Goal: Task Accomplishment & Management: Use online tool/utility

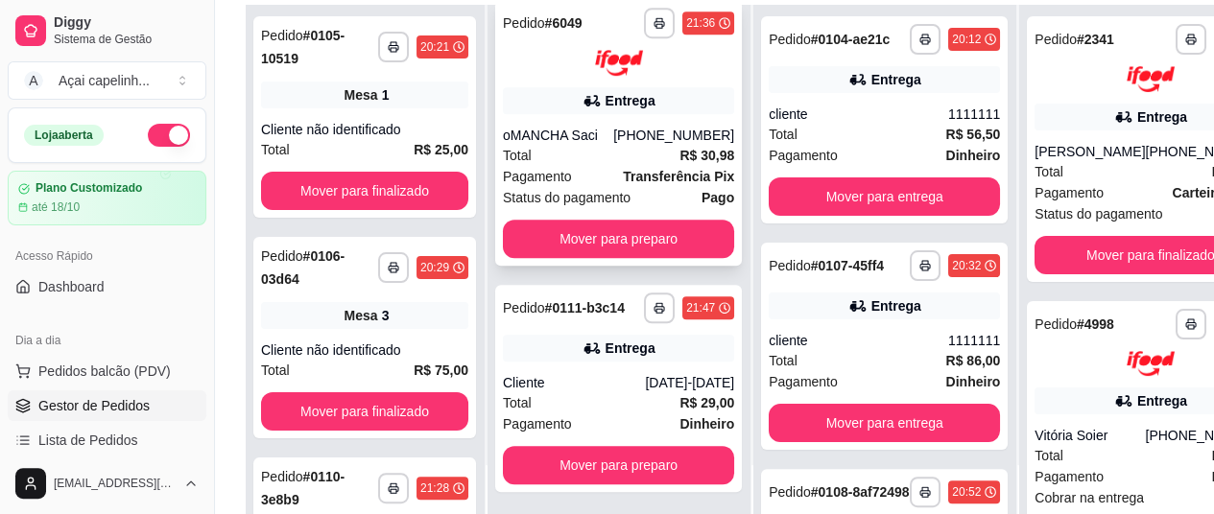
scroll to position [288, 0]
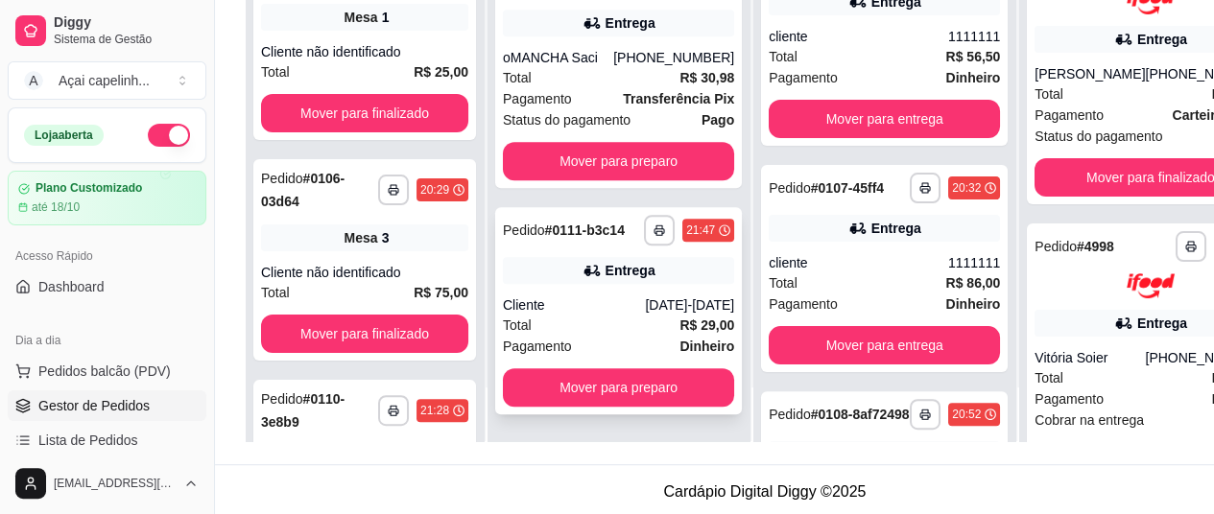
click at [630, 315] on div "Cliente" at bounding box center [574, 305] width 142 height 19
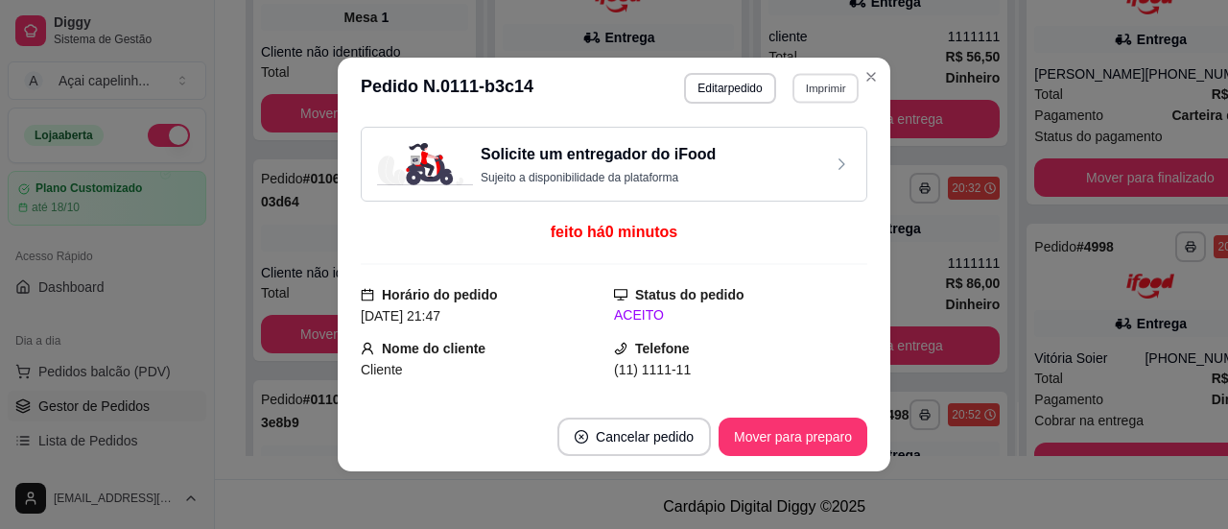
click at [831, 82] on button "Imprimir" at bounding box center [826, 88] width 66 height 30
click at [777, 151] on button "IMPRESSORA" at bounding box center [784, 156] width 134 height 30
click at [802, 88] on button "Imprimir" at bounding box center [826, 88] width 66 height 30
click at [795, 160] on button "IMPRESSORA" at bounding box center [784, 156] width 134 height 30
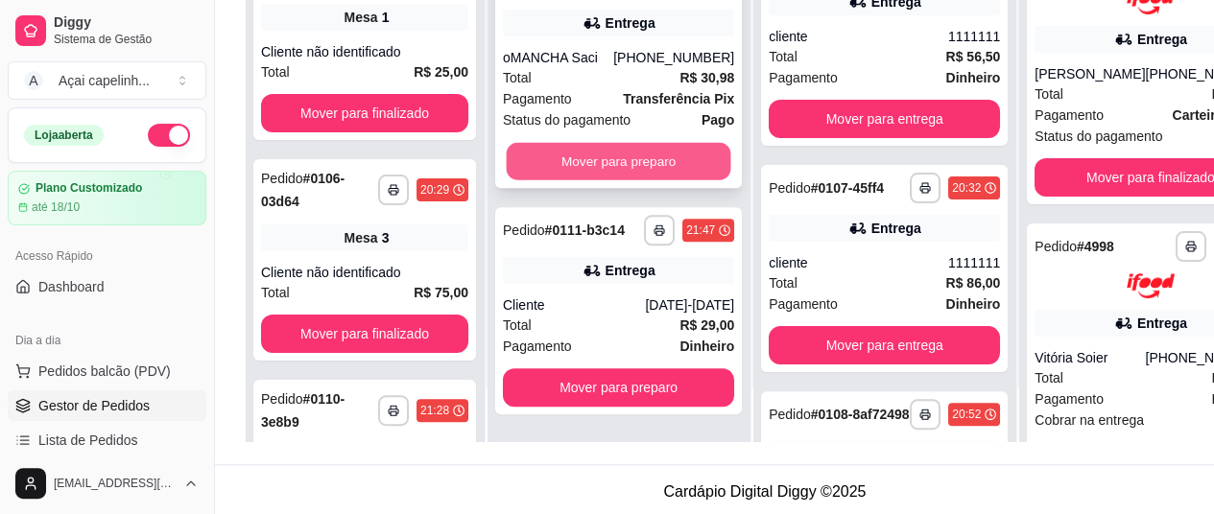
click at [637, 146] on button "Mover para preparo" at bounding box center [619, 160] width 225 height 37
click at [623, 155] on button "Mover para preparo" at bounding box center [619, 161] width 225 height 37
click at [623, 155] on button "Mover para preparo" at bounding box center [619, 160] width 225 height 37
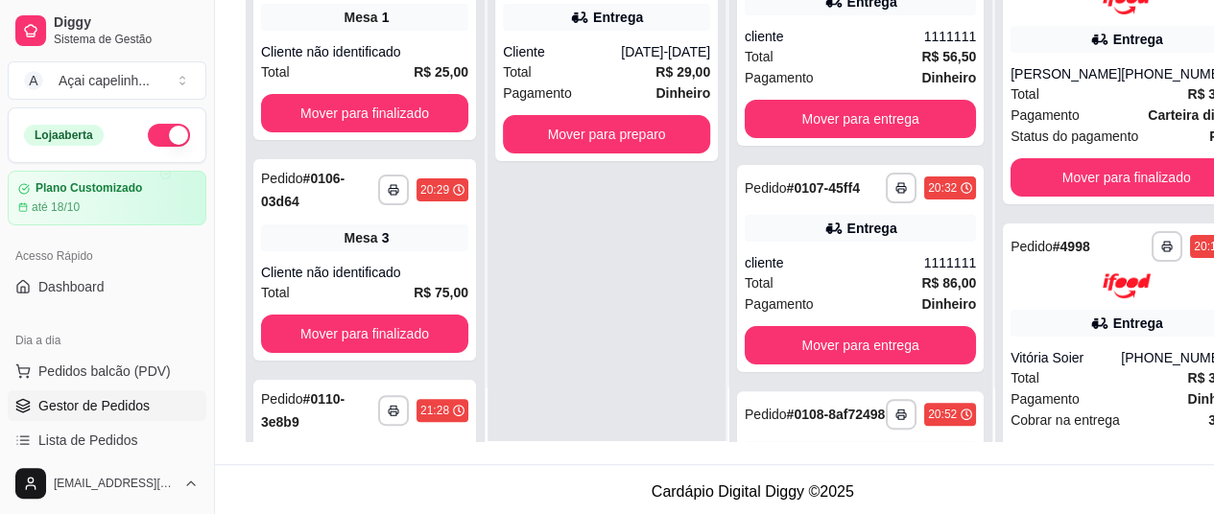
scroll to position [0, 0]
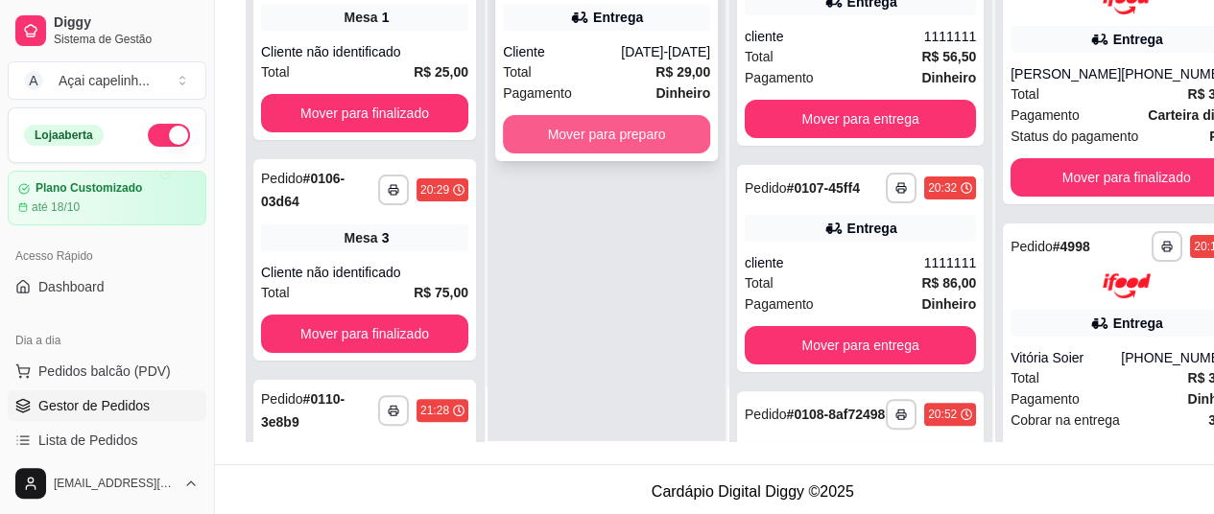
click at [619, 115] on button "Mover para preparo" at bounding box center [606, 134] width 207 height 38
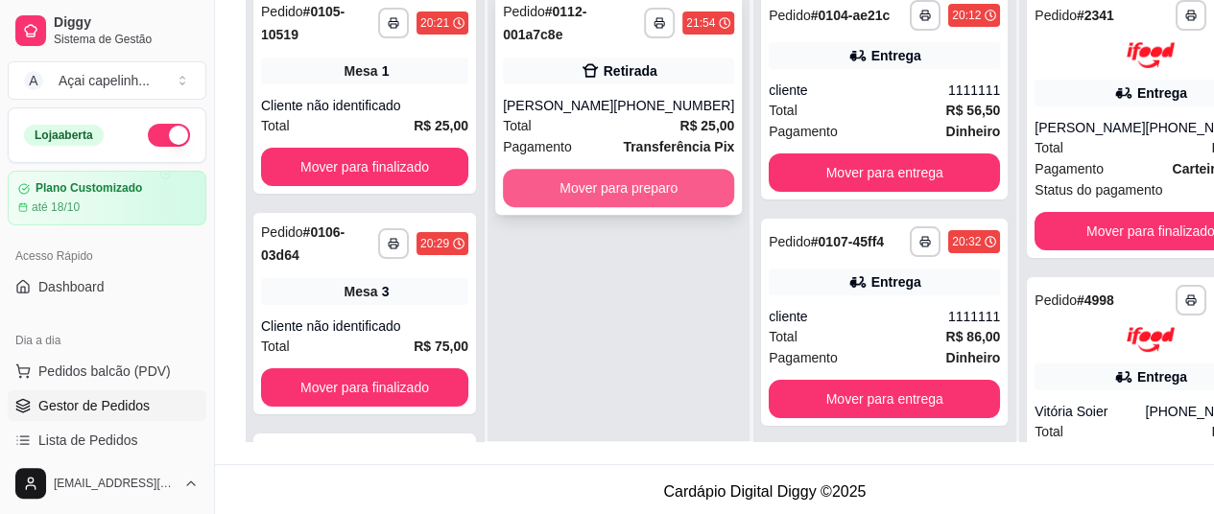
click at [574, 188] on button "Mover para preparo" at bounding box center [618, 188] width 231 height 38
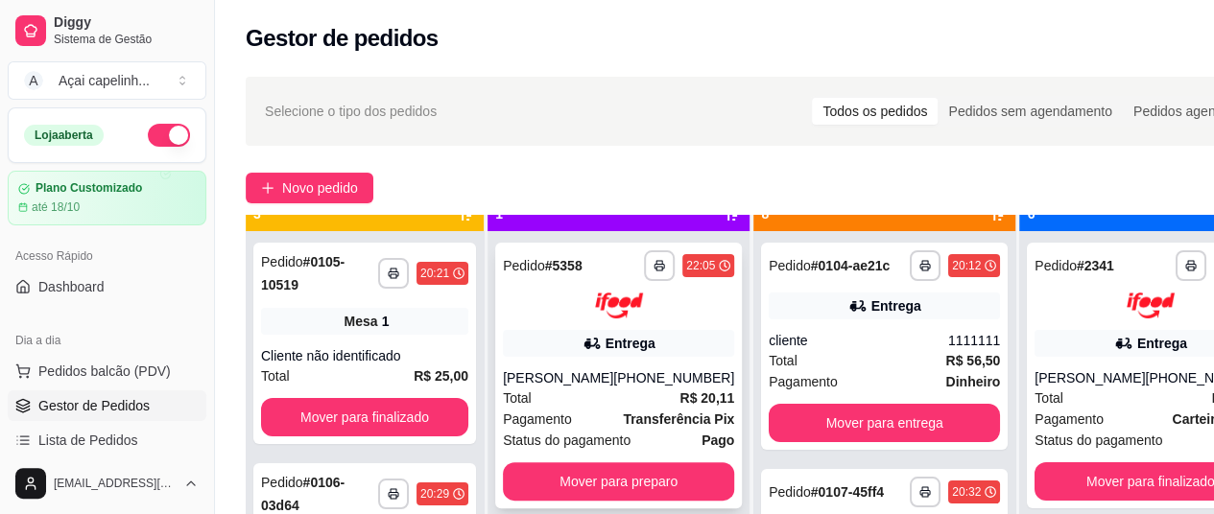
scroll to position [54, 0]
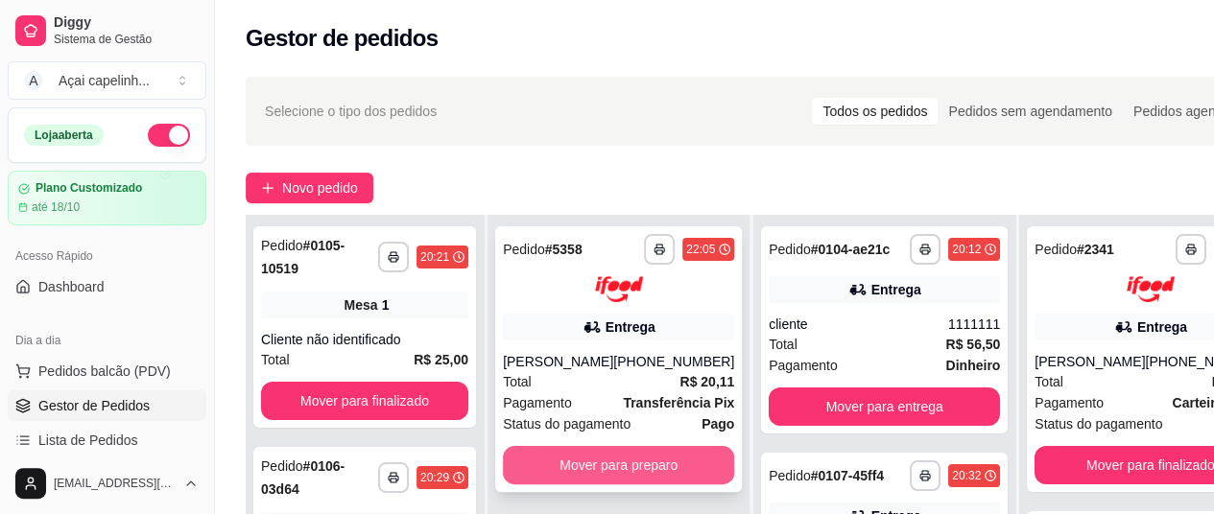
click at [642, 478] on button "Mover para preparo" at bounding box center [618, 465] width 231 height 38
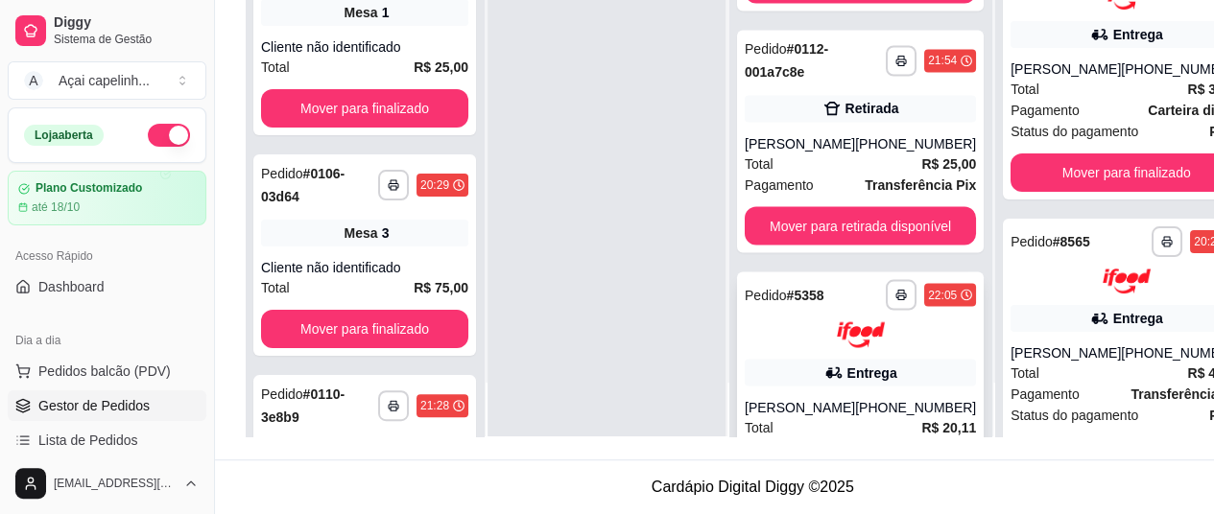
scroll to position [1576, 0]
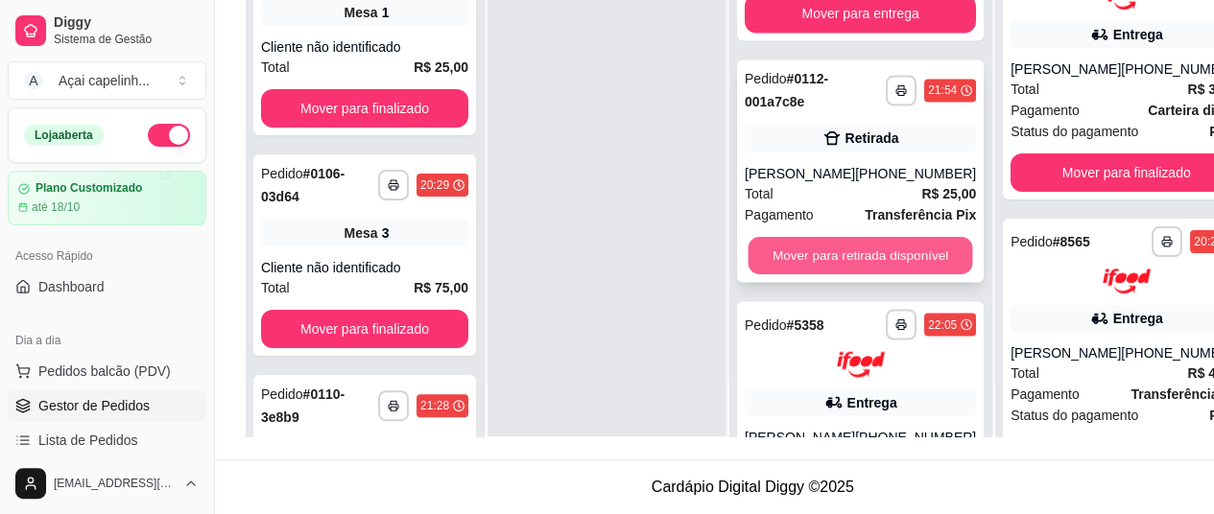
click at [784, 274] on button "Mover para retirada disponível" at bounding box center [861, 255] width 225 height 37
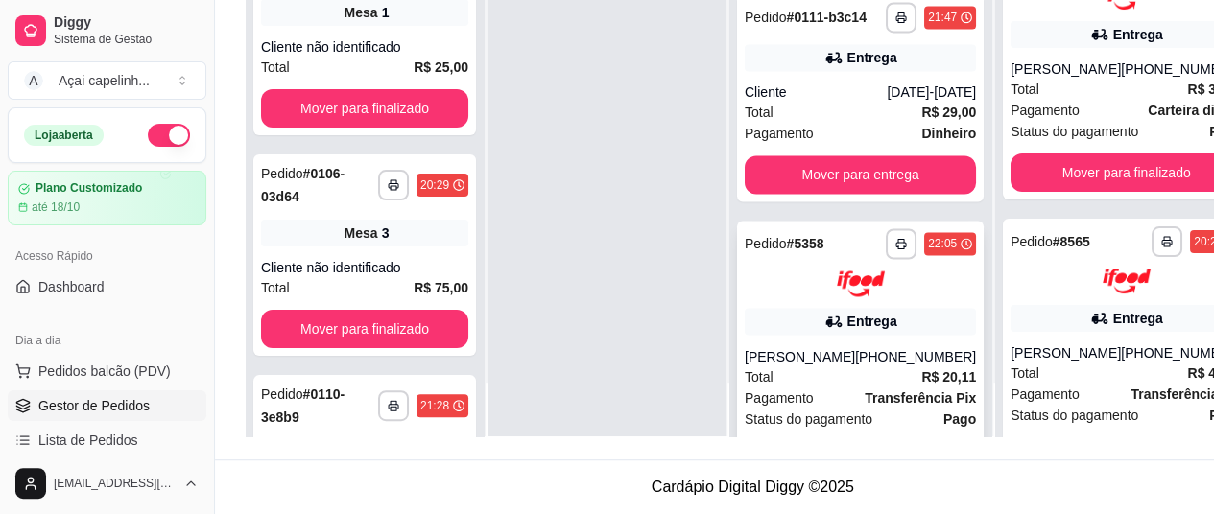
scroll to position [1319, 0]
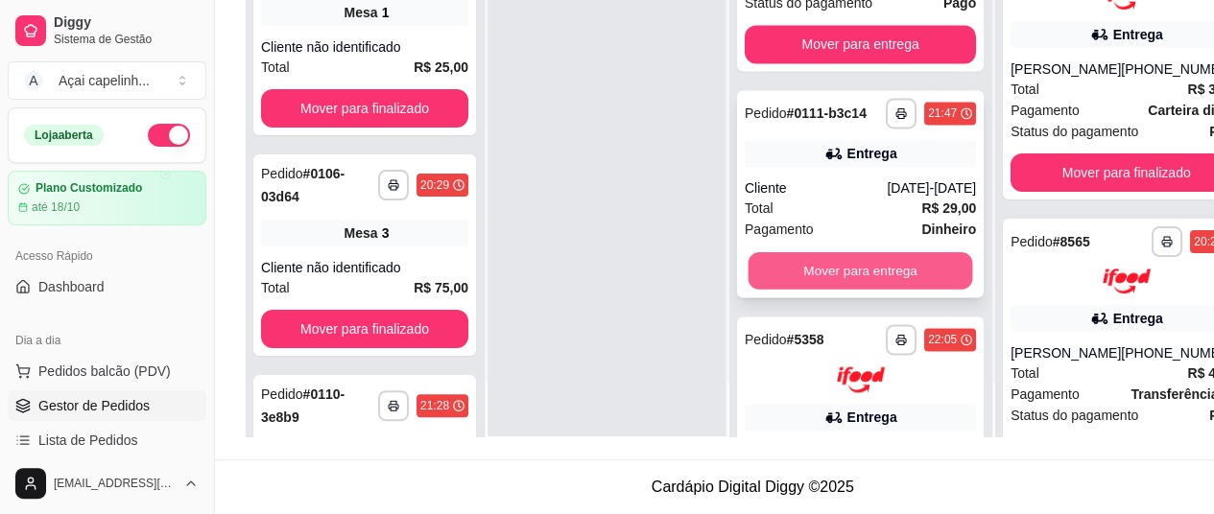
click at [883, 290] on button "Mover para entrega" at bounding box center [861, 270] width 225 height 37
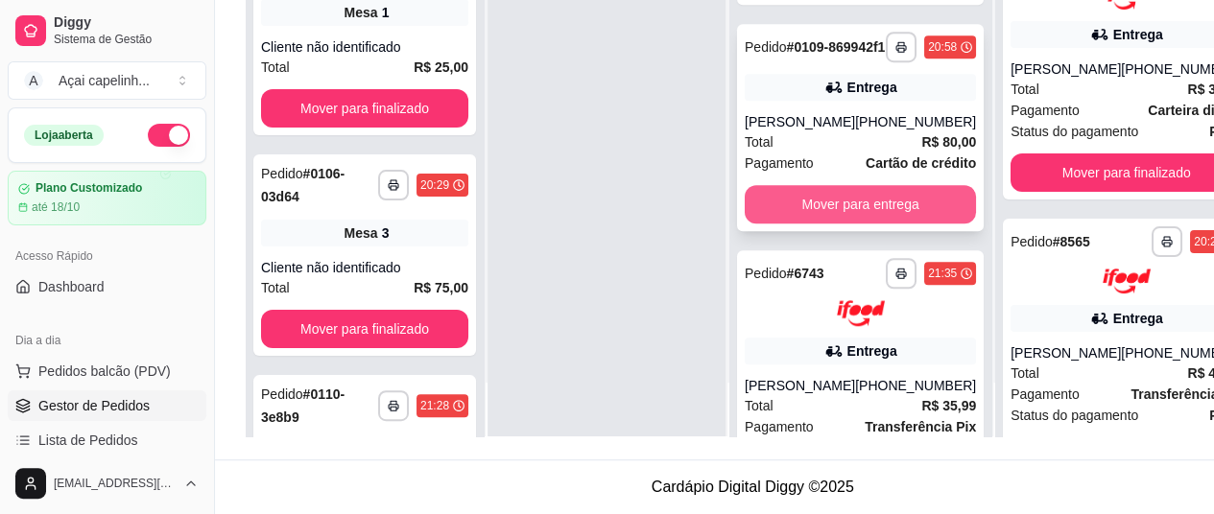
scroll to position [551, 0]
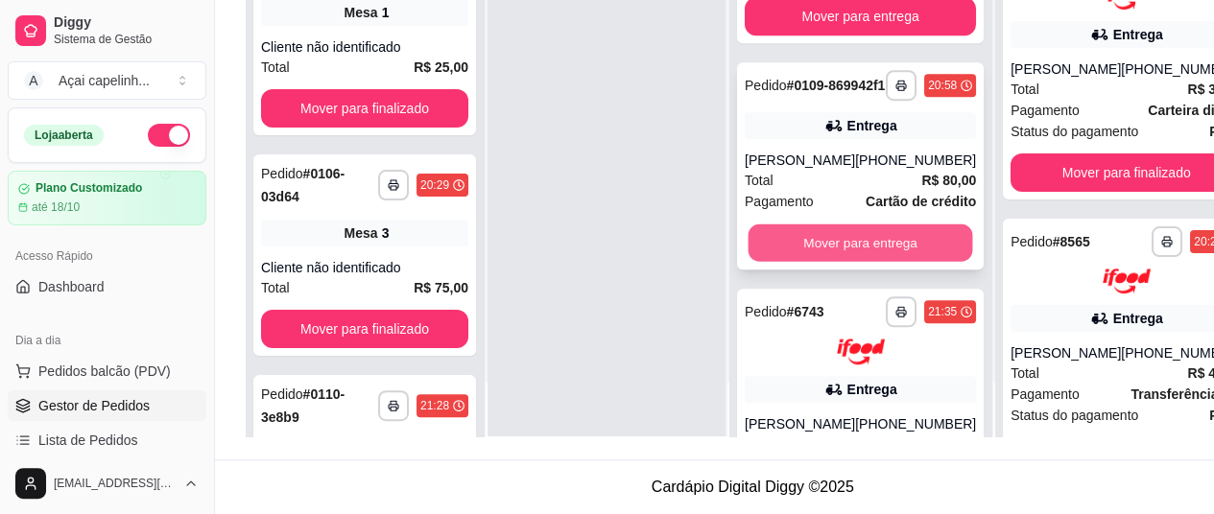
click at [821, 262] on button "Mover para entrega" at bounding box center [861, 243] width 225 height 37
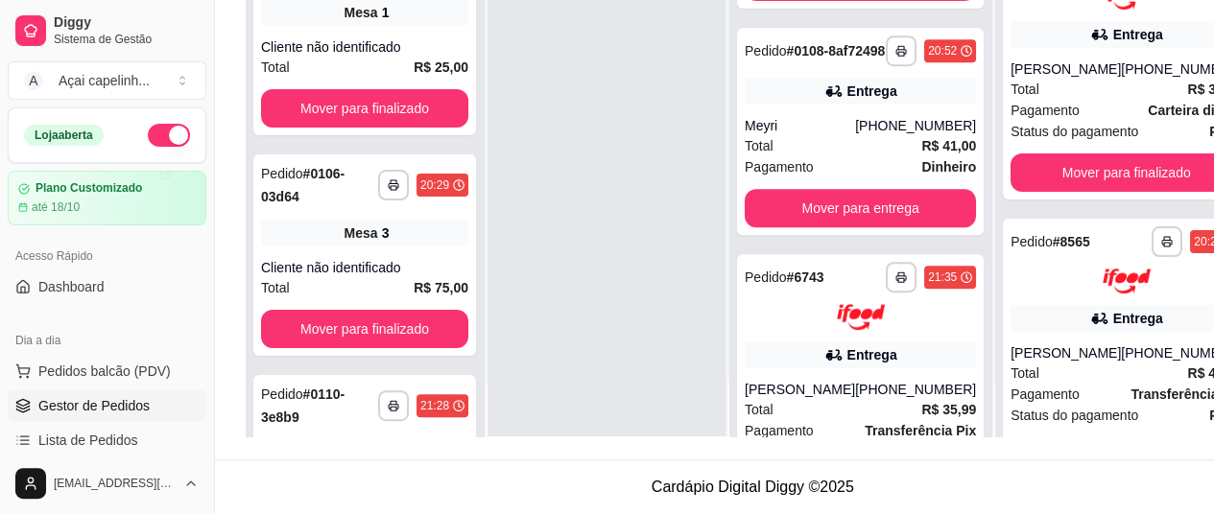
scroll to position [167, 0]
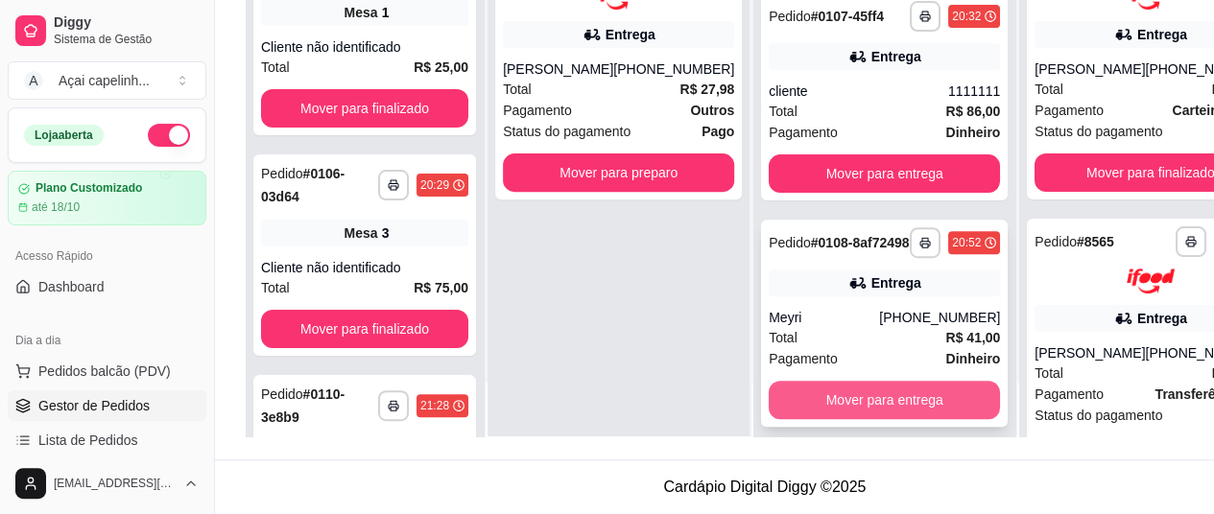
click at [859, 418] on button "Mover para entrega" at bounding box center [884, 400] width 231 height 38
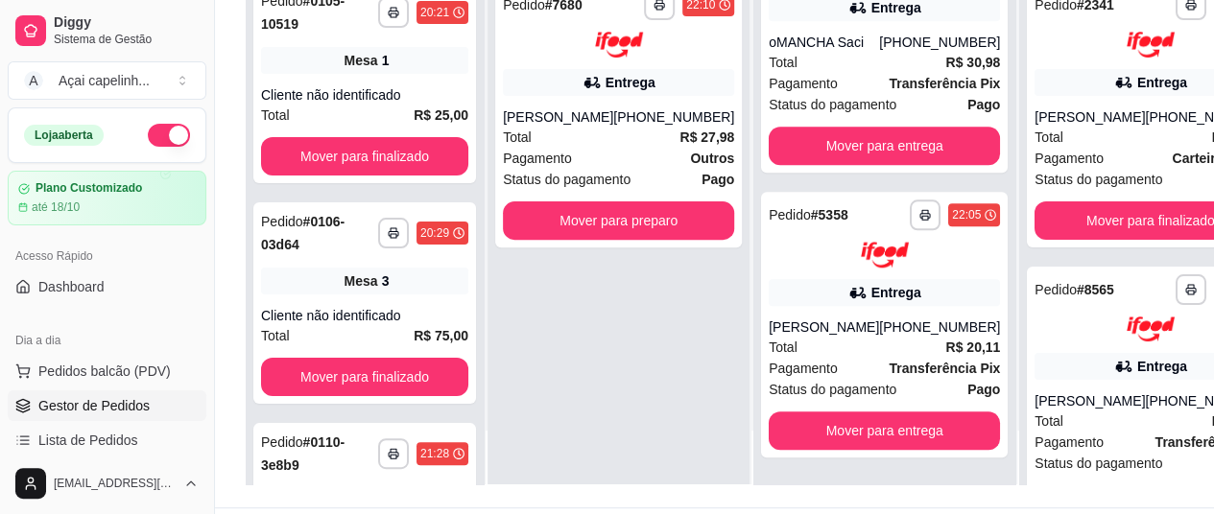
scroll to position [307, 0]
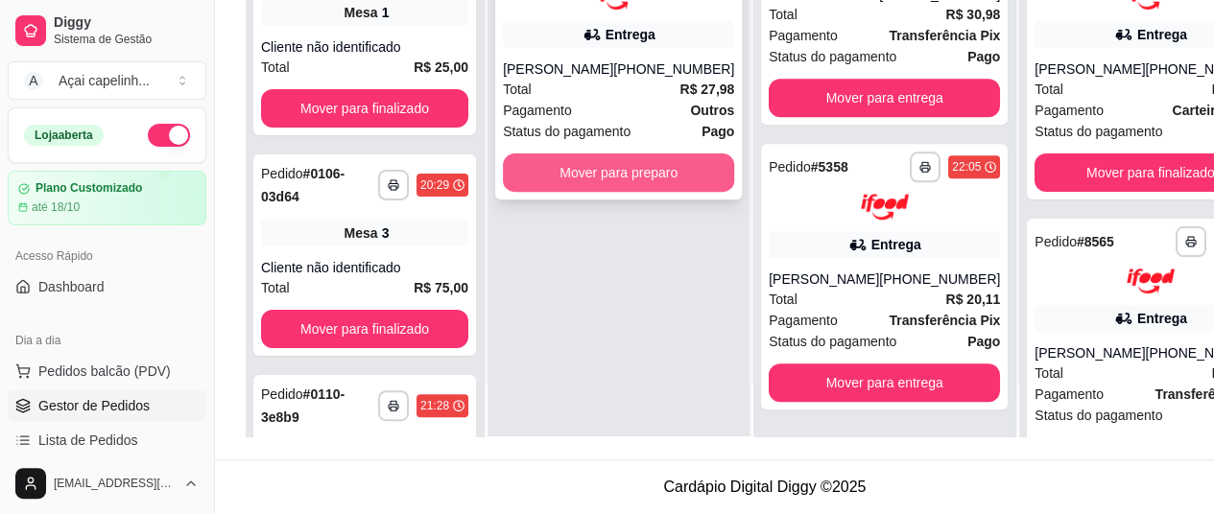
click at [640, 154] on button "Mover para preparo" at bounding box center [618, 173] width 231 height 38
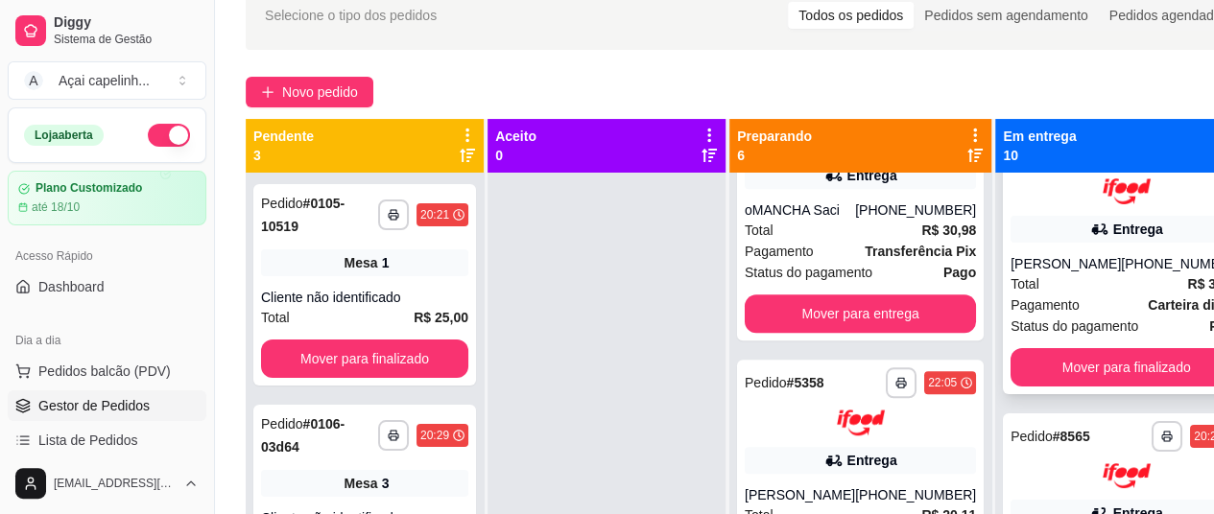
scroll to position [96, 0]
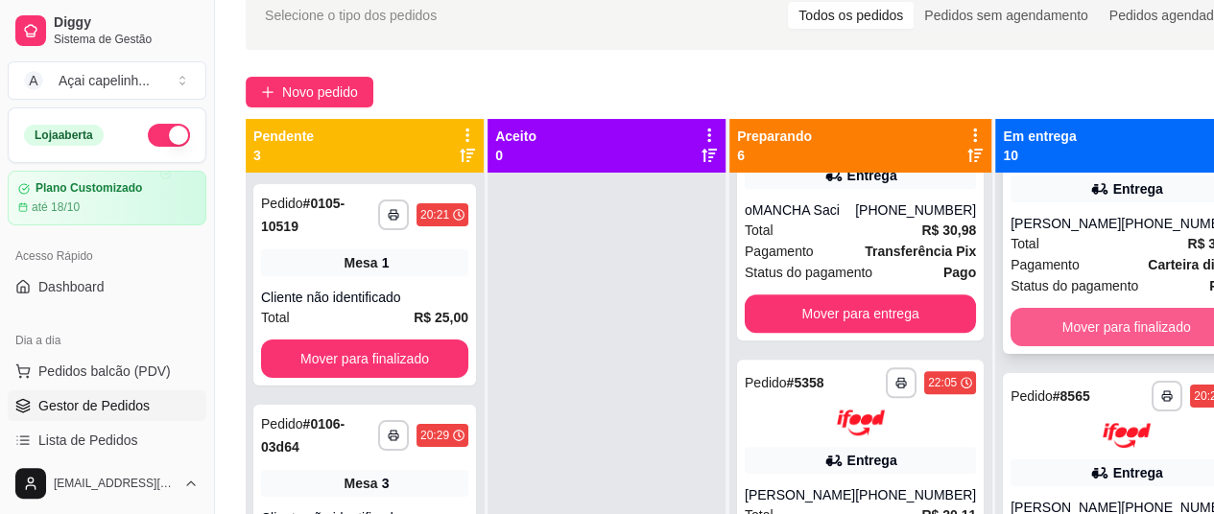
click at [1057, 323] on button "Mover para finalizado" at bounding box center [1126, 327] width 231 height 38
click at [1096, 327] on button "Mover para finalizado" at bounding box center [1126, 327] width 231 height 38
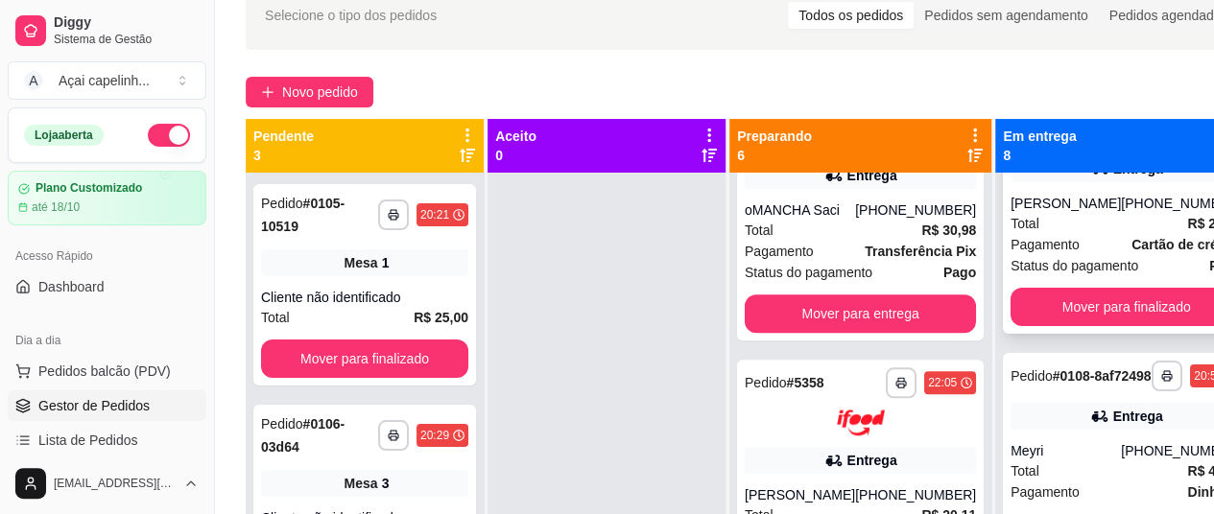
scroll to position [192, 0]
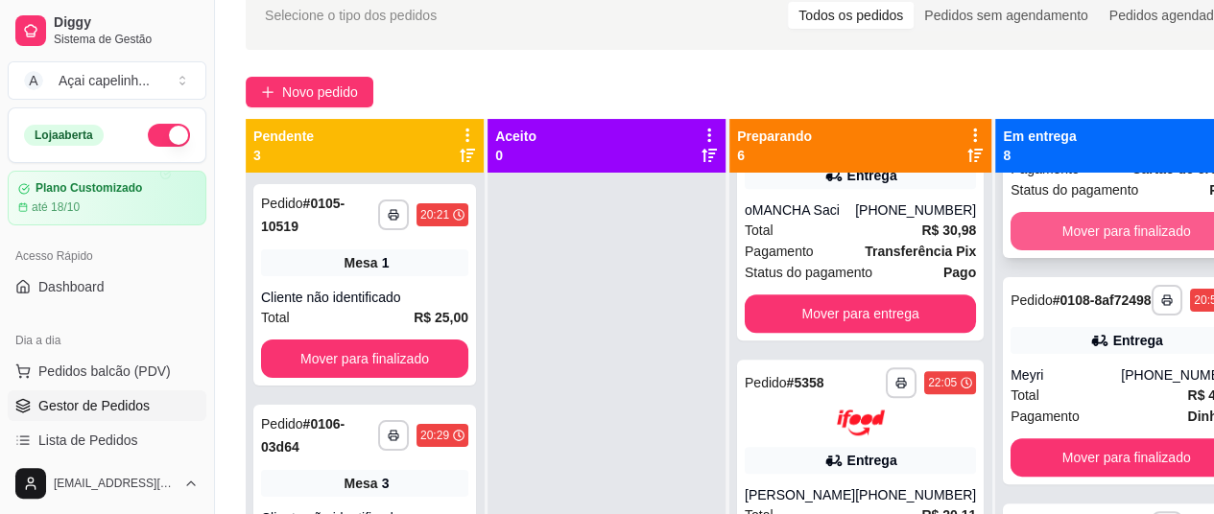
click at [1143, 231] on button "Mover para finalizado" at bounding box center [1126, 231] width 231 height 38
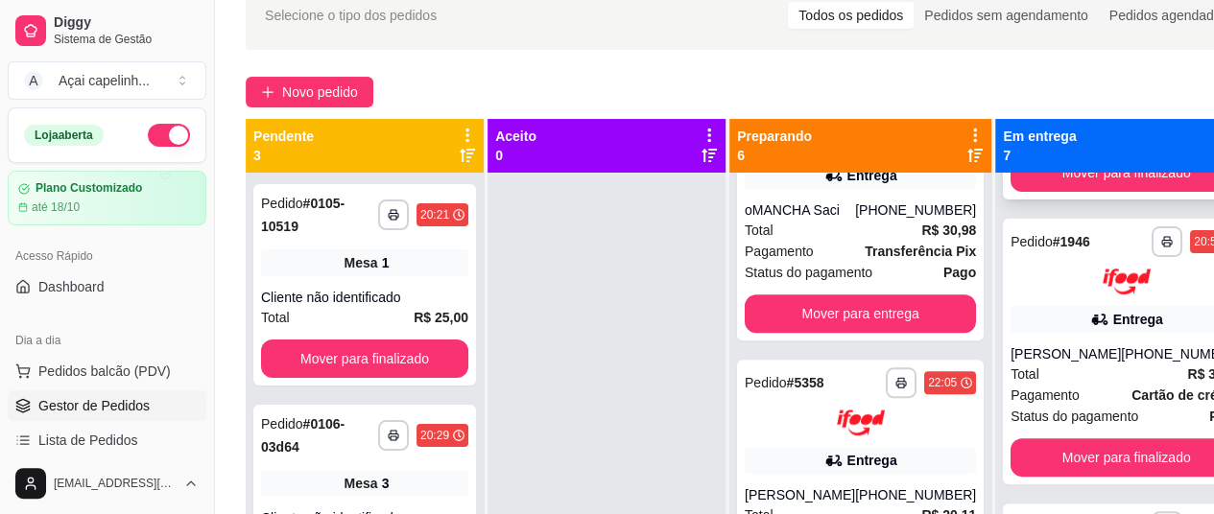
scroll to position [0, 0]
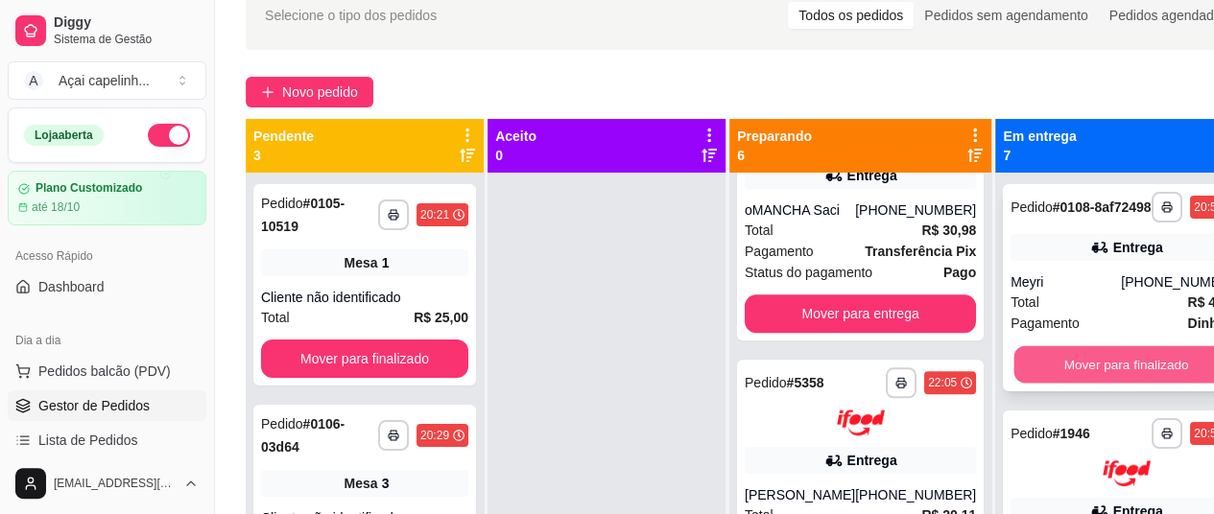
click at [1075, 371] on button "Mover para finalizado" at bounding box center [1126, 364] width 225 height 37
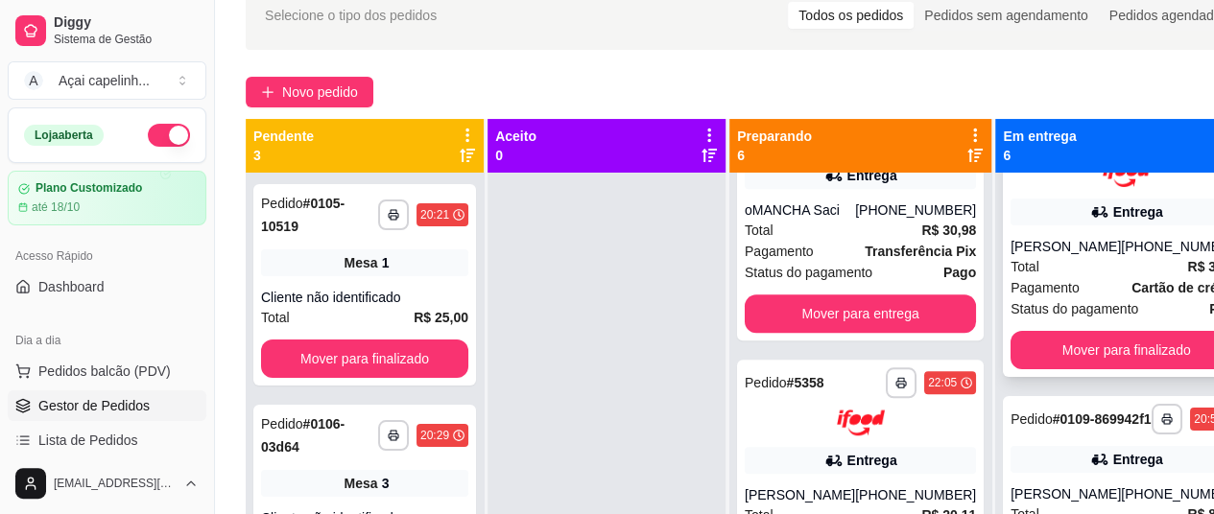
scroll to position [96, 0]
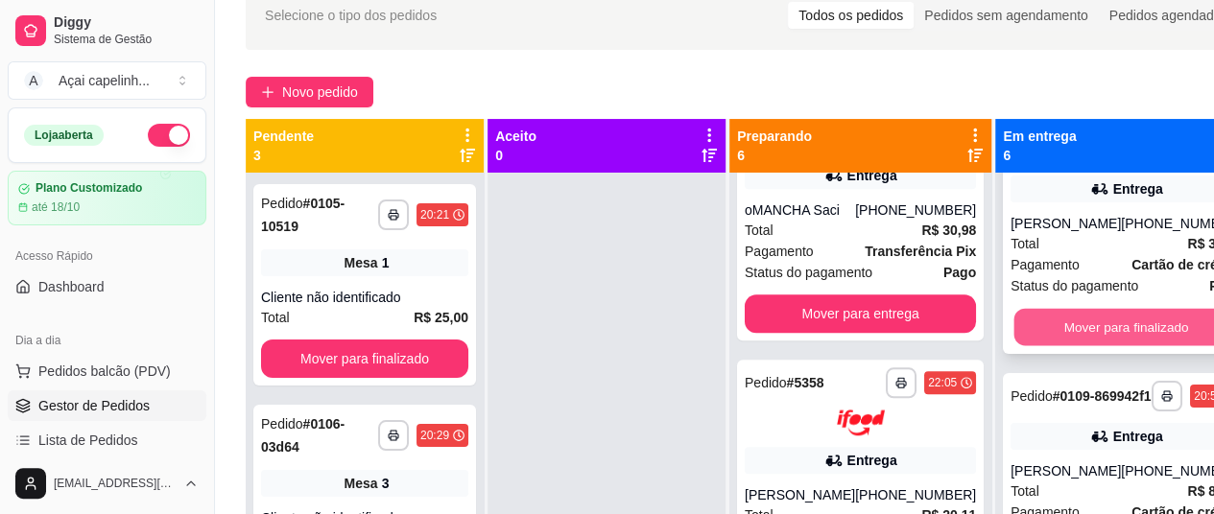
click at [1103, 341] on button "Mover para finalizado" at bounding box center [1126, 326] width 225 height 37
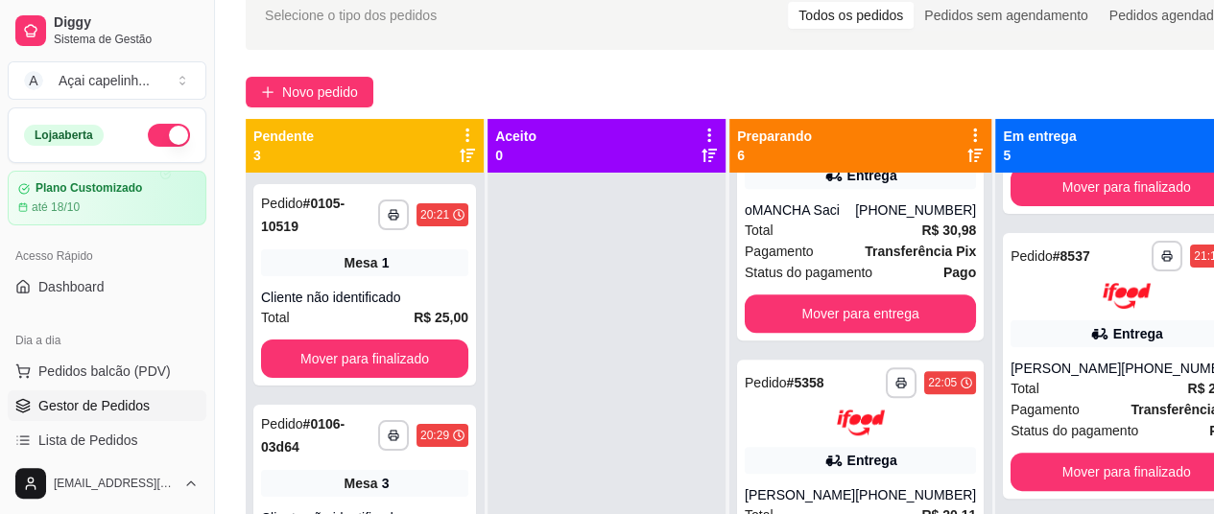
scroll to position [192, 0]
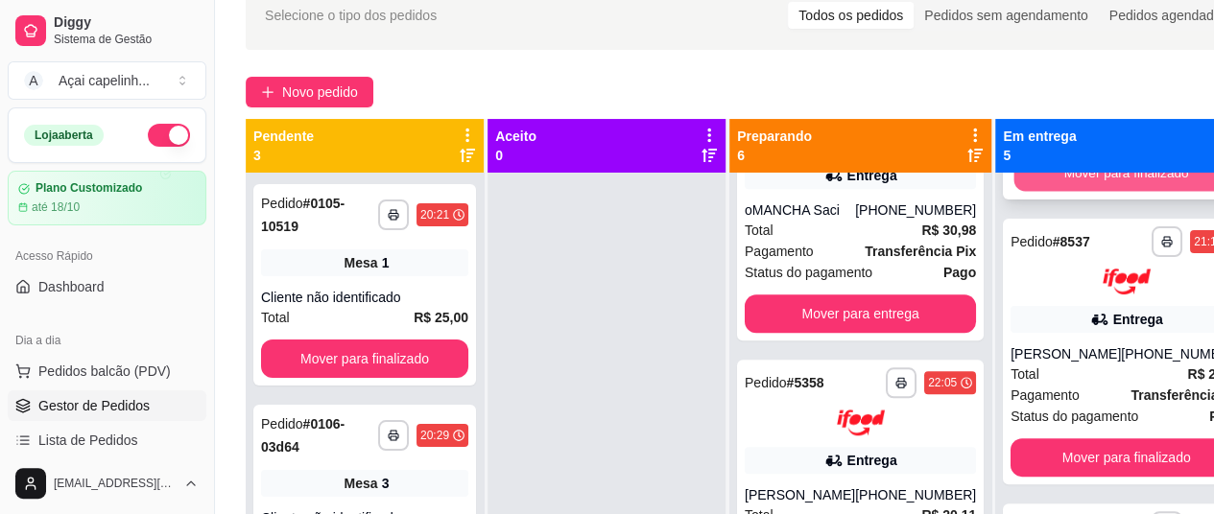
click at [1100, 192] on button "Mover para finalizado" at bounding box center [1126, 173] width 225 height 37
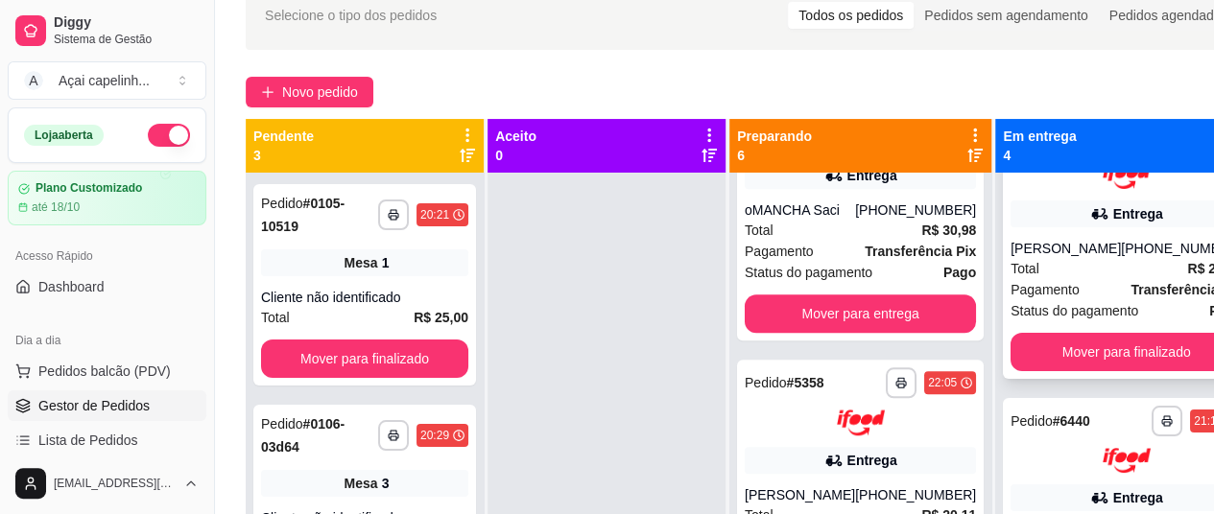
scroll to position [96, 0]
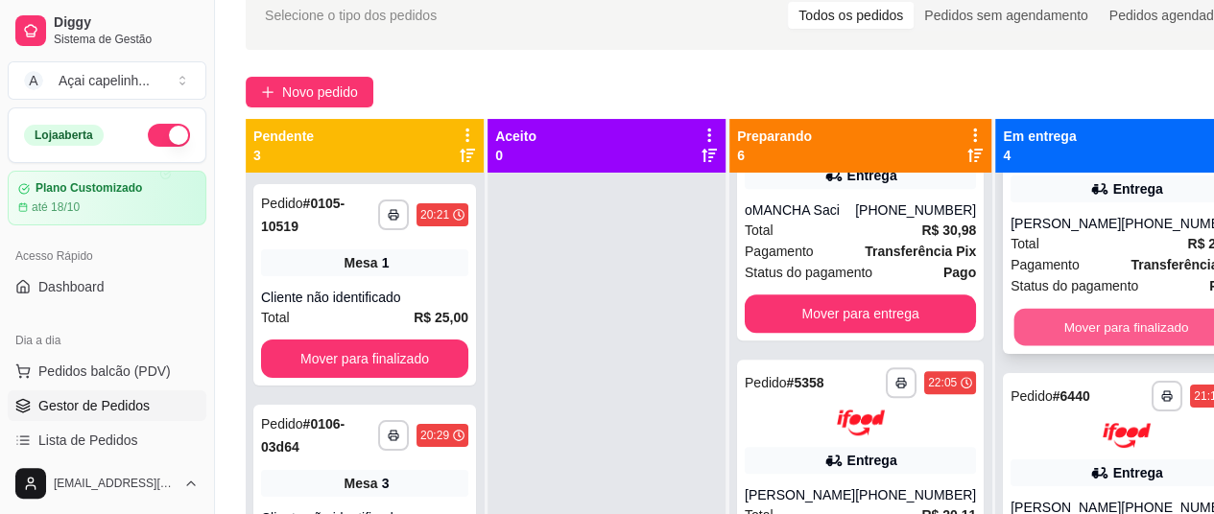
click at [1070, 346] on button "Mover para finalizado" at bounding box center [1126, 326] width 225 height 37
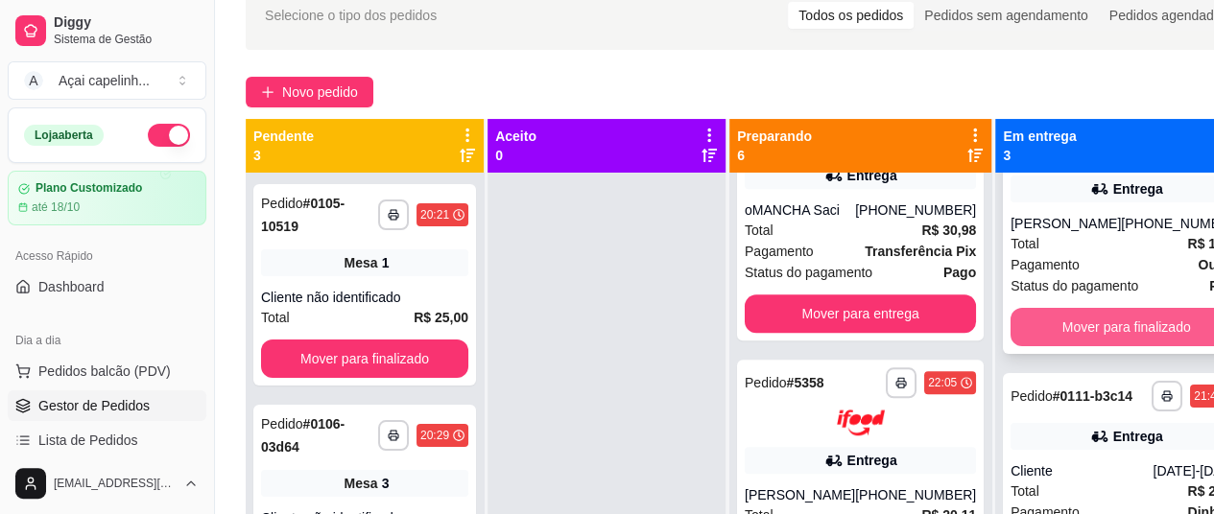
click at [1085, 335] on button "Mover para finalizado" at bounding box center [1126, 327] width 231 height 38
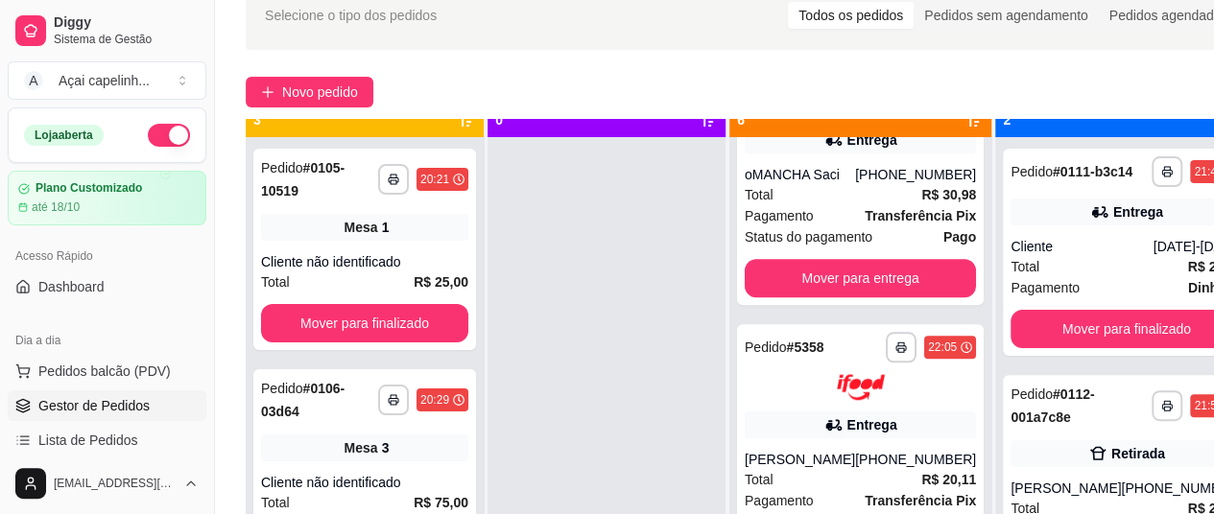
scroll to position [54, 0]
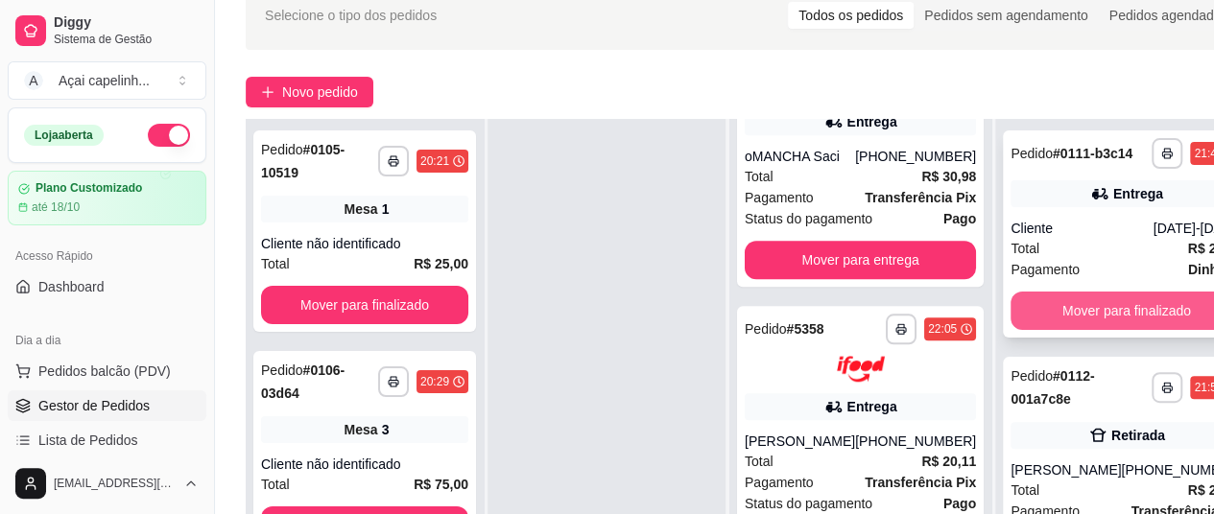
click at [1086, 309] on button "Mover para finalizado" at bounding box center [1126, 311] width 231 height 38
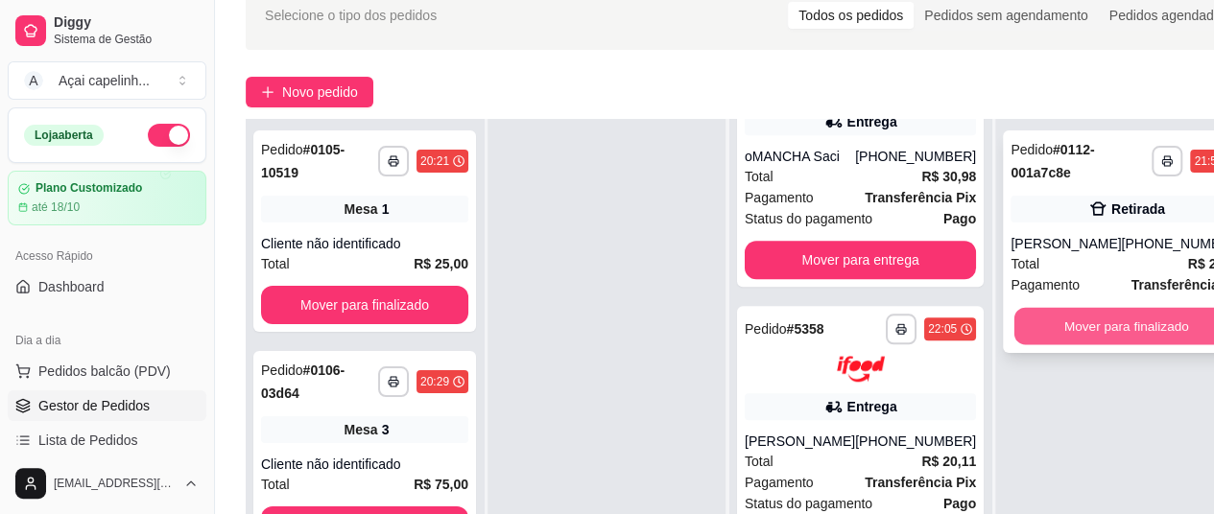
click at [1083, 314] on button "Mover para finalizado" at bounding box center [1126, 326] width 225 height 37
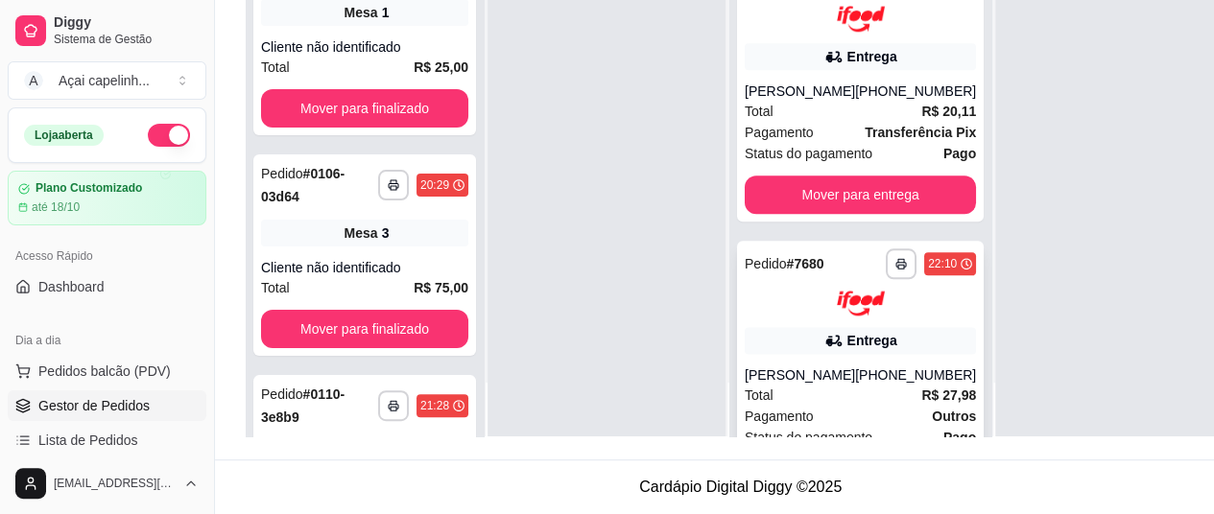
scroll to position [940, 0]
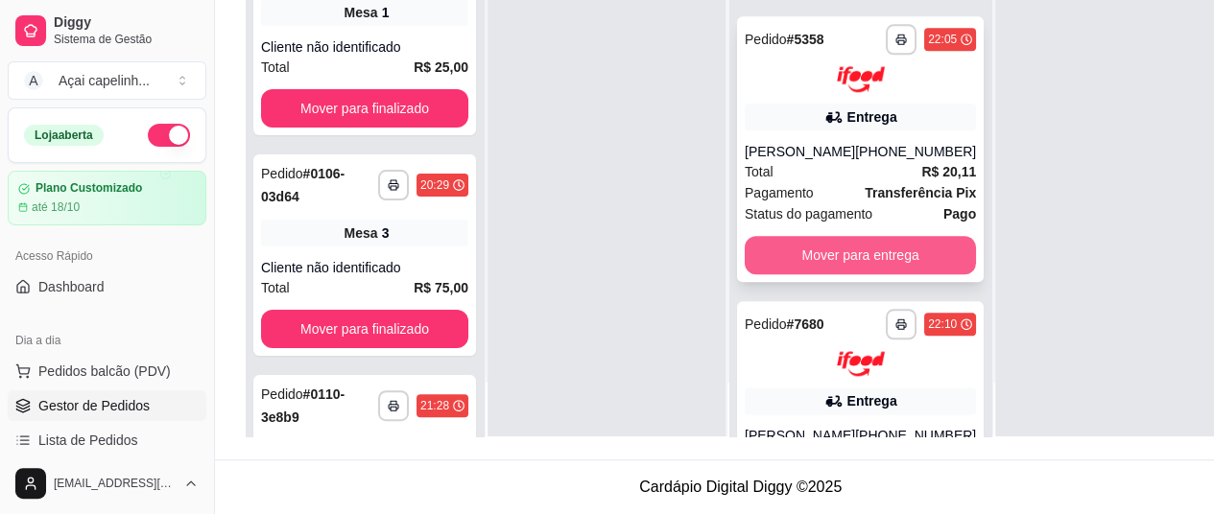
click at [869, 274] on button "Mover para entrega" at bounding box center [860, 255] width 231 height 38
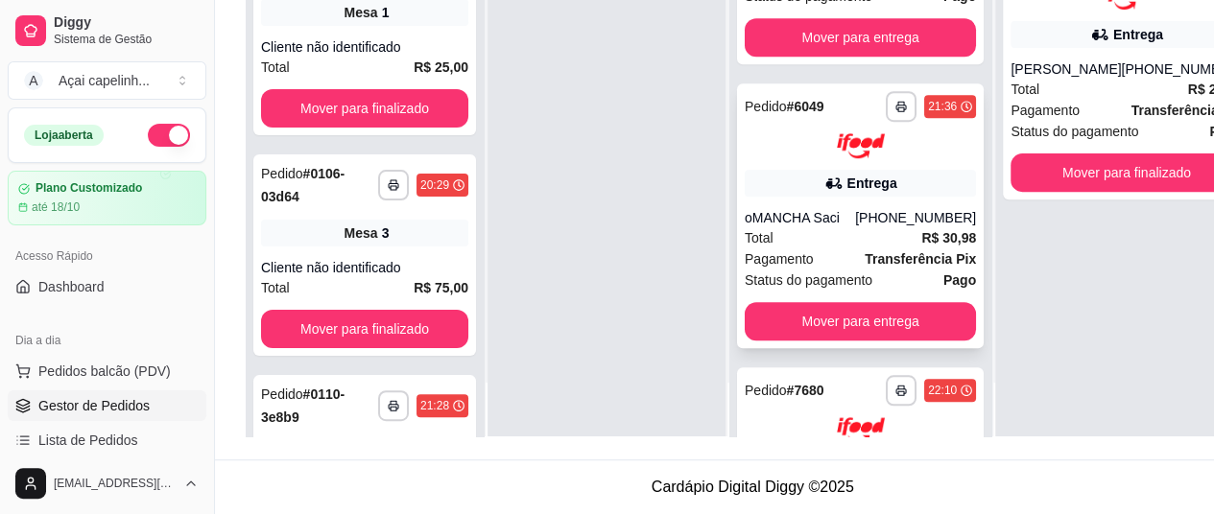
scroll to position [559, 0]
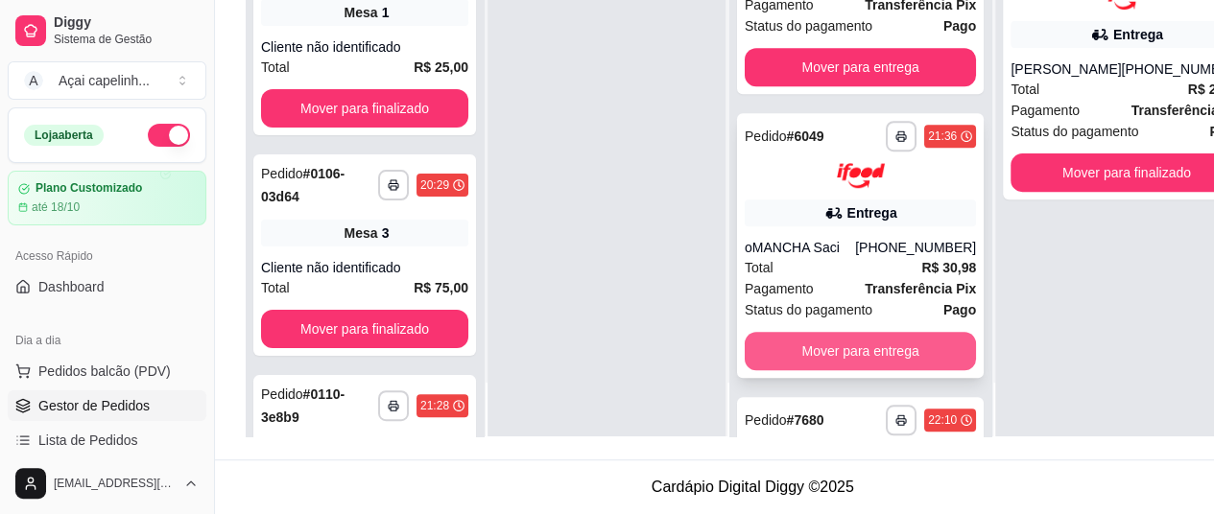
click at [818, 370] on button "Mover para entrega" at bounding box center [860, 351] width 231 height 38
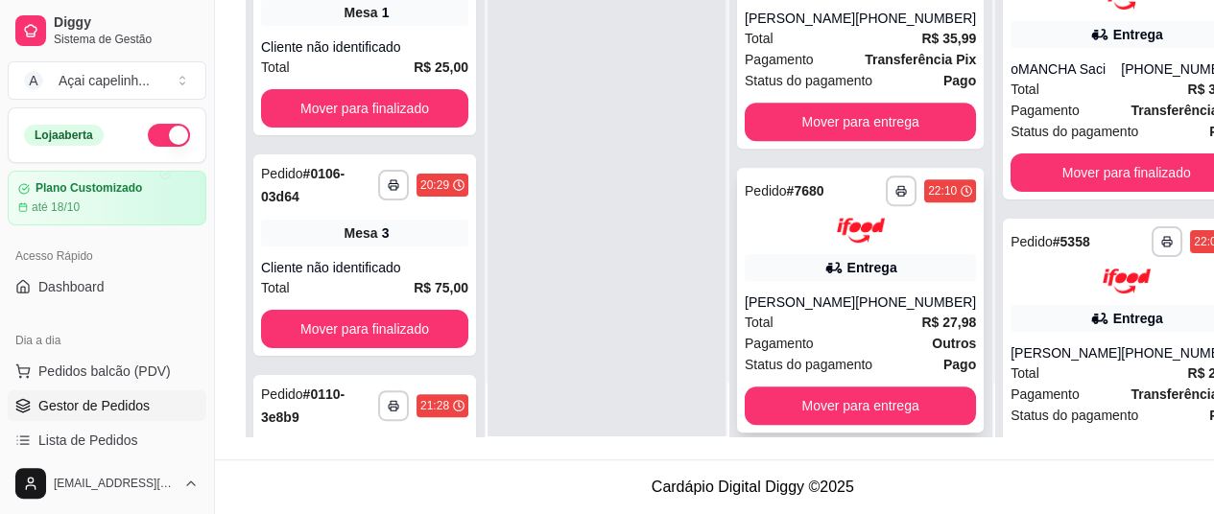
scroll to position [463, 0]
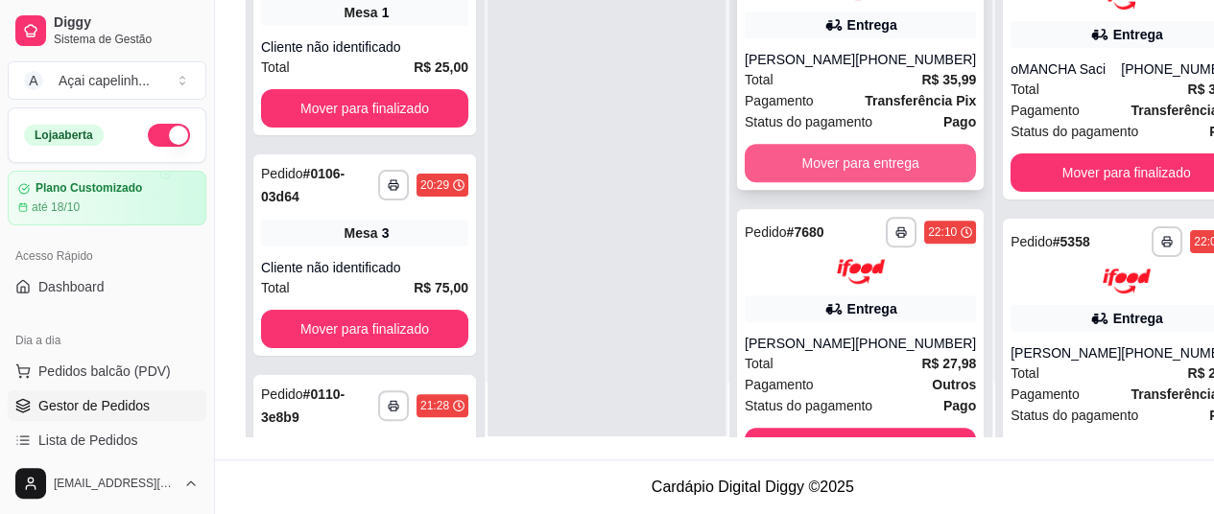
click at [839, 182] on button "Mover para entrega" at bounding box center [860, 163] width 231 height 38
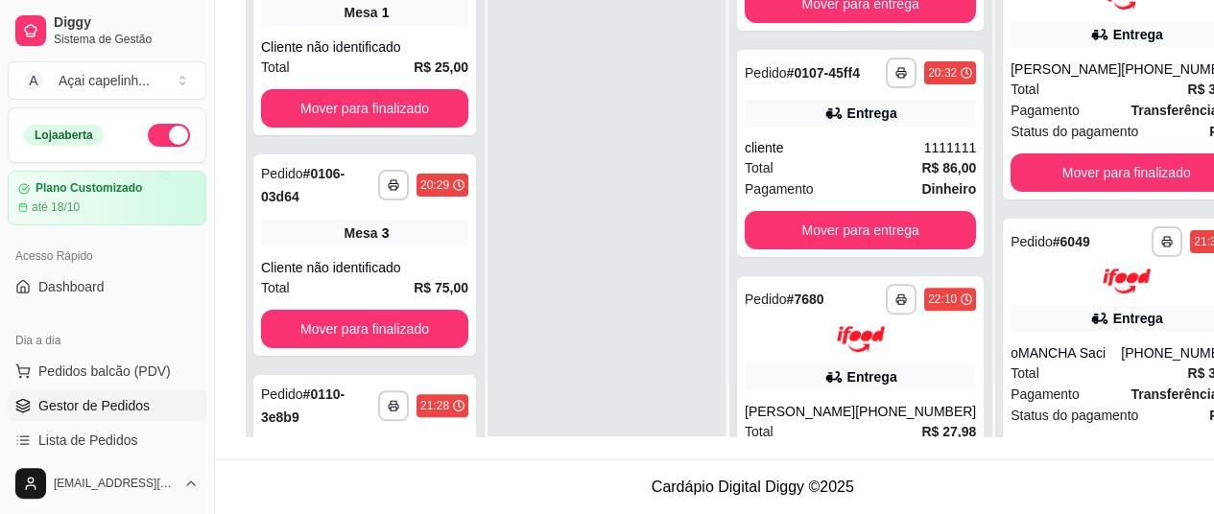
scroll to position [66, 0]
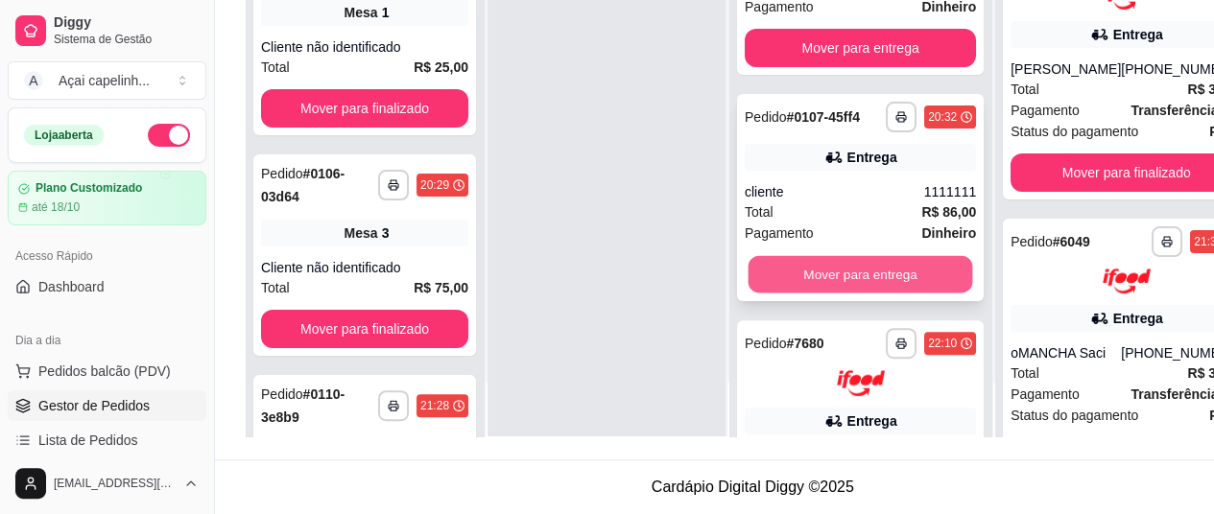
click at [816, 275] on button "Mover para entrega" at bounding box center [861, 274] width 225 height 37
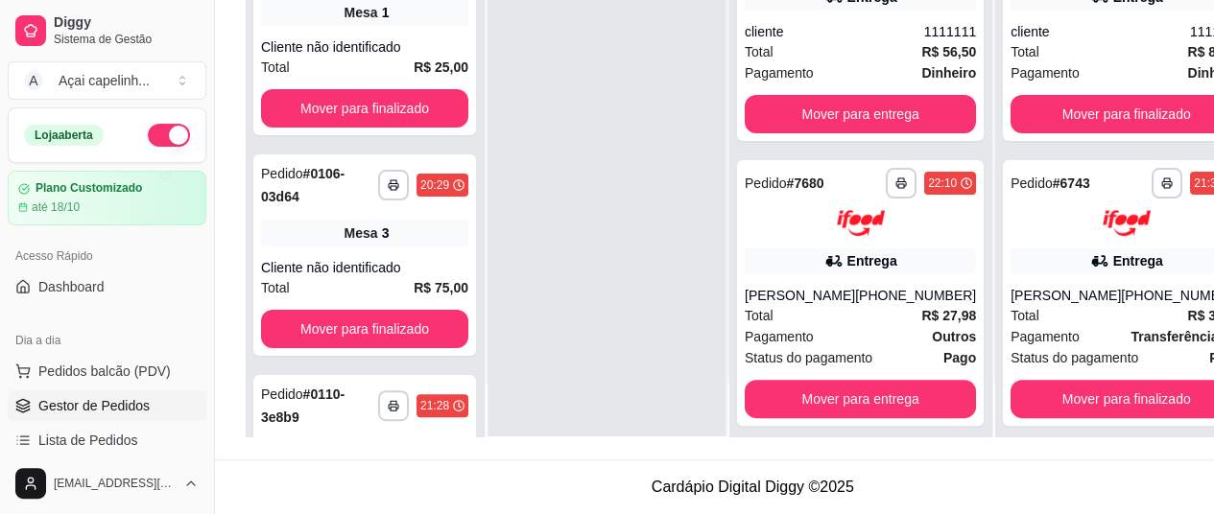
scroll to position [0, 0]
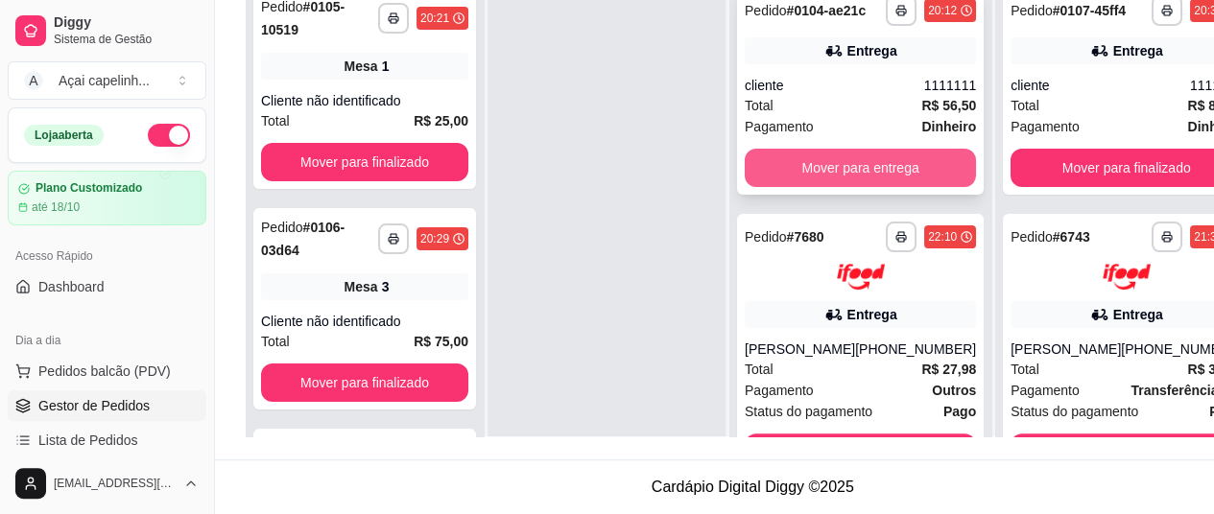
click at [819, 165] on button "Mover para entrega" at bounding box center [860, 168] width 231 height 38
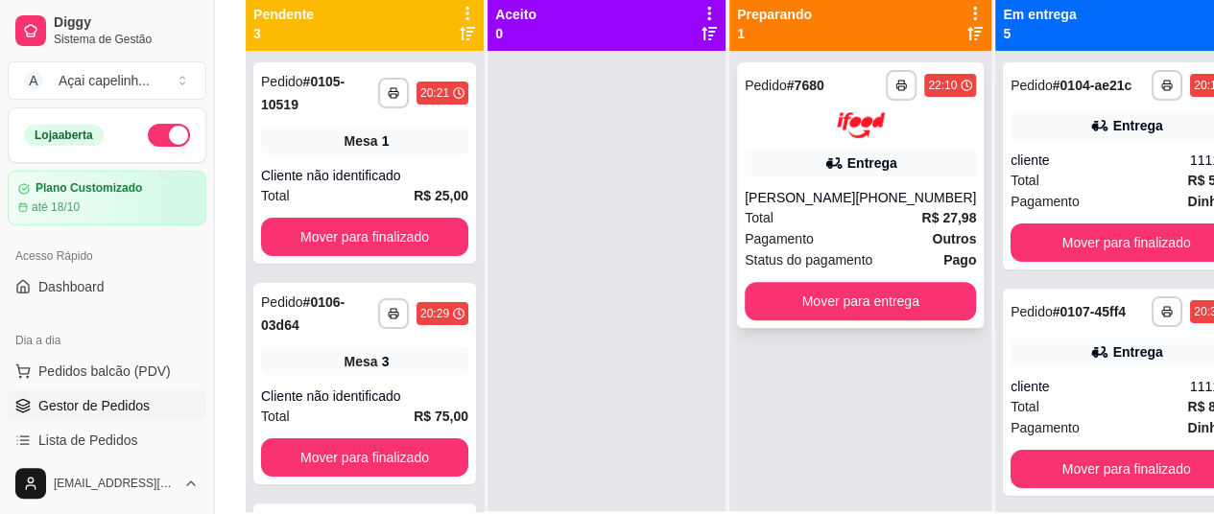
scroll to position [115, 0]
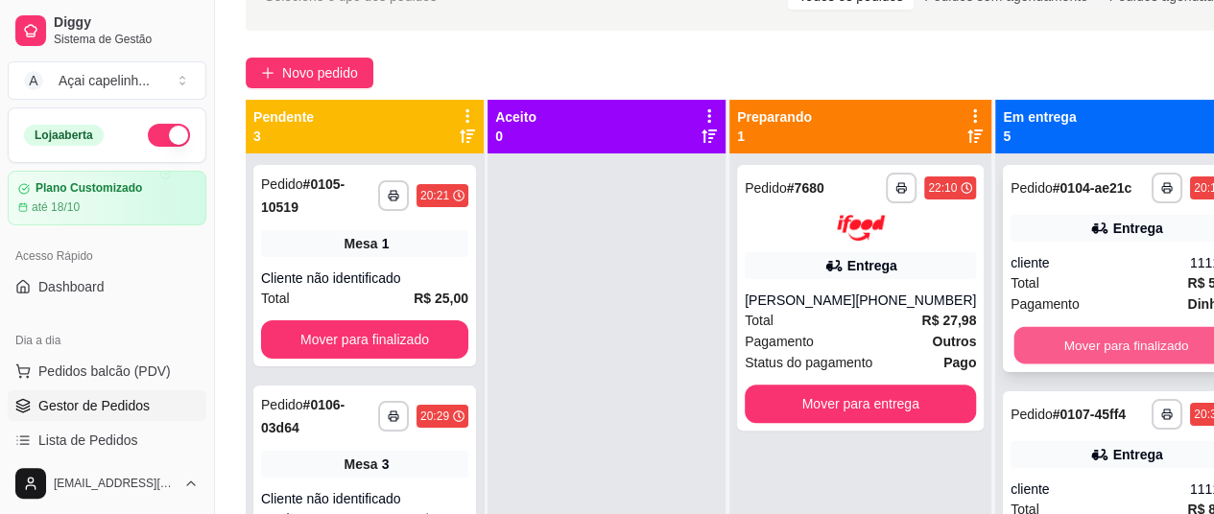
click at [1075, 356] on button "Mover para finalizado" at bounding box center [1126, 345] width 225 height 37
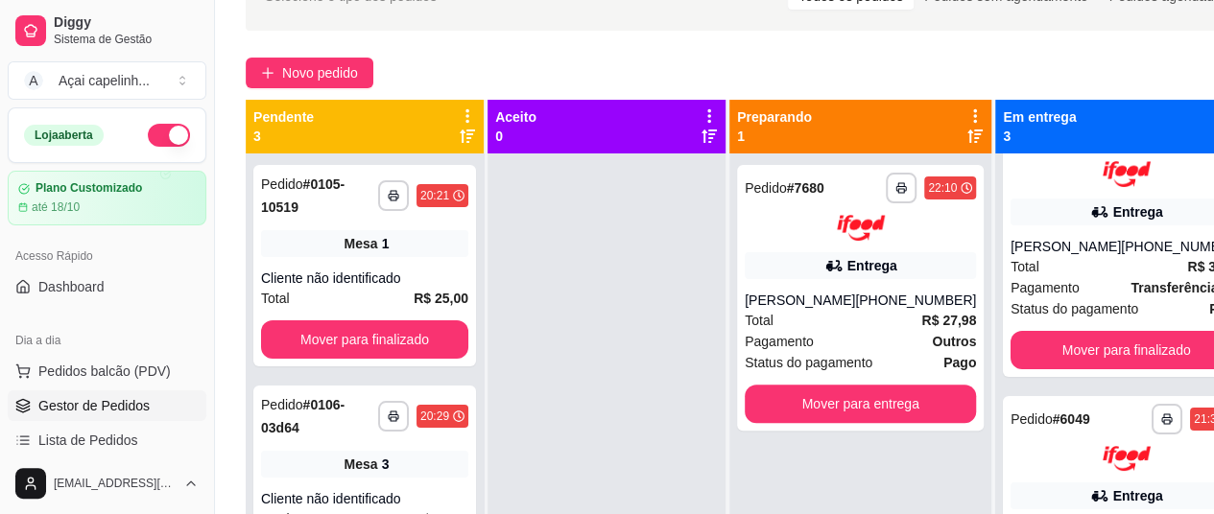
scroll to position [96, 0]
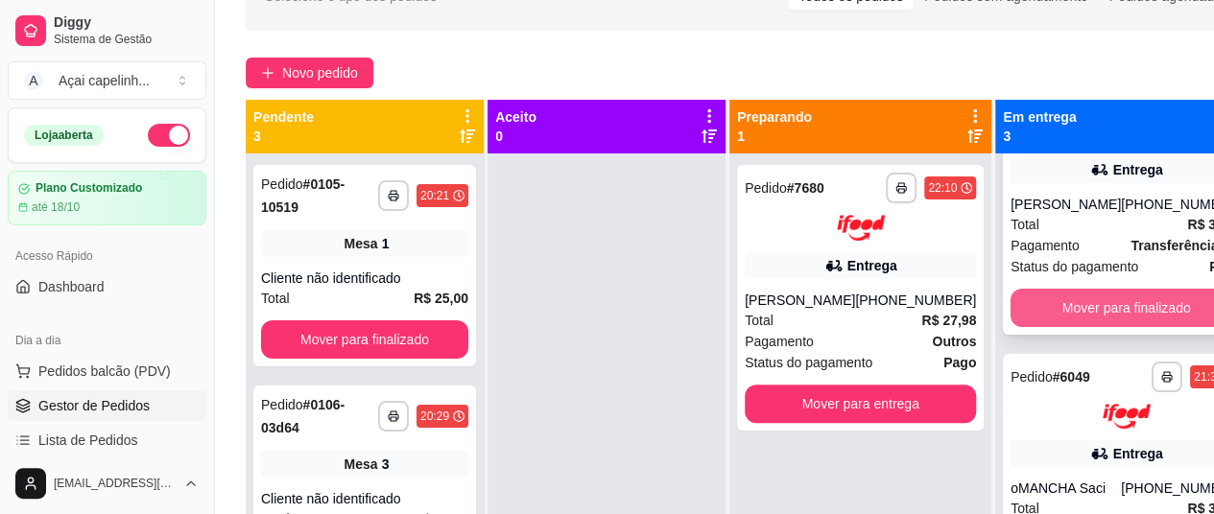
click at [1079, 327] on button "Mover para finalizado" at bounding box center [1126, 308] width 231 height 38
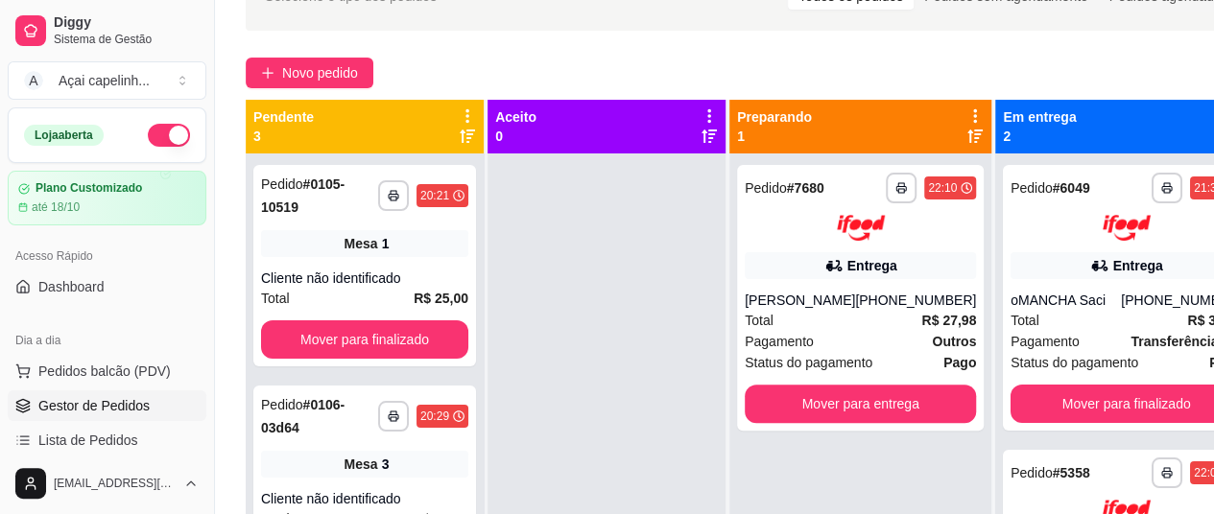
scroll to position [60, 0]
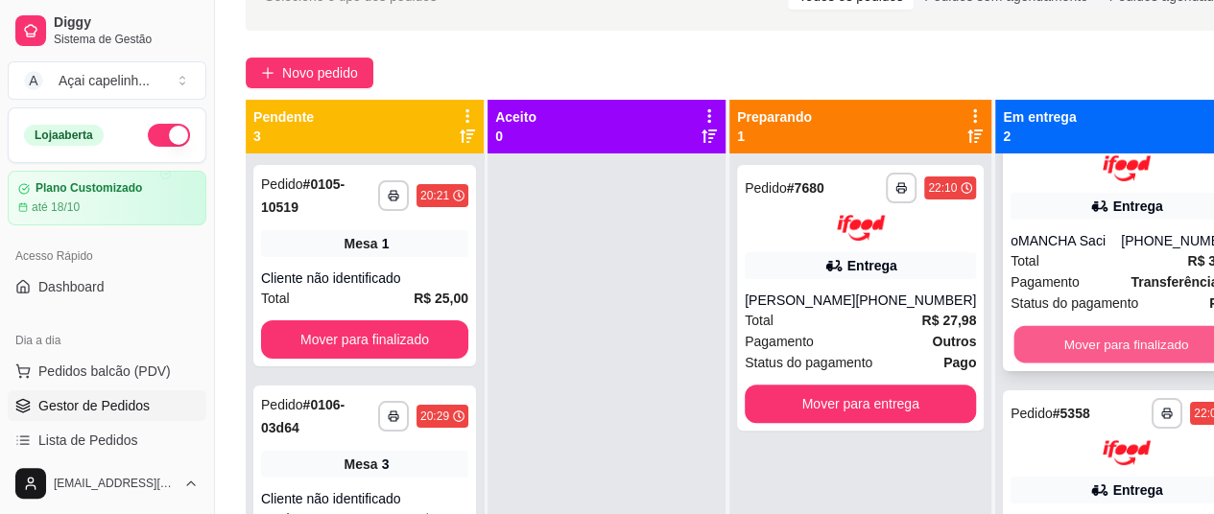
click at [1075, 335] on button "Mover para finalizado" at bounding box center [1126, 343] width 225 height 37
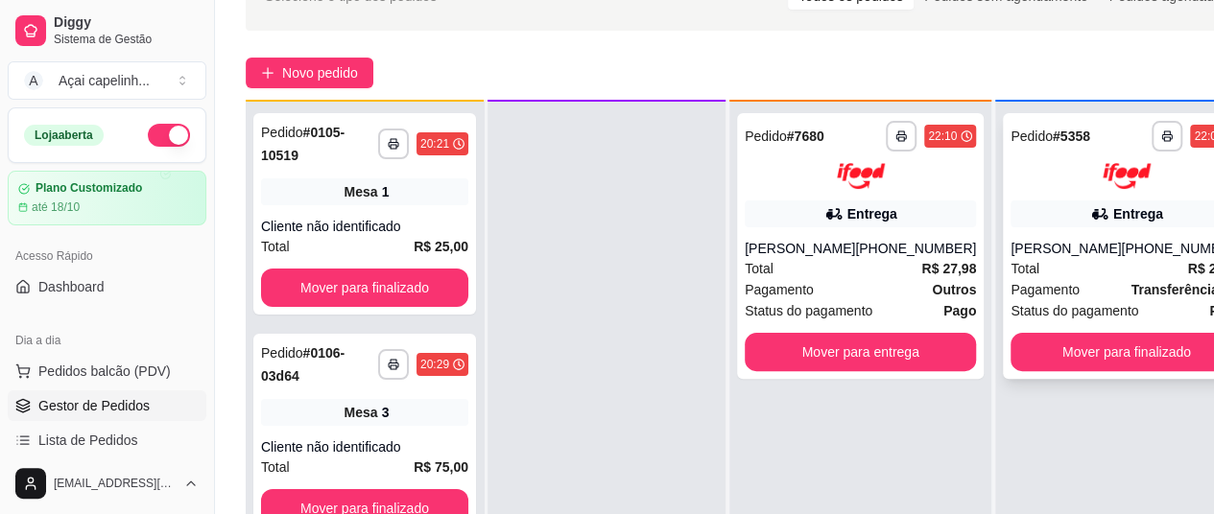
scroll to position [54, 0]
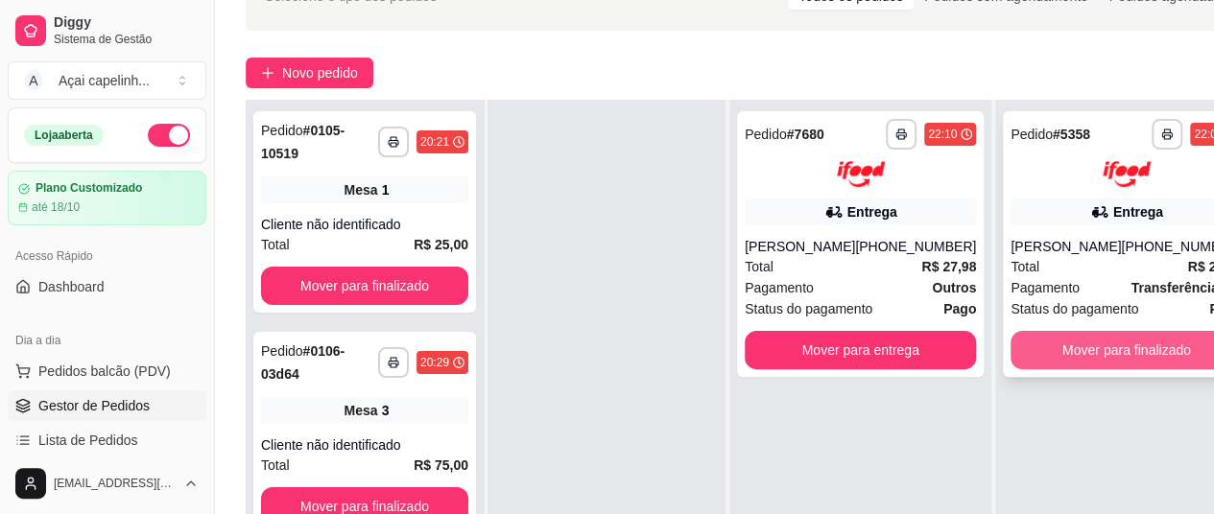
click at [1072, 348] on button "Mover para finalizado" at bounding box center [1126, 350] width 231 height 38
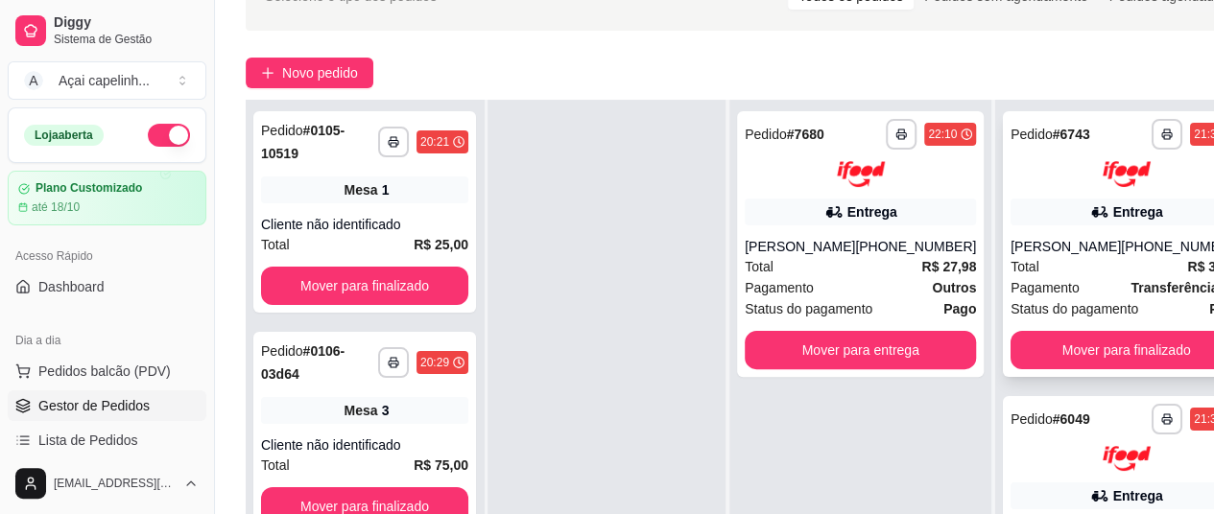
scroll to position [79, 0]
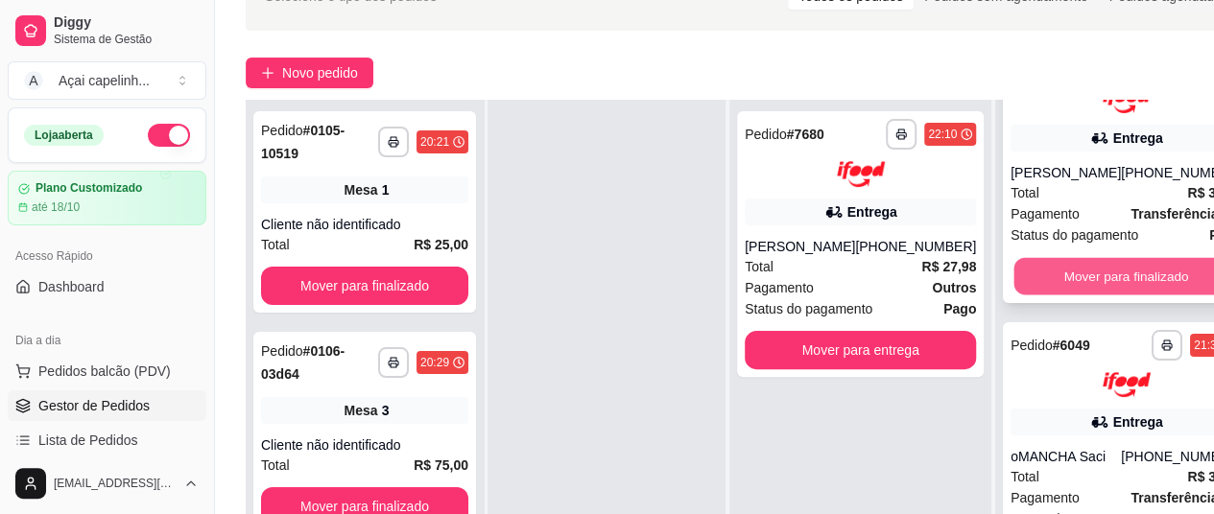
click at [1097, 295] on button "Mover para finalizado" at bounding box center [1126, 275] width 225 height 37
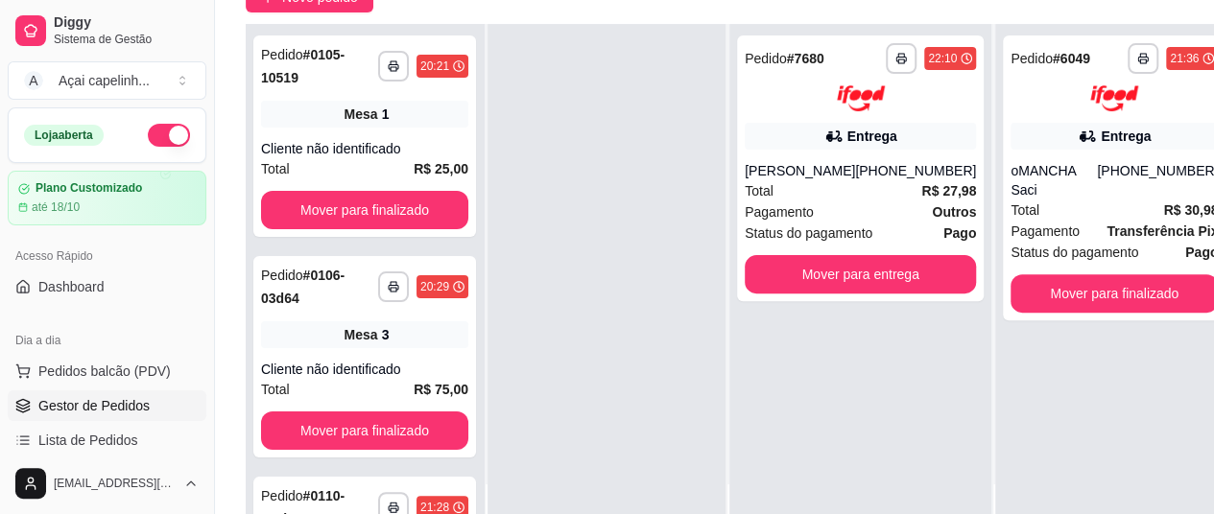
scroll to position [211, 0]
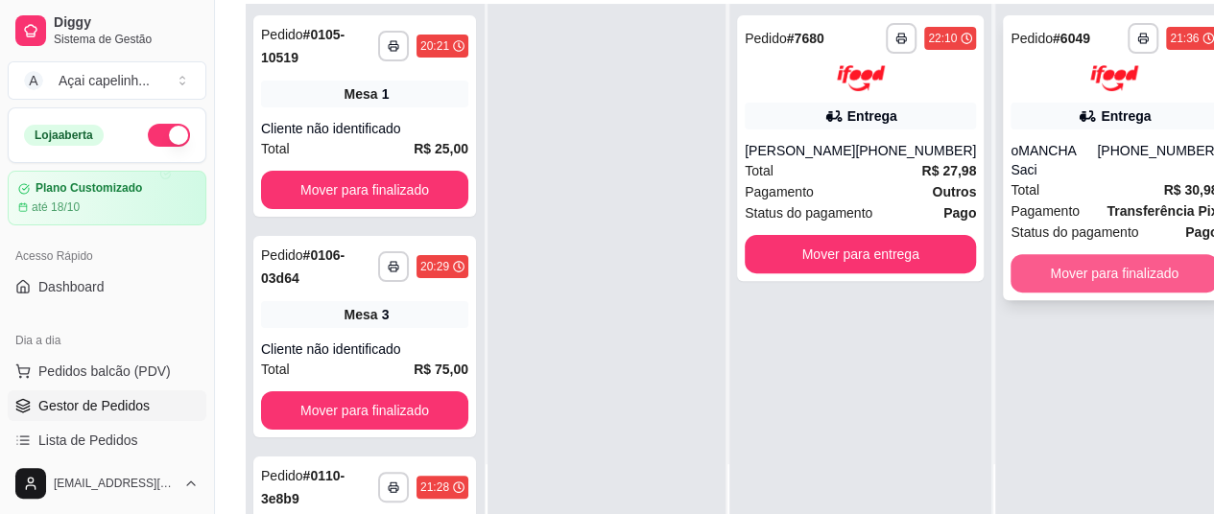
click at [1106, 254] on button "Mover para finalizado" at bounding box center [1114, 273] width 207 height 38
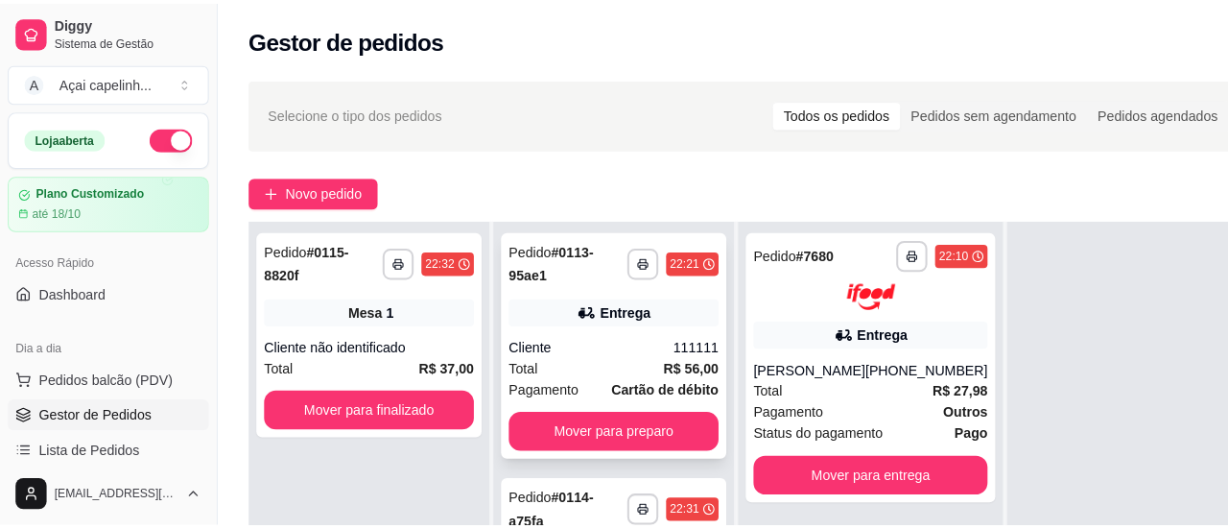
scroll to position [54, 0]
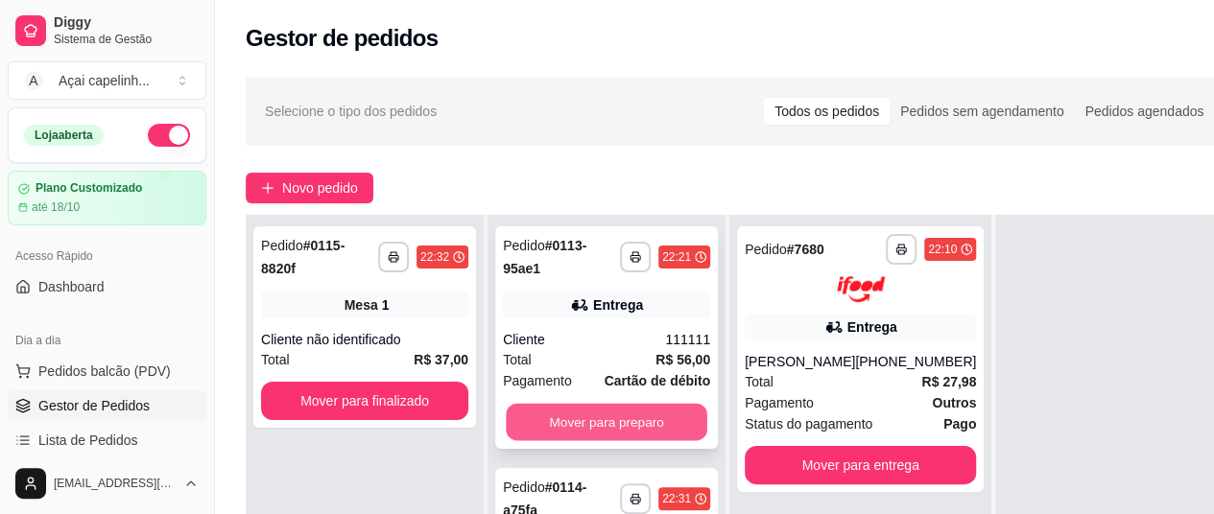
click at [643, 406] on button "Mover para preparo" at bounding box center [607, 422] width 202 height 37
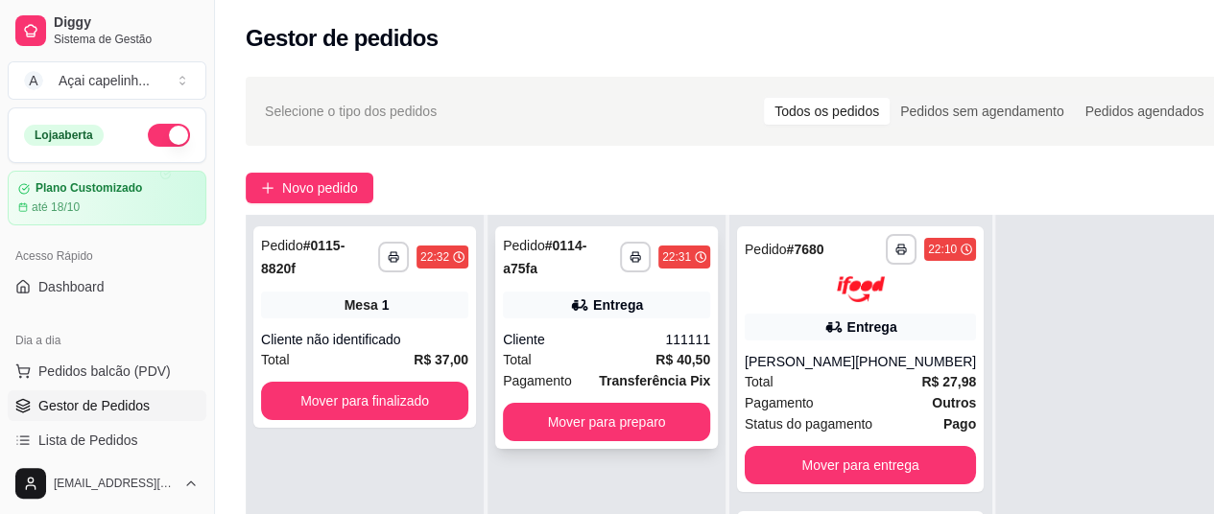
click at [640, 349] on div "Total R$ 40,50" at bounding box center [606, 359] width 207 height 21
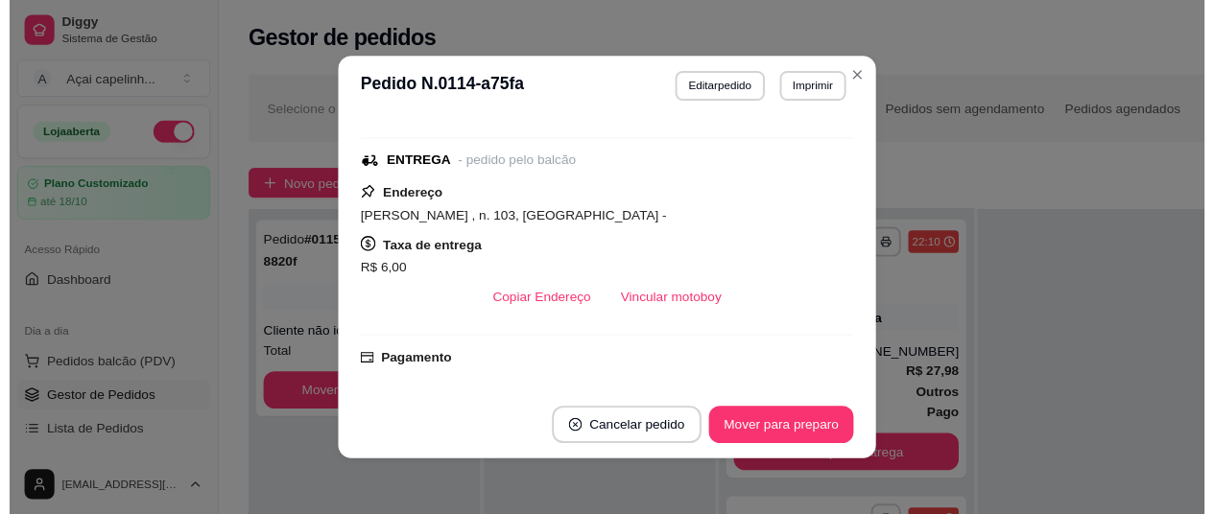
scroll to position [576, 0]
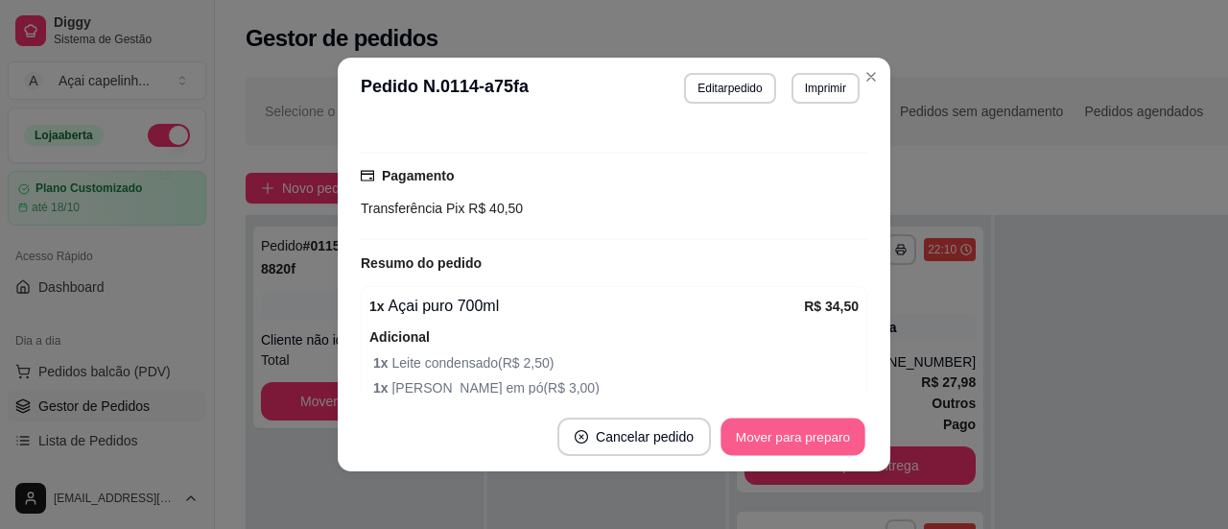
click at [749, 426] on button "Mover para preparo" at bounding box center [793, 436] width 144 height 37
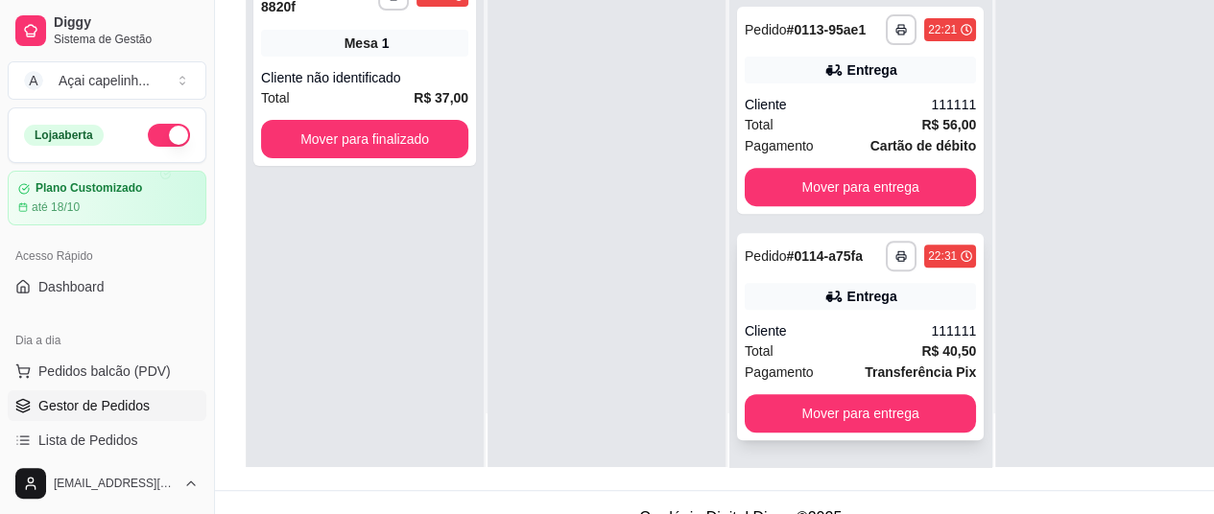
scroll to position [288, 0]
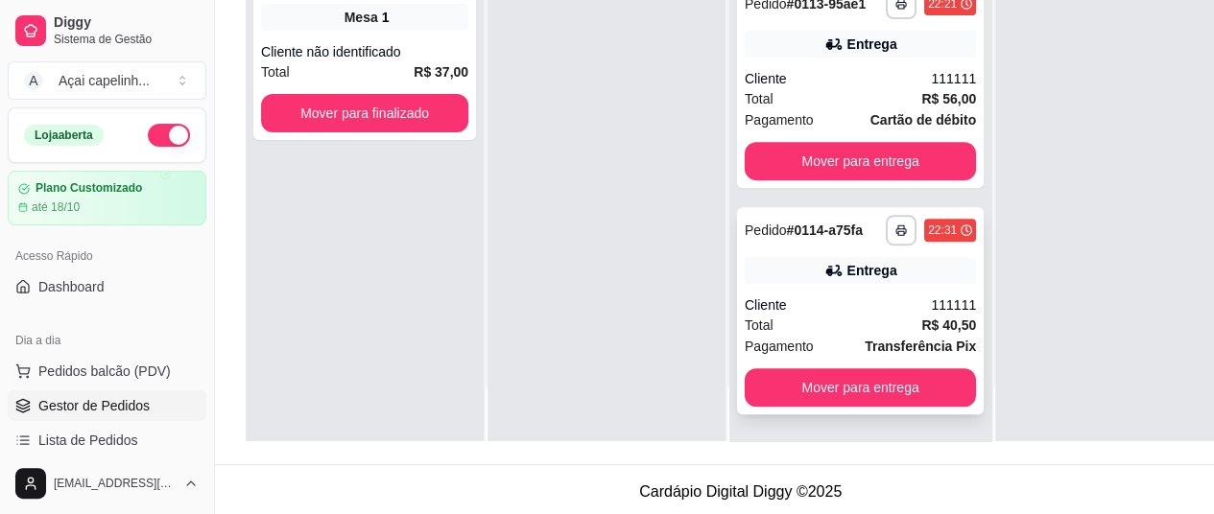
click at [815, 315] on div "Cliente" at bounding box center [838, 305] width 186 height 19
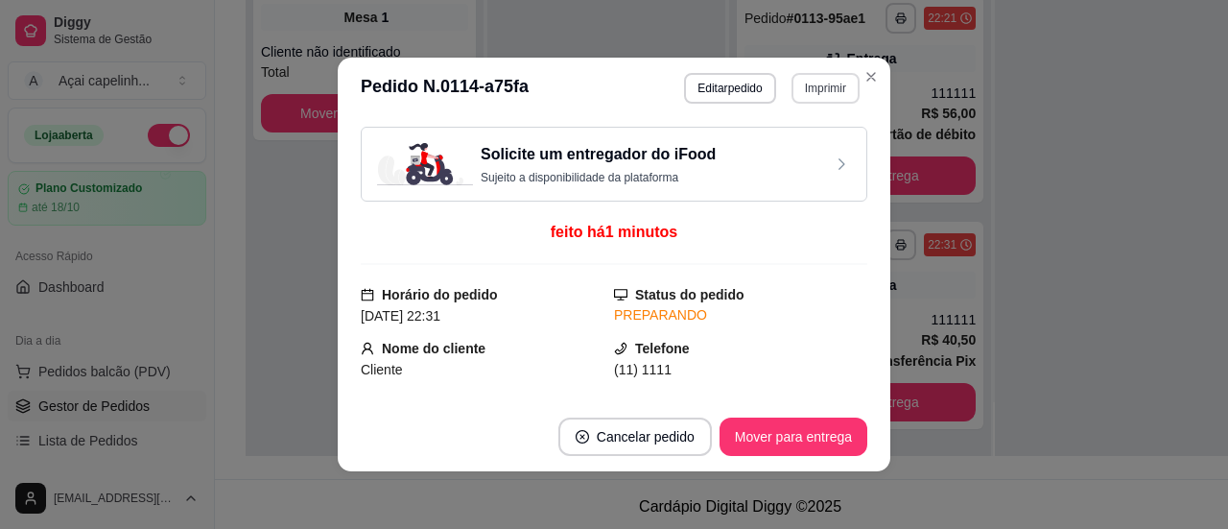
click at [804, 94] on button "Imprimir" at bounding box center [826, 88] width 68 height 31
click at [789, 159] on button "IMPRESSORA" at bounding box center [784, 156] width 134 height 30
click at [803, 83] on button "Imprimir" at bounding box center [826, 88] width 66 height 30
click at [791, 154] on button "IMPRESSORA" at bounding box center [784, 156] width 134 height 30
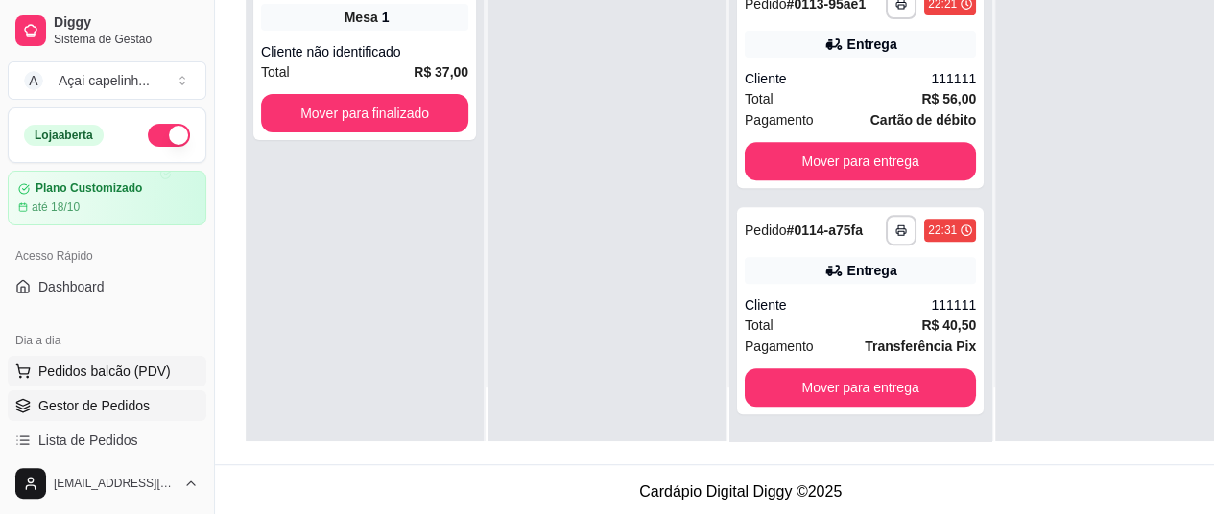
scroll to position [96, 0]
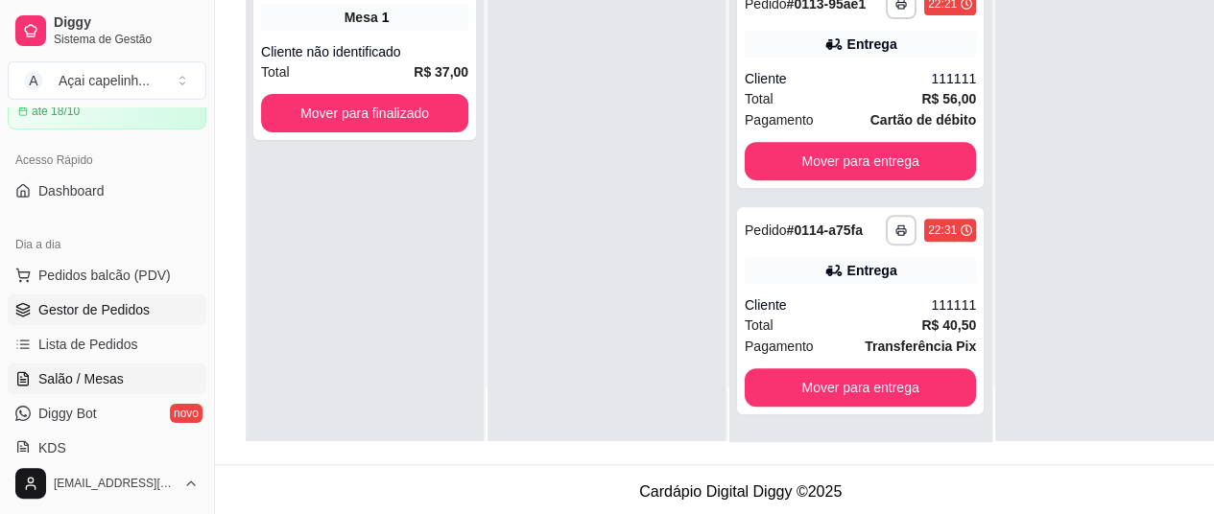
click at [119, 369] on span "Salão / Mesas" at bounding box center [80, 378] width 85 height 19
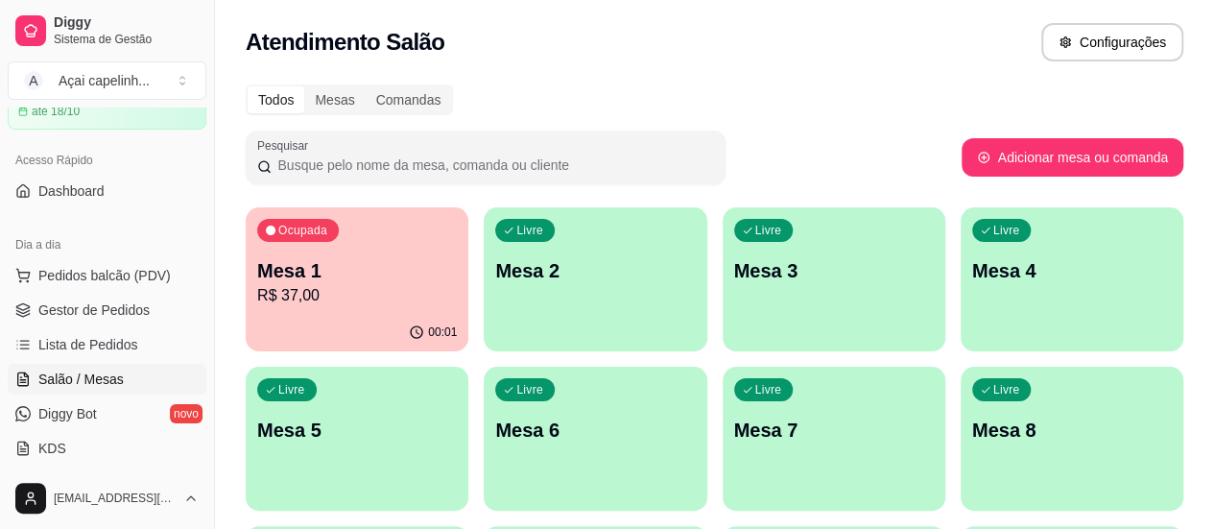
click at [319, 279] on p "Mesa 1" at bounding box center [357, 270] width 200 height 27
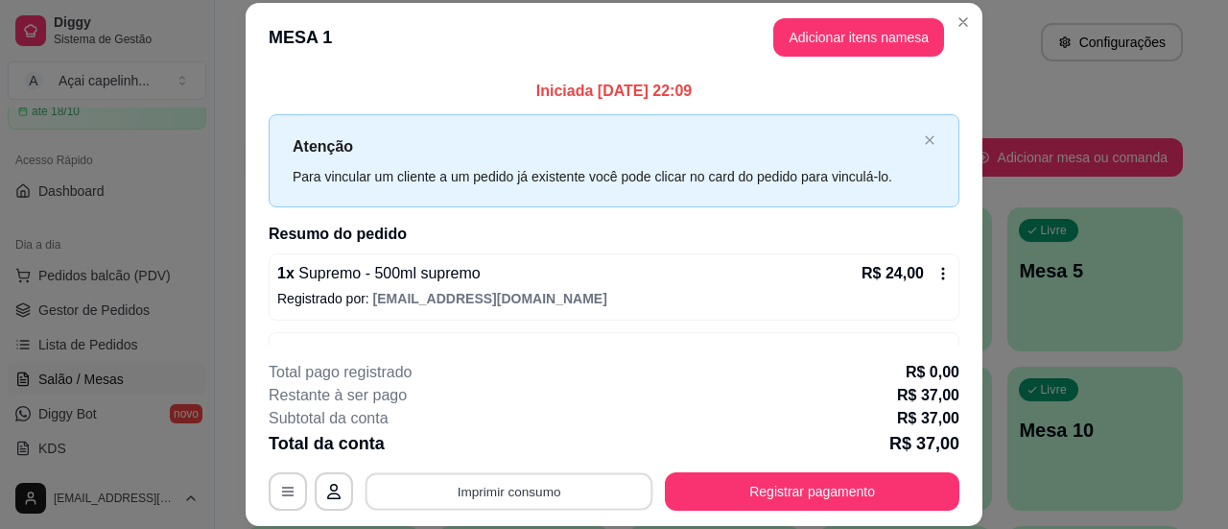
click at [545, 488] on button "Imprimir consumo" at bounding box center [510, 491] width 288 height 37
click at [499, 446] on button "IMPRESSORA" at bounding box center [508, 448] width 139 height 31
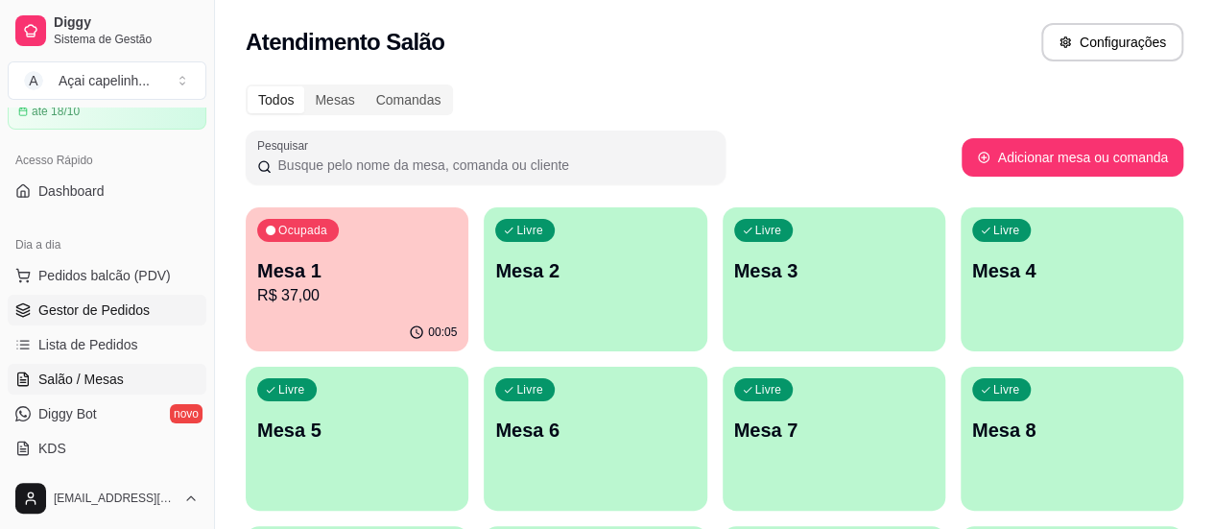
click at [131, 310] on span "Gestor de Pedidos" at bounding box center [93, 309] width 111 height 19
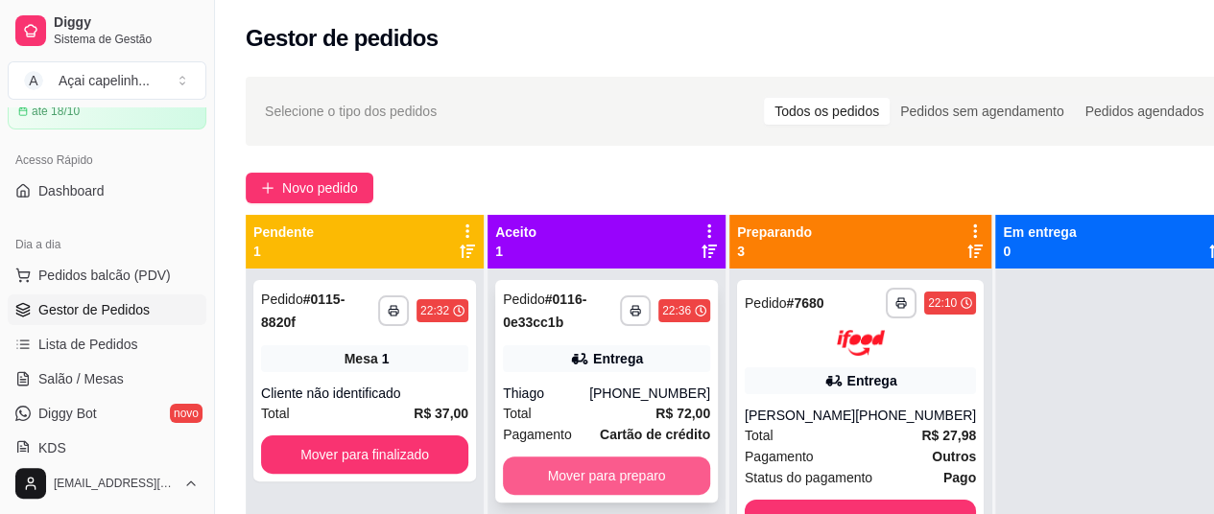
click at [619, 471] on button "Mover para preparo" at bounding box center [606, 476] width 207 height 38
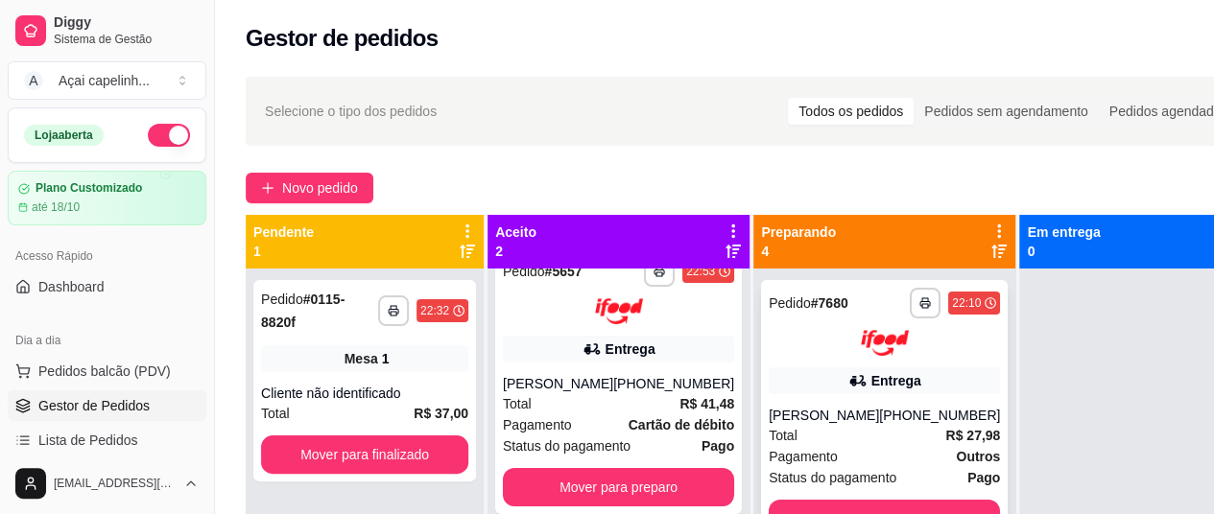
scroll to position [54, 0]
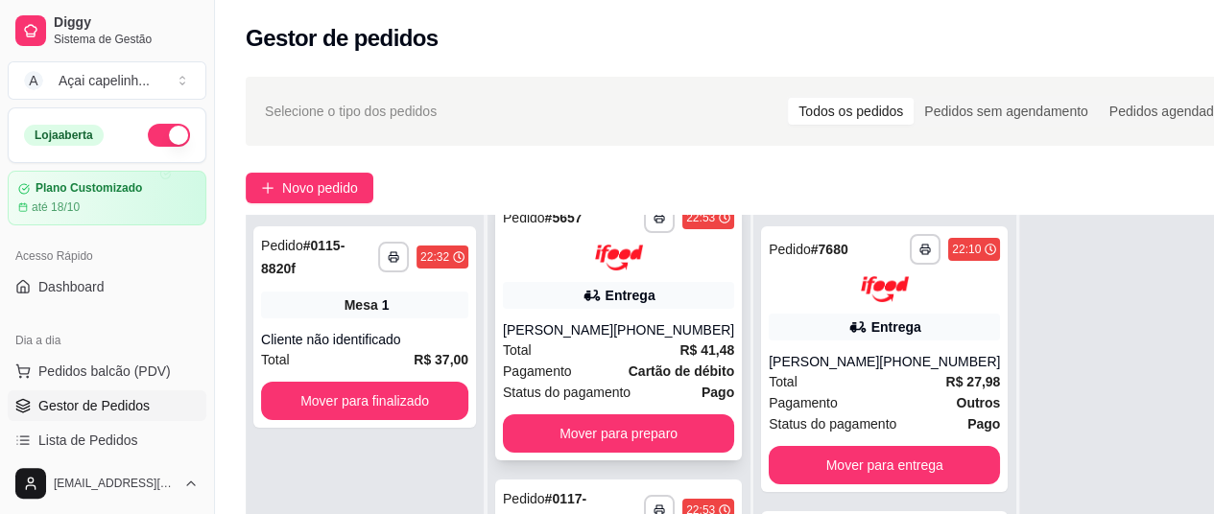
click at [613, 340] on div "[PHONE_NUMBER]" at bounding box center [673, 330] width 121 height 19
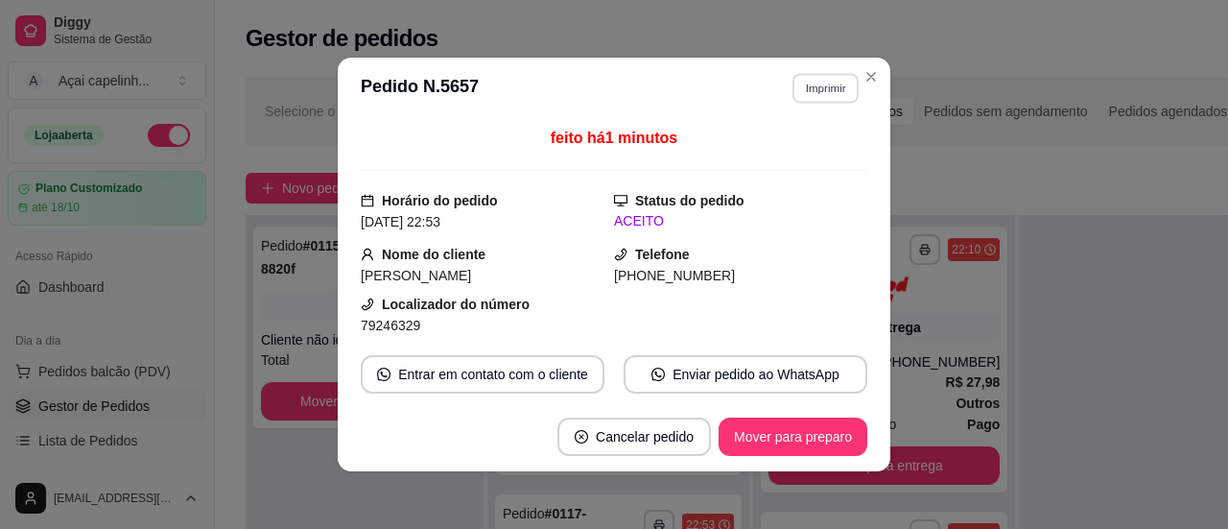
click at [810, 91] on button "Imprimir" at bounding box center [826, 88] width 66 height 30
click at [792, 149] on button "IMPRESSORA" at bounding box center [784, 156] width 139 height 31
click at [819, 80] on button "Imprimir" at bounding box center [826, 88] width 66 height 30
click at [792, 156] on button "IMPRESSORA" at bounding box center [784, 156] width 134 height 30
click at [863, 60] on header "**********" at bounding box center [614, 88] width 553 height 61
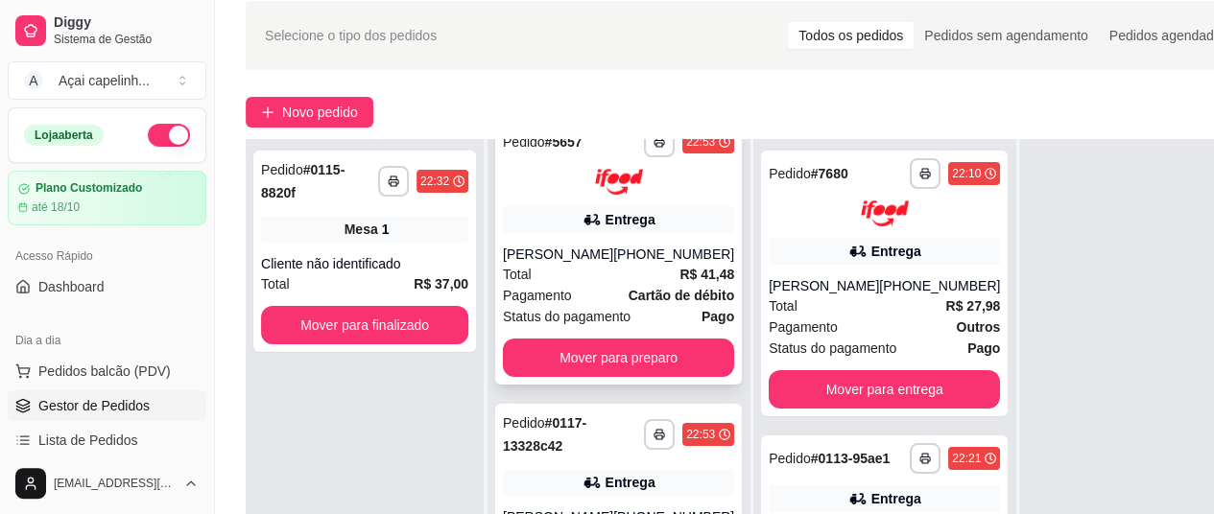
scroll to position [96, 0]
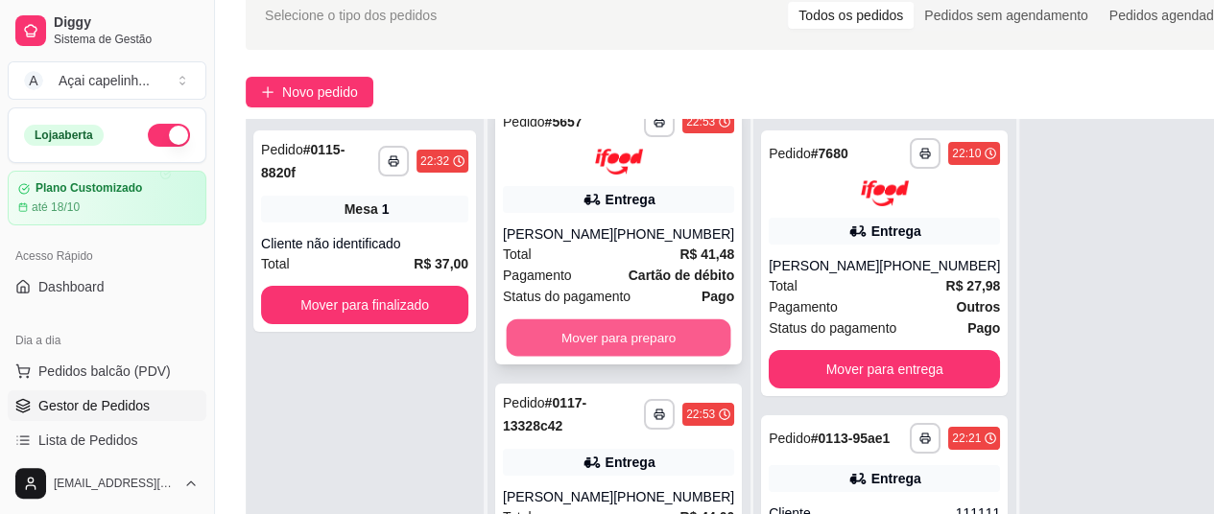
click at [624, 348] on button "Mover para preparo" at bounding box center [619, 337] width 225 height 37
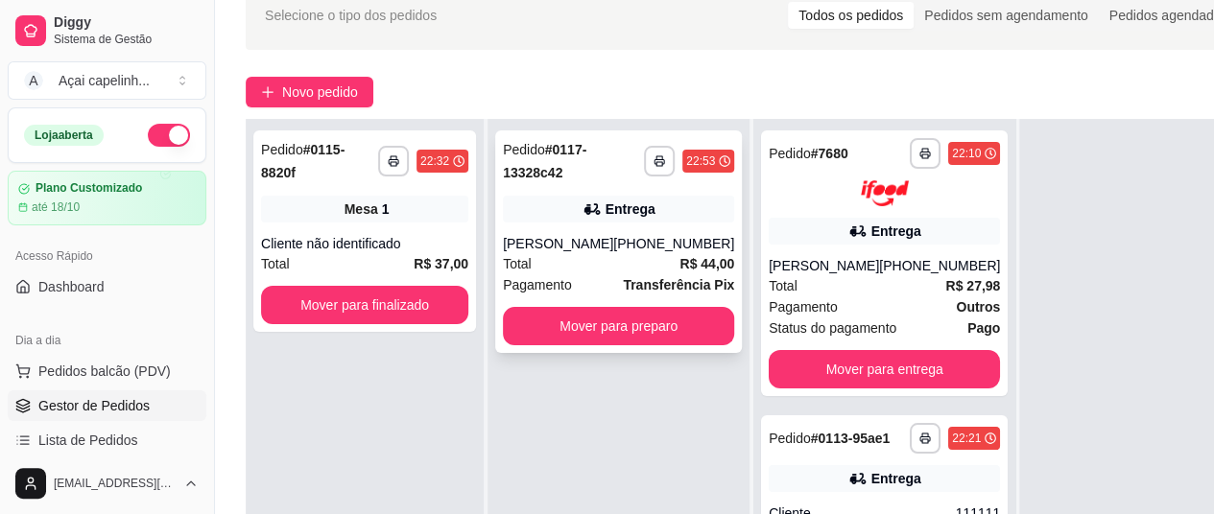
scroll to position [0, 0]
click at [622, 274] on div "Total R$ 44,00" at bounding box center [618, 263] width 231 height 21
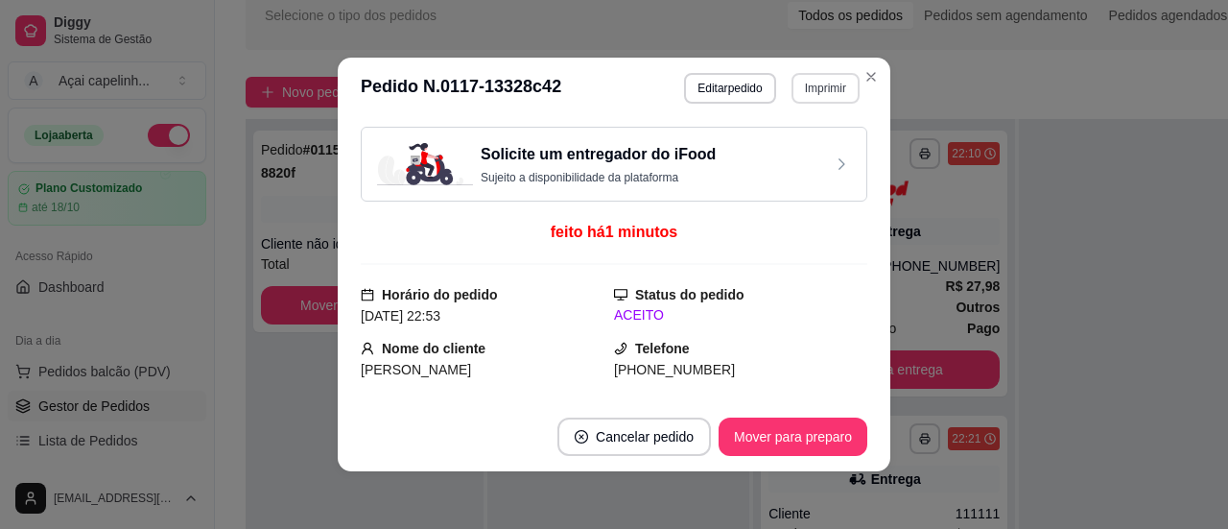
click at [831, 83] on button "Imprimir" at bounding box center [826, 88] width 68 height 31
click at [785, 151] on button "IMPRESSORA" at bounding box center [784, 156] width 139 height 31
click at [804, 82] on button "Imprimir" at bounding box center [826, 88] width 66 height 30
click at [790, 149] on button "IMPRESSORA" at bounding box center [784, 156] width 139 height 31
click at [818, 88] on button "Imprimir" at bounding box center [826, 88] width 68 height 31
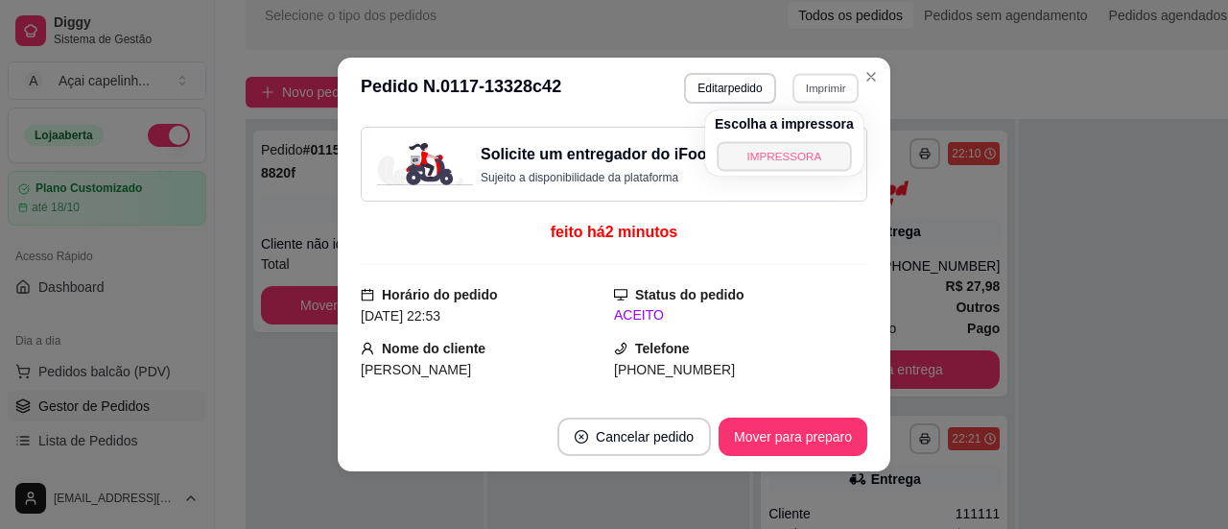
click at [791, 160] on button "IMPRESSORA" at bounding box center [784, 156] width 134 height 30
click at [805, 89] on button "Imprimir" at bounding box center [826, 88] width 66 height 30
click at [770, 158] on button "IMPRESSORA" at bounding box center [784, 156] width 139 height 31
click at [821, 82] on button "Imprimir" at bounding box center [826, 88] width 68 height 31
click at [800, 157] on button "IMPRESSORA" at bounding box center [784, 156] width 139 height 31
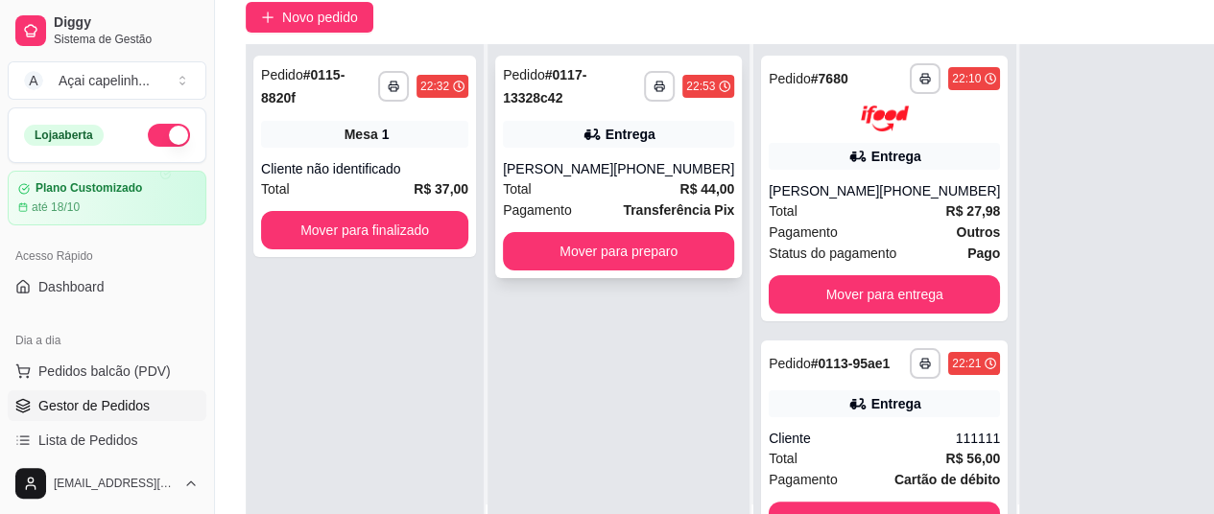
scroll to position [192, 0]
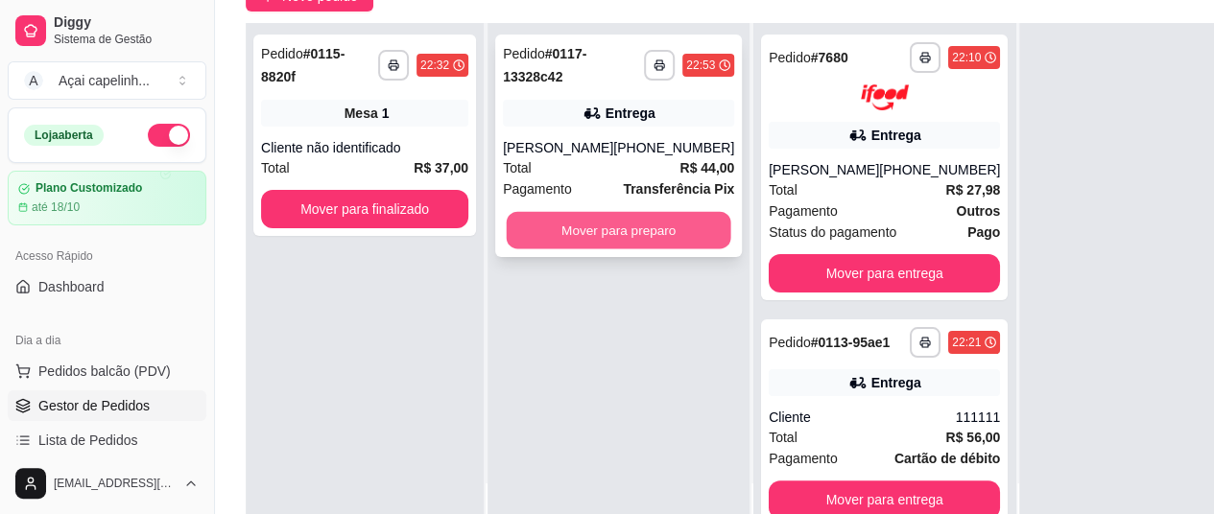
click at [596, 229] on button "Mover para preparo" at bounding box center [619, 230] width 225 height 37
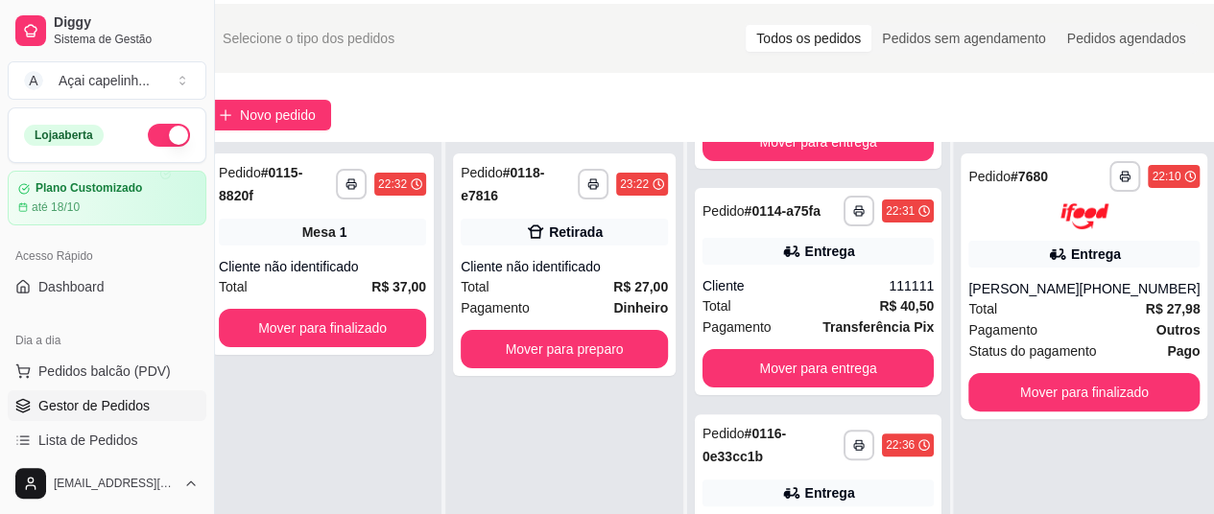
scroll to position [96, 42]
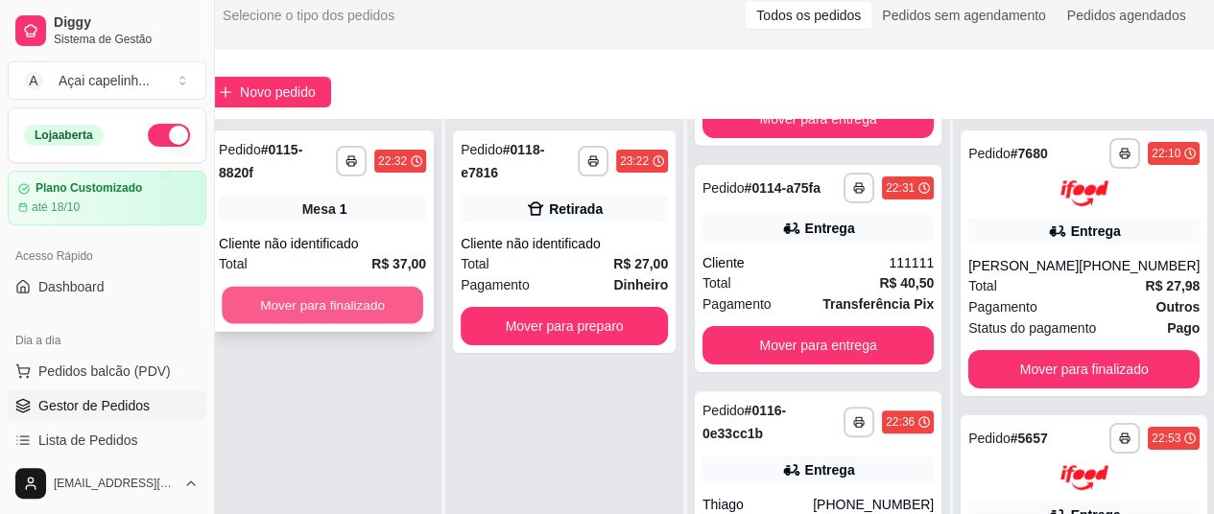
click at [358, 287] on button "Mover para finalizado" at bounding box center [323, 305] width 202 height 37
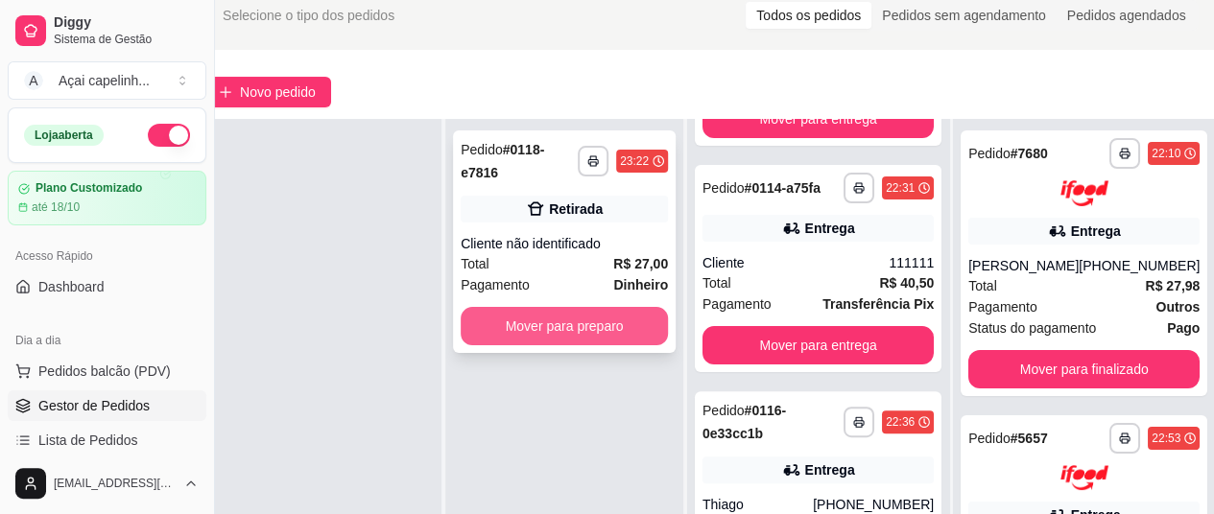
click at [507, 316] on button "Mover para preparo" at bounding box center [564, 326] width 207 height 38
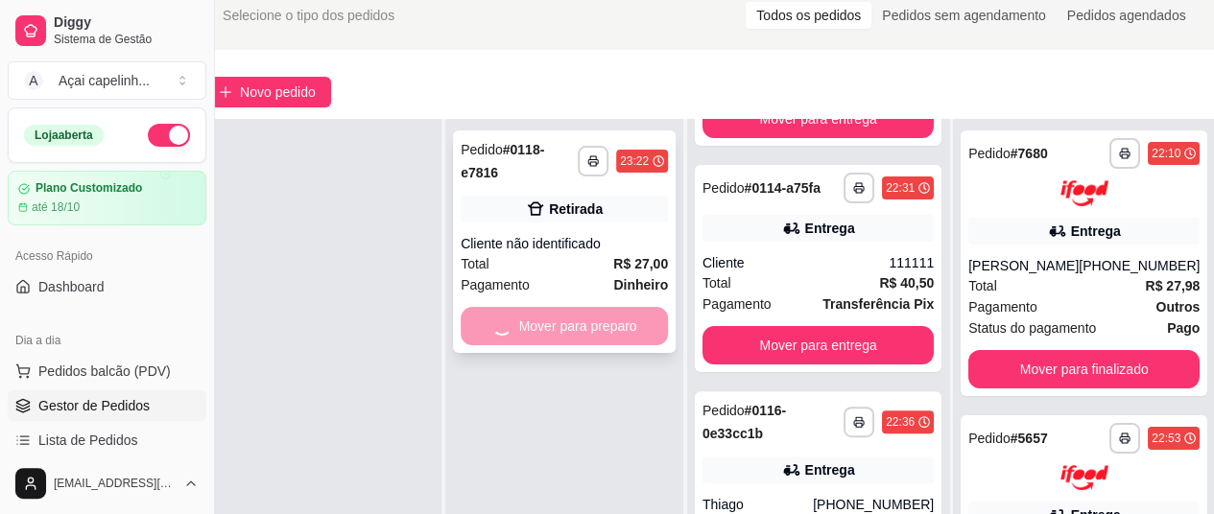
scroll to position [177, 0]
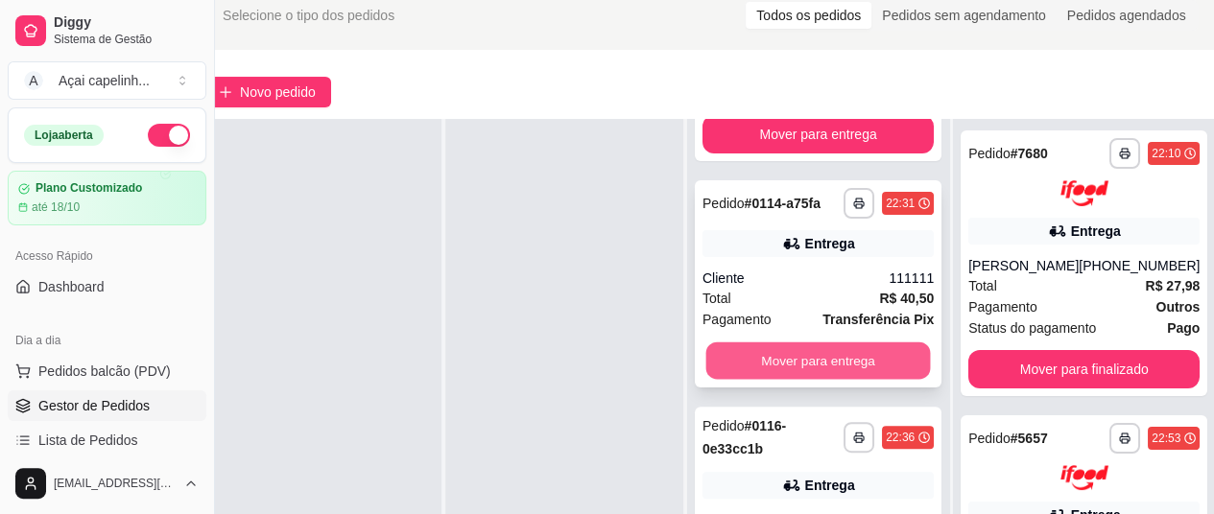
click at [752, 362] on button "Mover para entrega" at bounding box center [818, 361] width 225 height 37
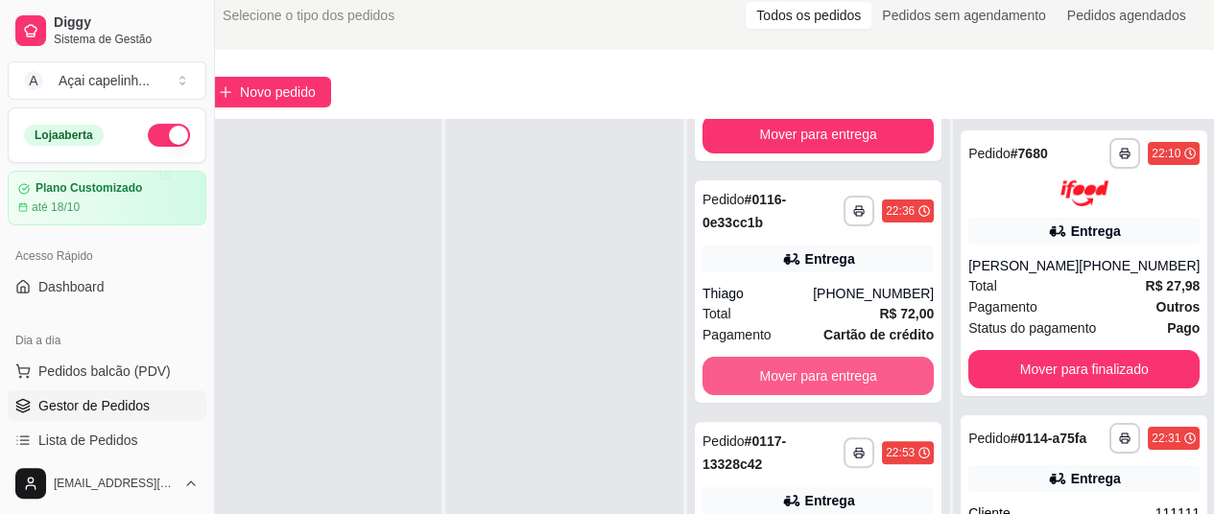
click at [752, 362] on button "Mover para entrega" at bounding box center [818, 376] width 231 height 38
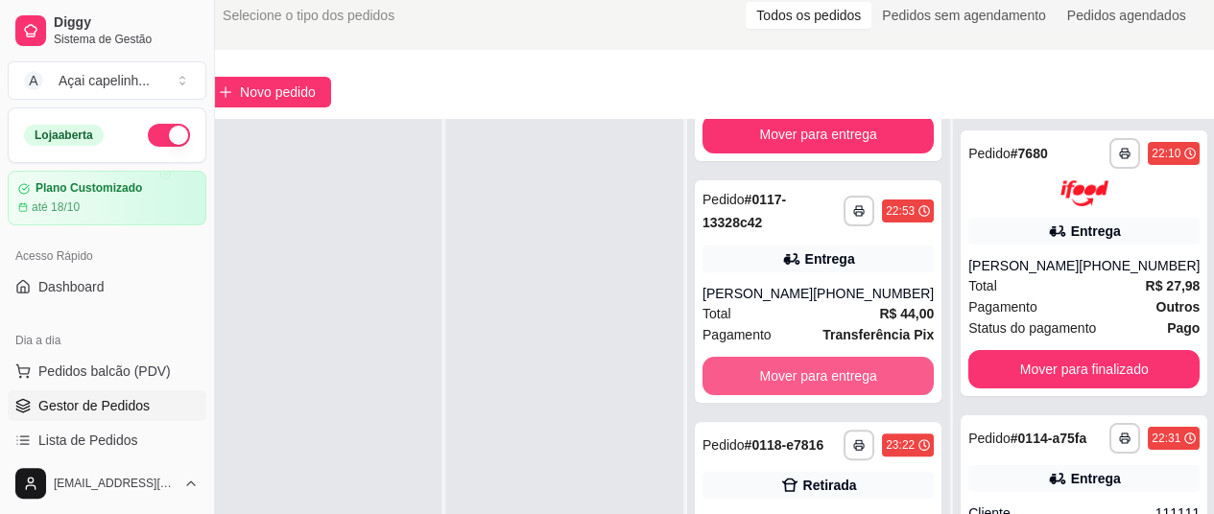
click at [752, 362] on button "Mover para entrega" at bounding box center [818, 376] width 231 height 38
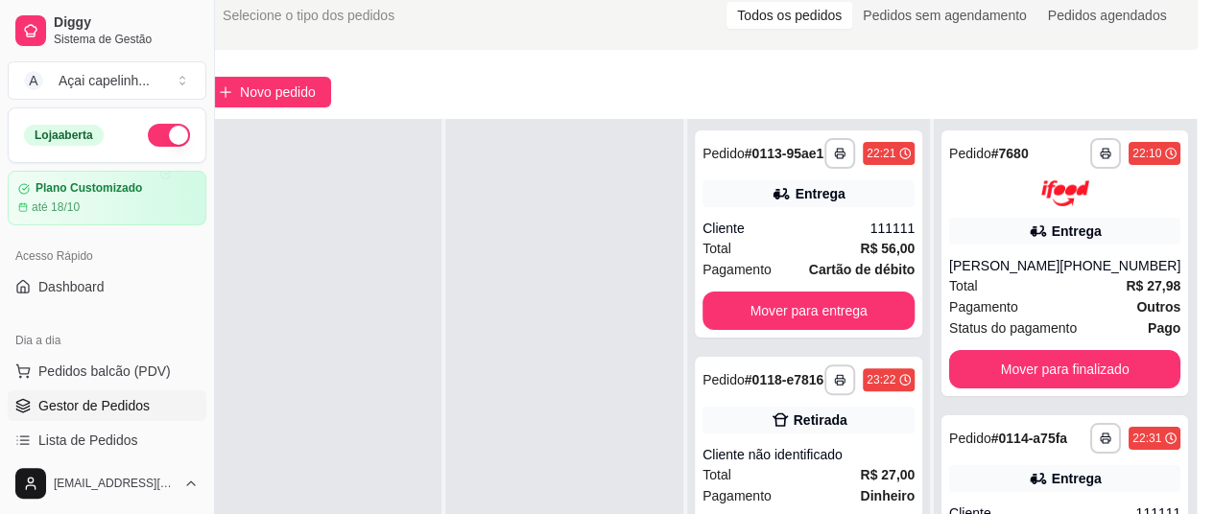
scroll to position [0, 0]
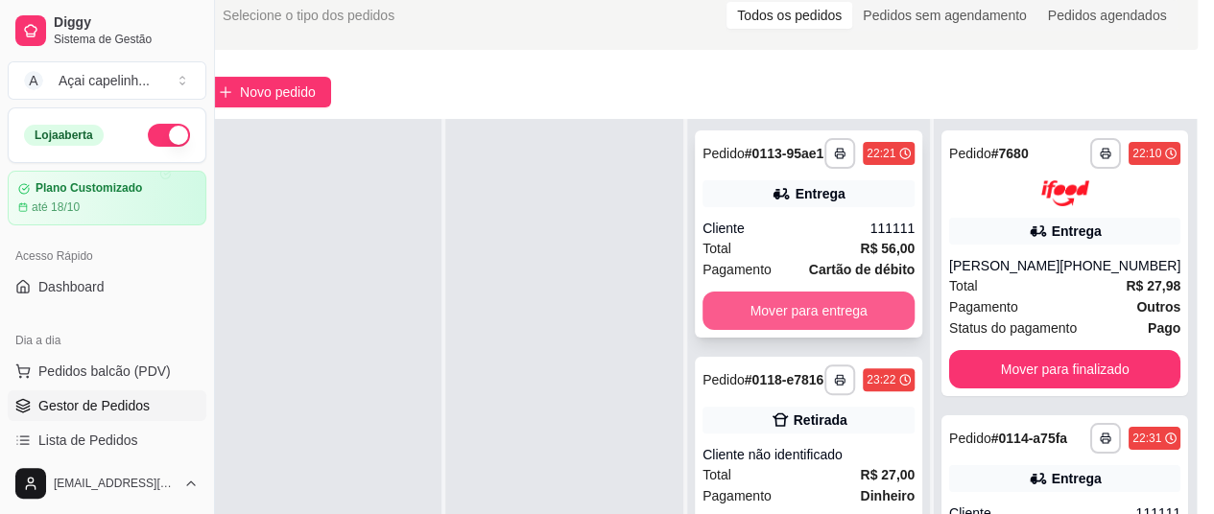
click at [755, 315] on button "Mover para entrega" at bounding box center [809, 311] width 212 height 38
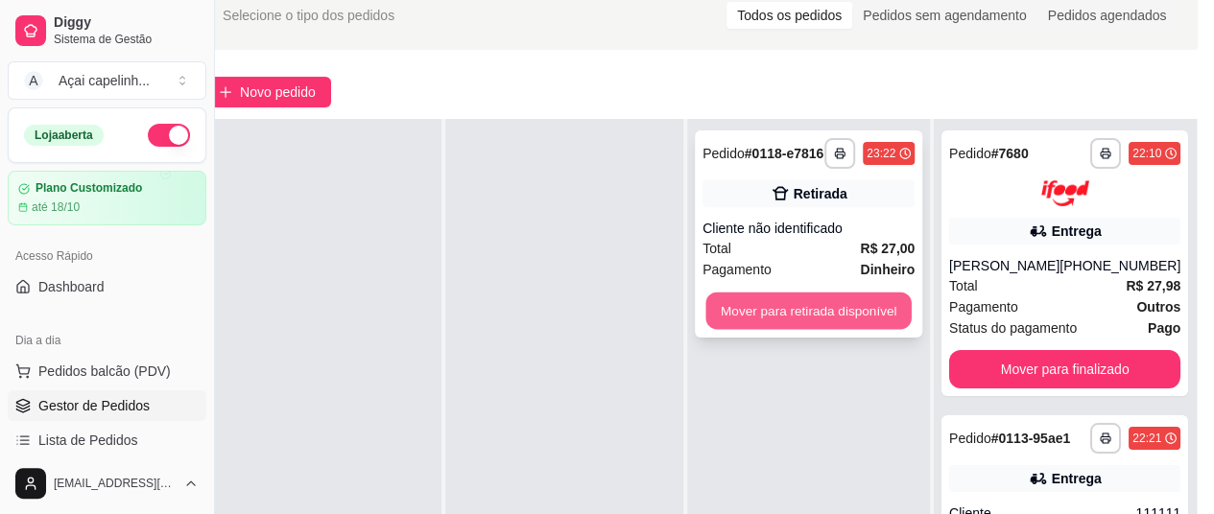
click at [803, 304] on button "Mover para retirada disponível" at bounding box center [807, 311] width 205 height 37
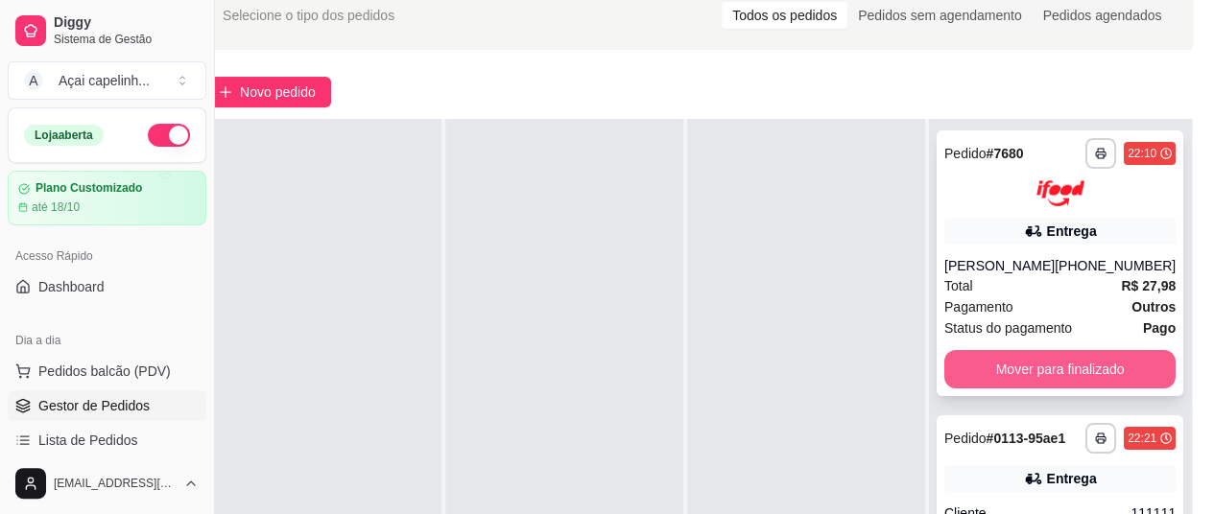
click at [1005, 361] on button "Mover para finalizado" at bounding box center [1059, 369] width 231 height 38
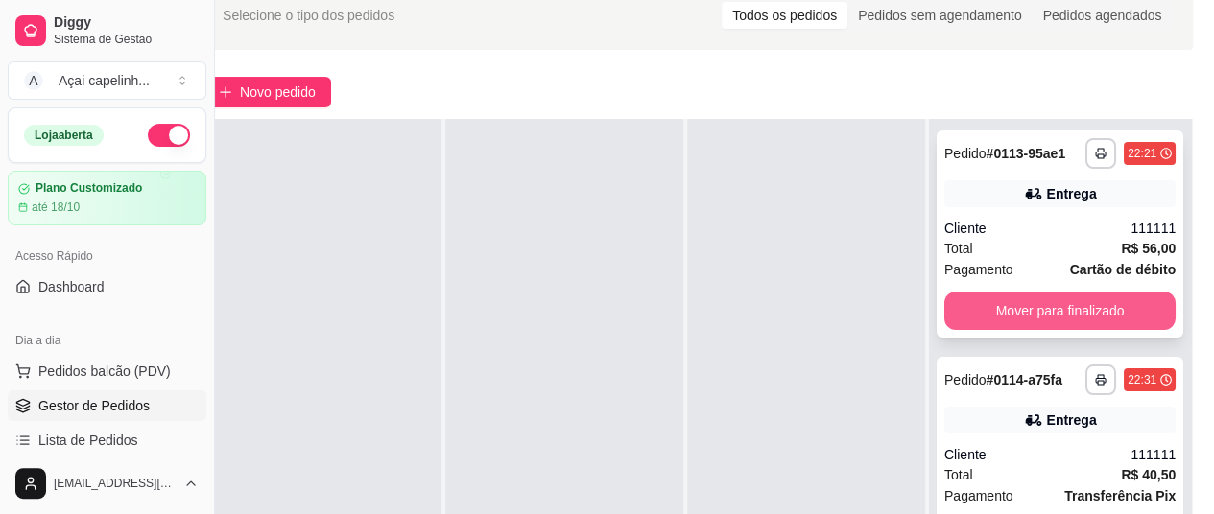
click at [1030, 325] on button "Mover para finalizado" at bounding box center [1059, 311] width 231 height 38
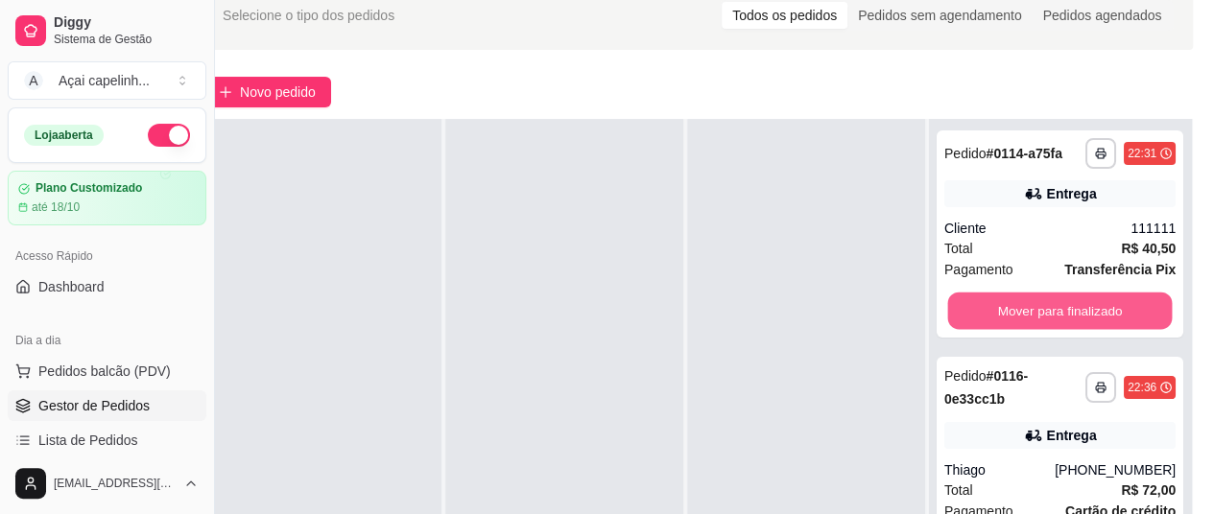
click at [1030, 325] on button "Mover para finalizado" at bounding box center [1060, 311] width 225 height 37
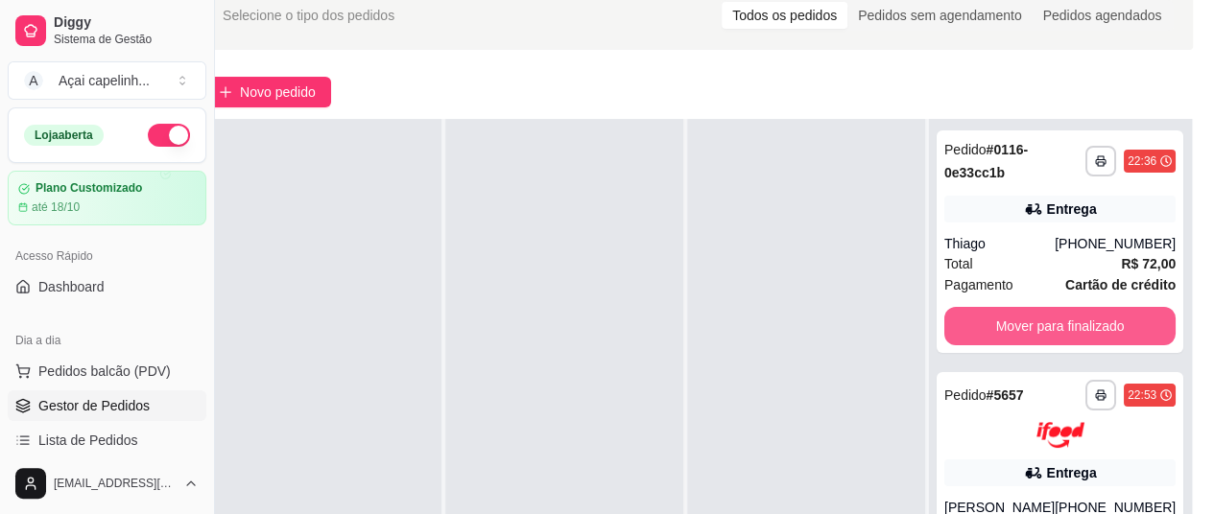
click at [1030, 325] on button "Mover para finalizado" at bounding box center [1059, 326] width 231 height 38
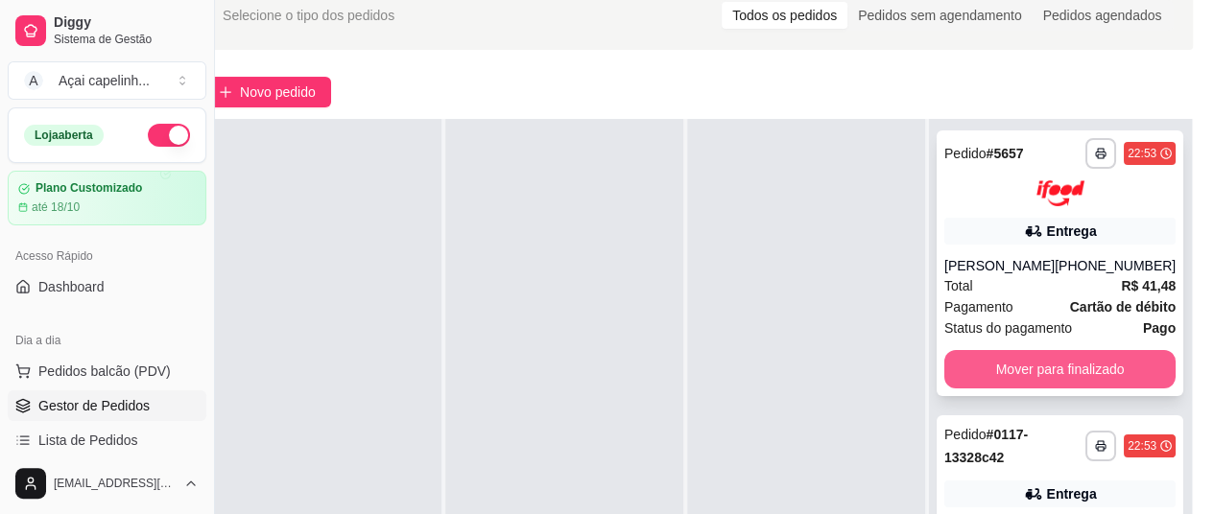
click at [1057, 385] on button "Mover para finalizado" at bounding box center [1059, 369] width 231 height 38
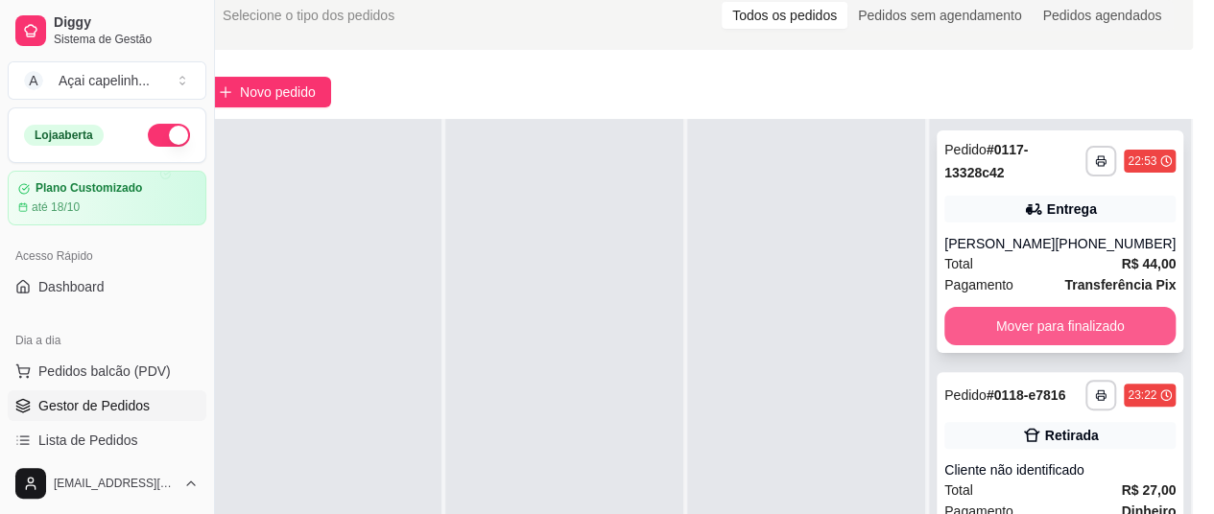
click at [1061, 331] on button "Mover para finalizado" at bounding box center [1059, 326] width 231 height 38
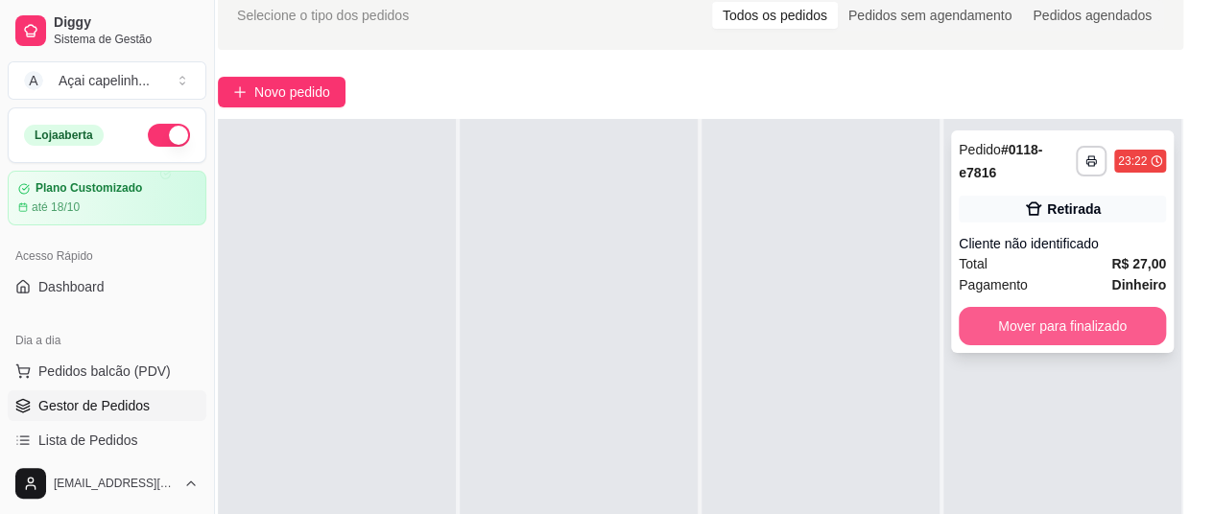
click at [1063, 320] on button "Mover para finalizado" at bounding box center [1062, 326] width 207 height 38
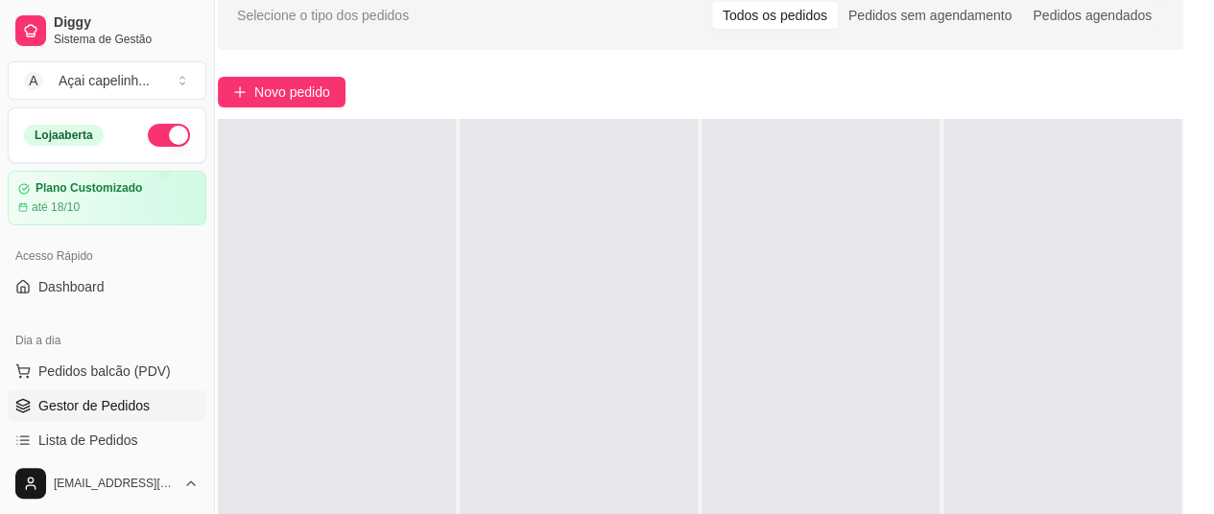
scroll to position [0, 42]
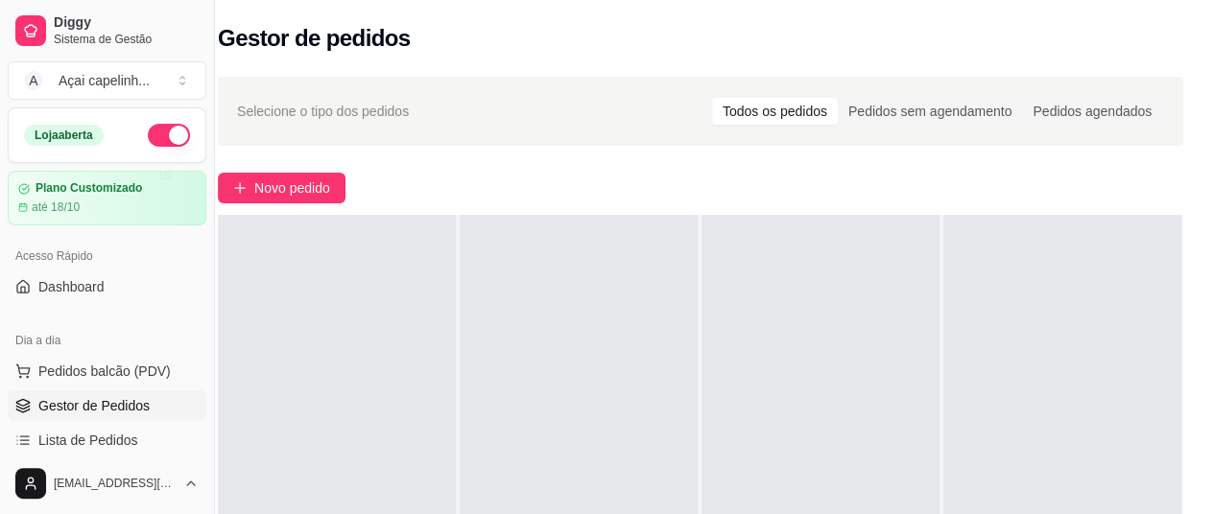
click at [739, 36] on div "Gestor de pedidos" at bounding box center [700, 38] width 965 height 31
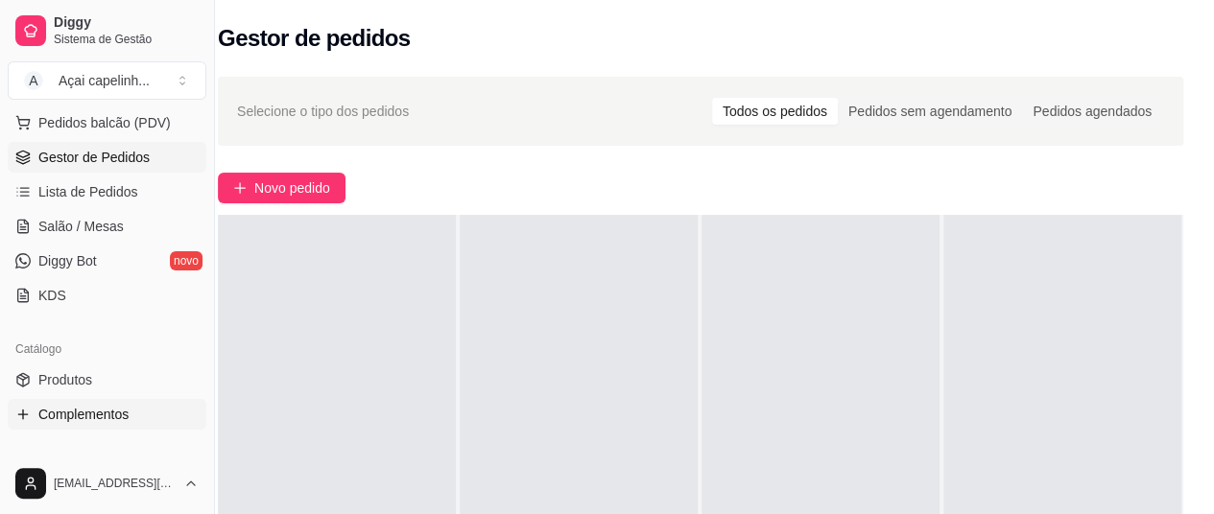
scroll to position [192, 0]
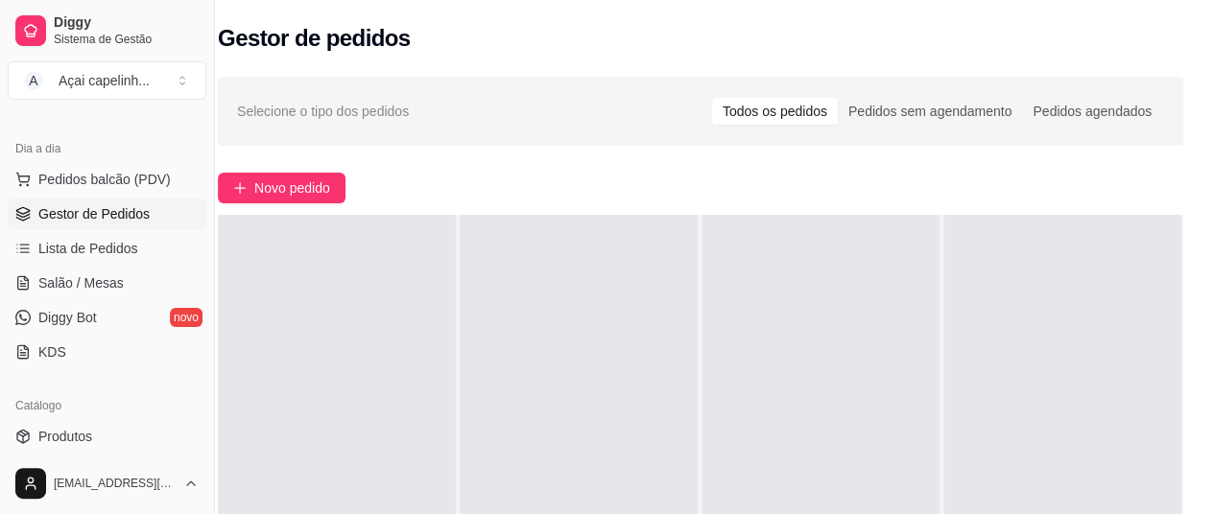
click at [110, 220] on span "Gestor de Pedidos" at bounding box center [93, 213] width 111 height 19
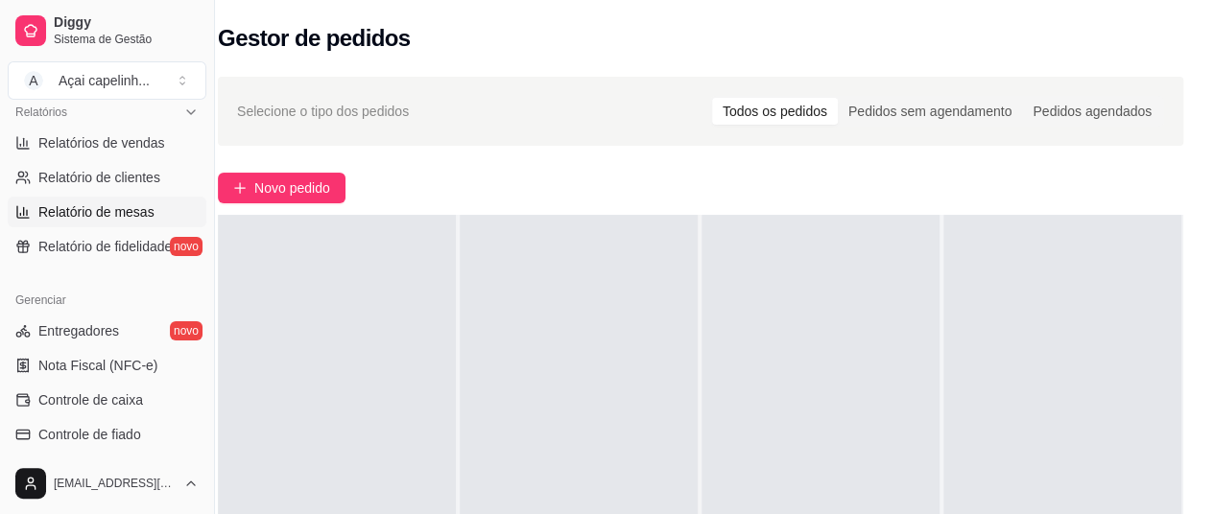
scroll to position [576, 0]
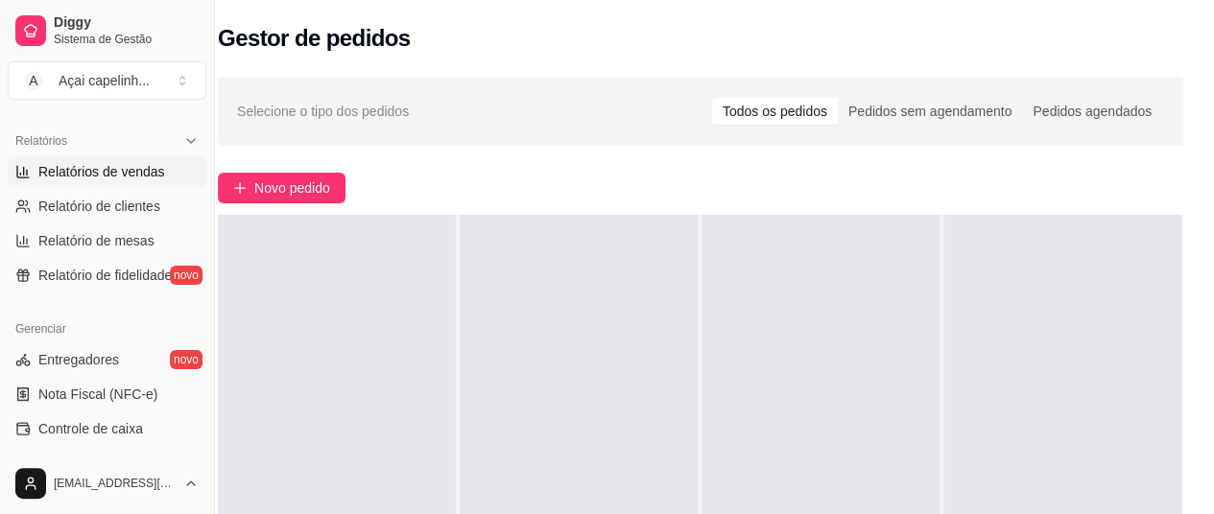
click at [119, 174] on span "Relatórios de vendas" at bounding box center [101, 171] width 127 height 19
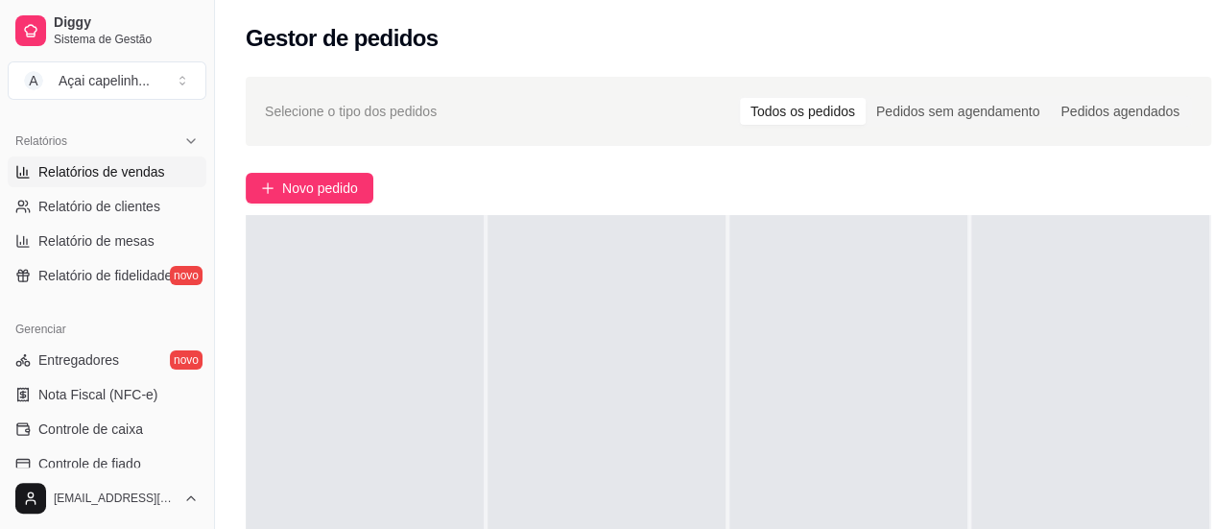
select select "ALL"
select select "0"
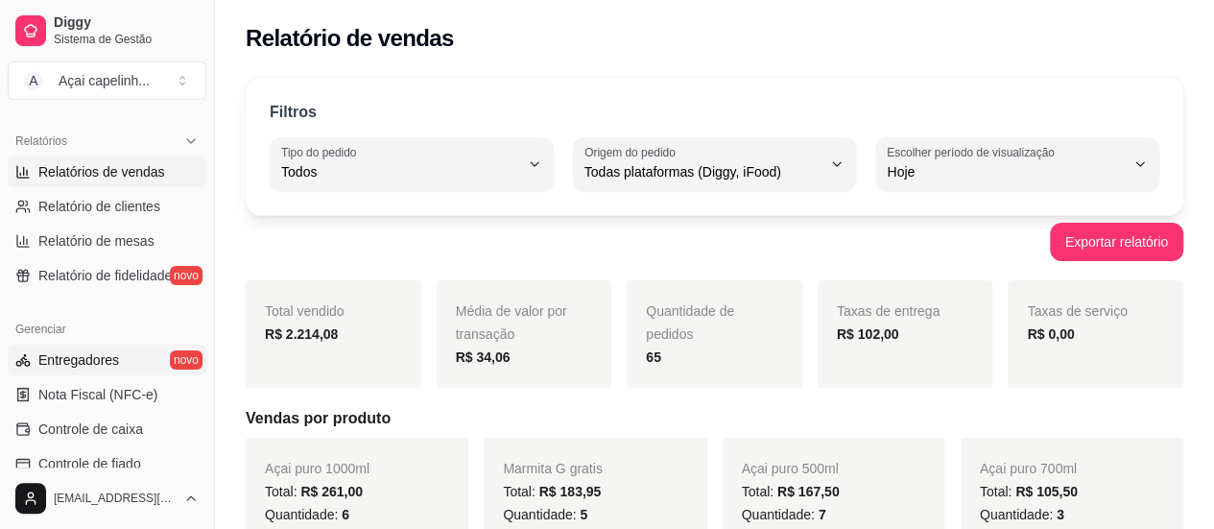
click at [87, 359] on span "Entregadores" at bounding box center [78, 359] width 81 height 19
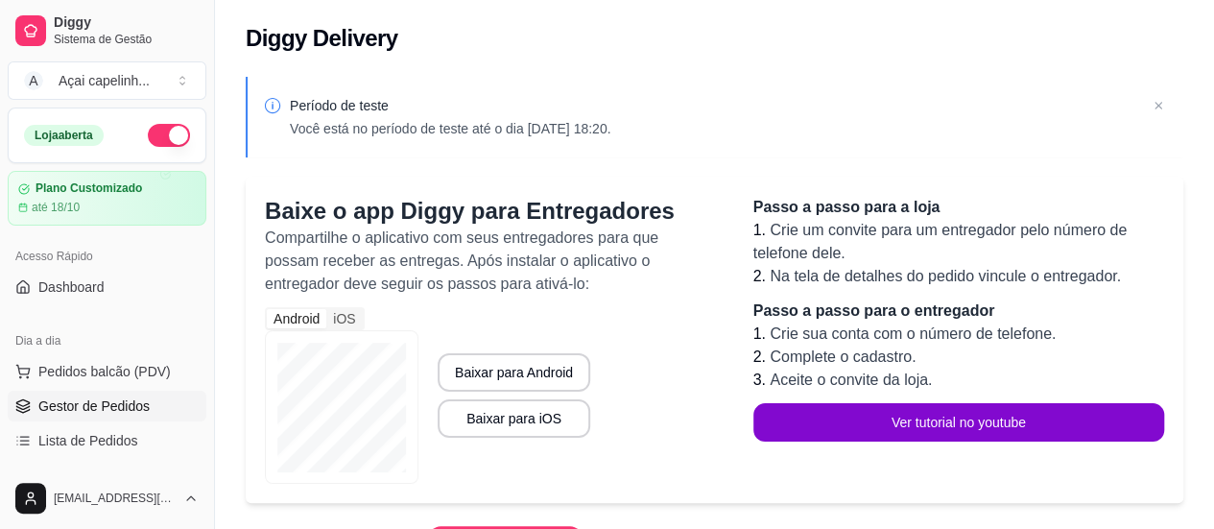
click at [112, 408] on span "Gestor de Pedidos" at bounding box center [93, 405] width 111 height 19
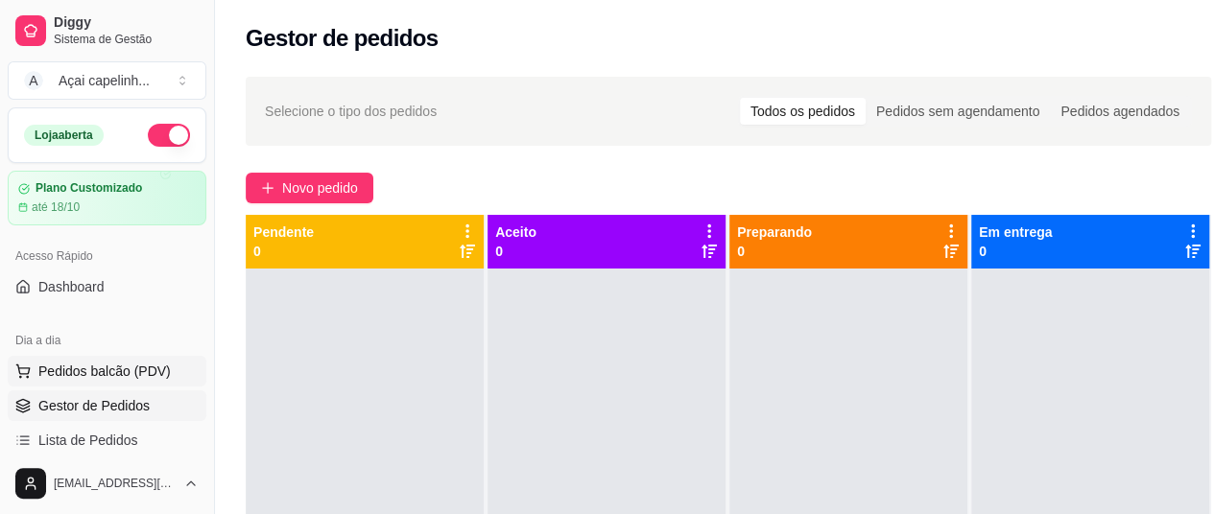
click at [125, 371] on span "Pedidos balcão (PDV)" at bounding box center [104, 371] width 132 height 19
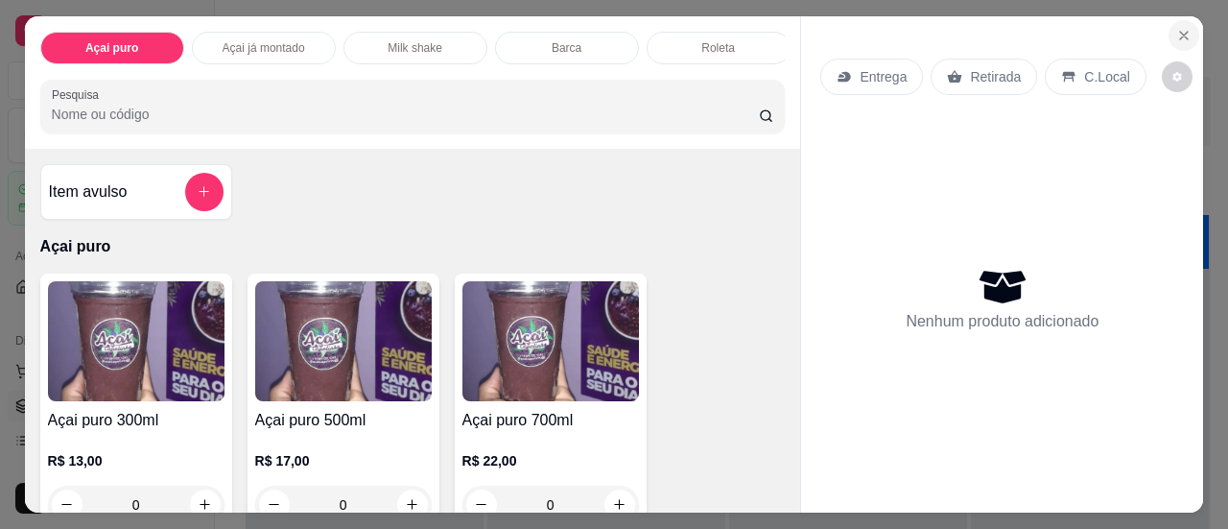
click at [1178, 20] on button "Close" at bounding box center [1184, 35] width 31 height 31
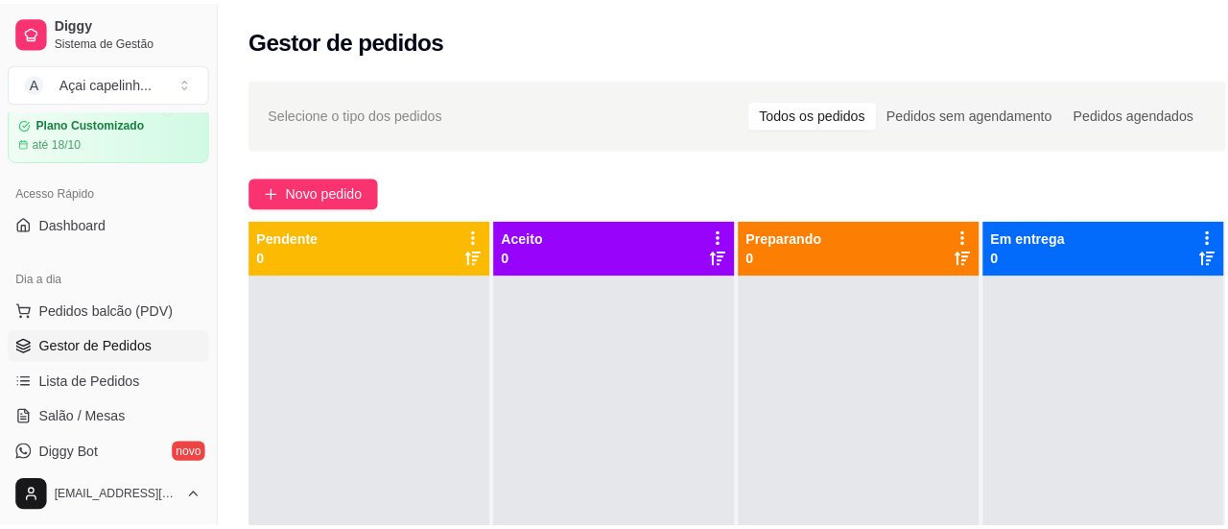
scroll to position [96, 0]
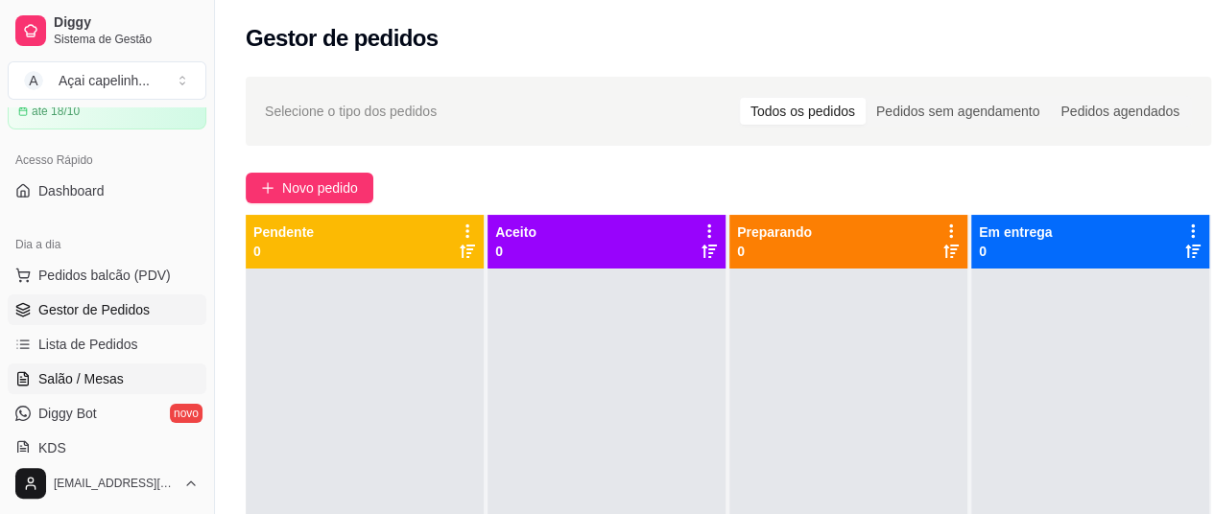
click at [95, 370] on span "Salão / Mesas" at bounding box center [80, 378] width 85 height 19
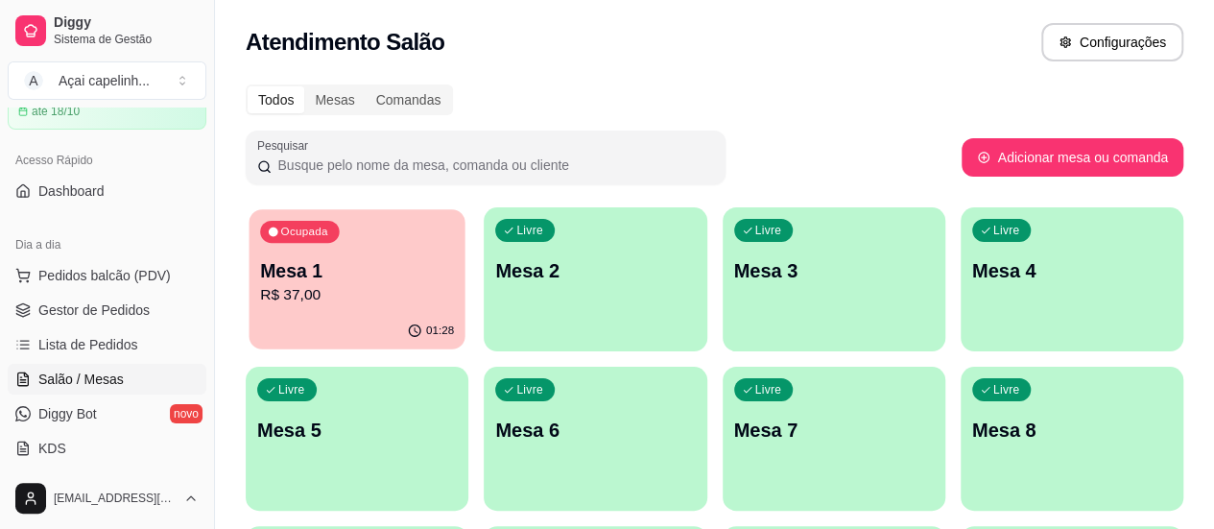
click at [334, 260] on p "Mesa 1" at bounding box center [357, 271] width 194 height 26
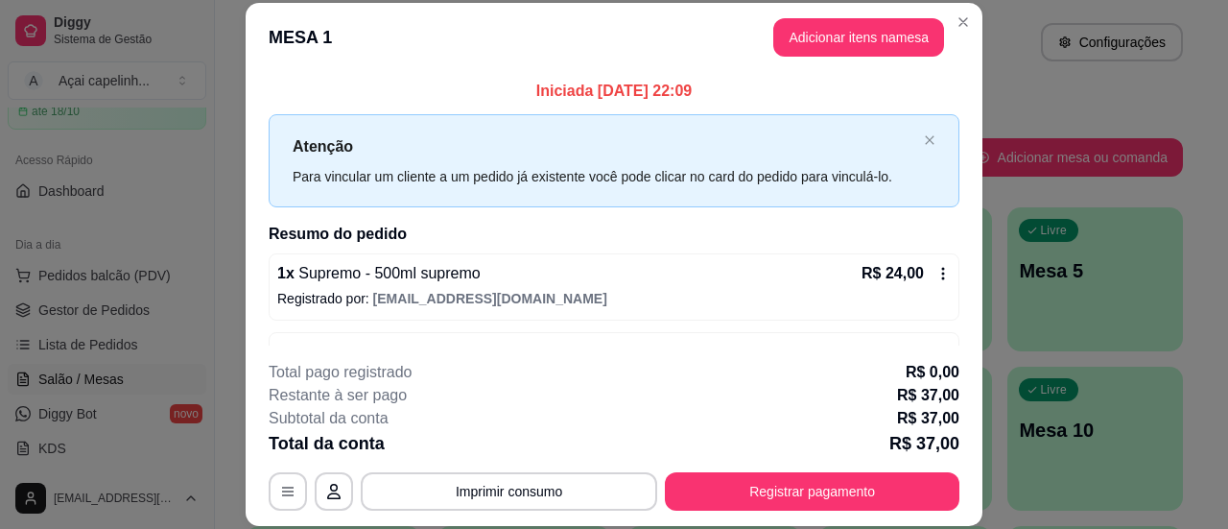
scroll to position [59, 0]
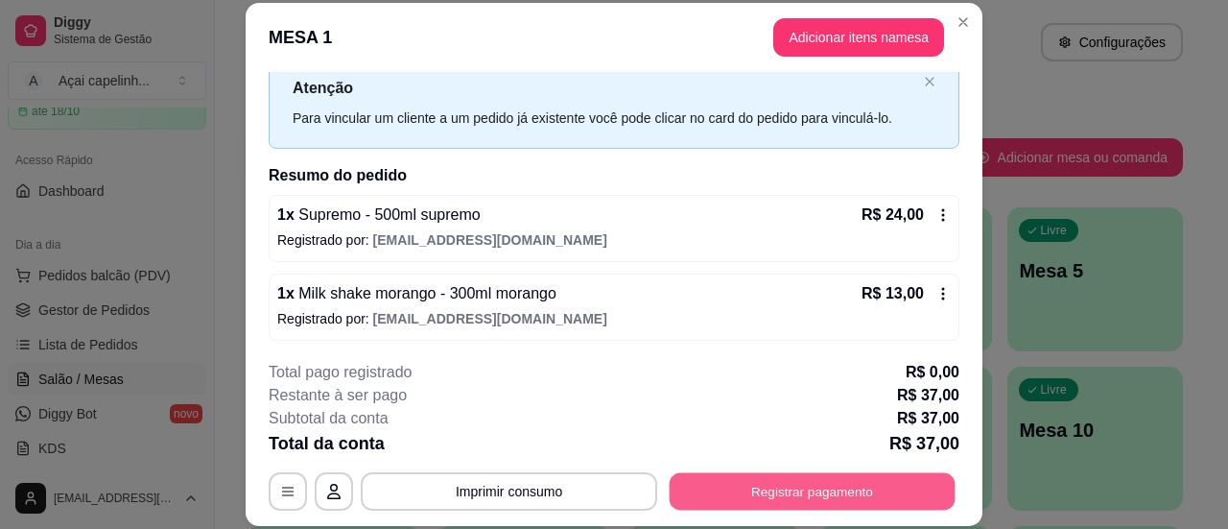
click at [808, 493] on button "Registrar pagamento" at bounding box center [813, 491] width 286 height 37
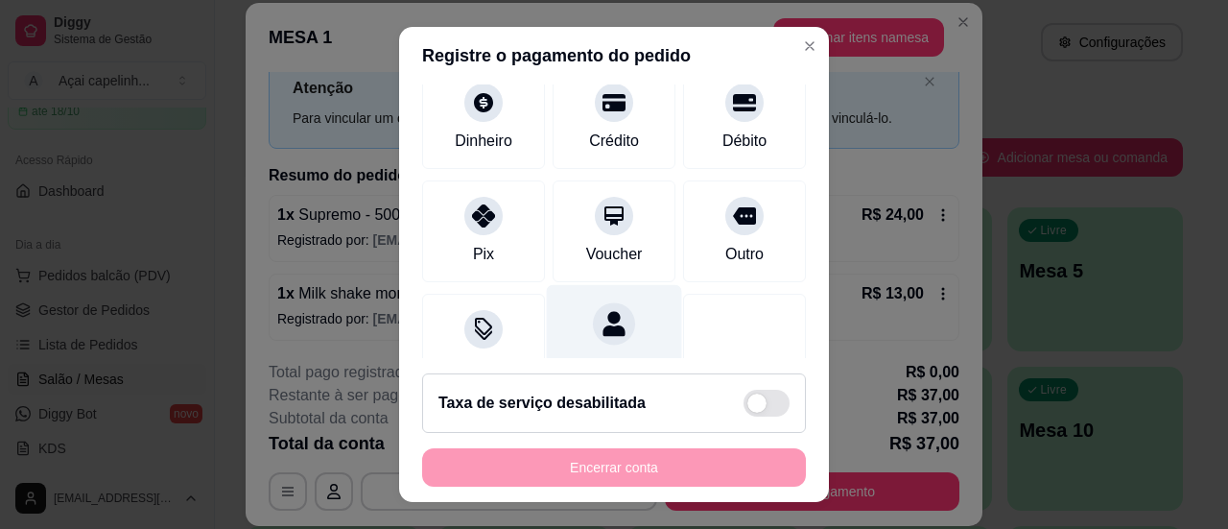
scroll to position [192, 0]
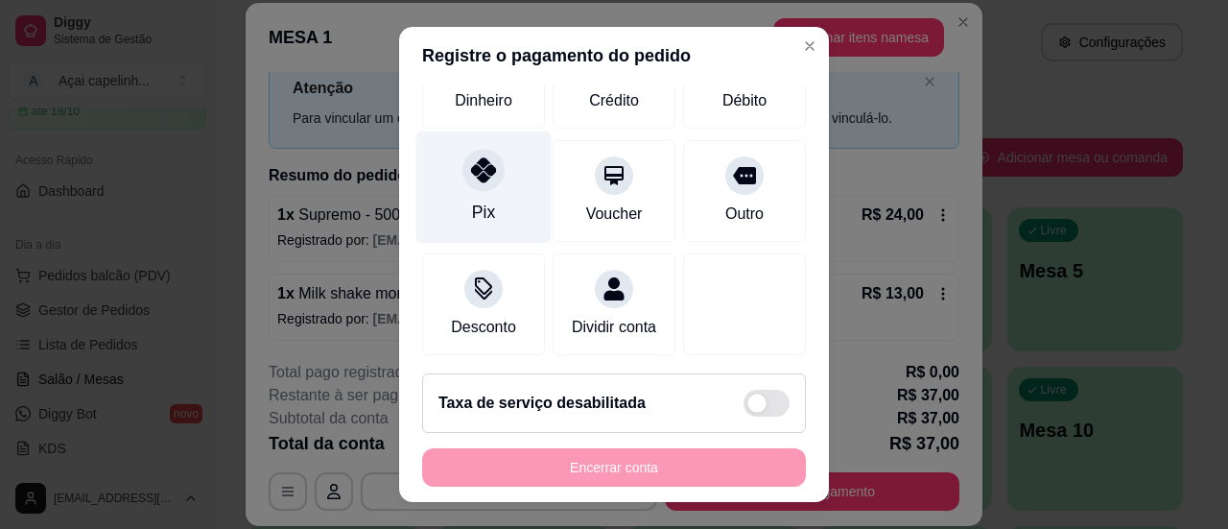
click at [504, 193] on div "Pix" at bounding box center [484, 187] width 135 height 112
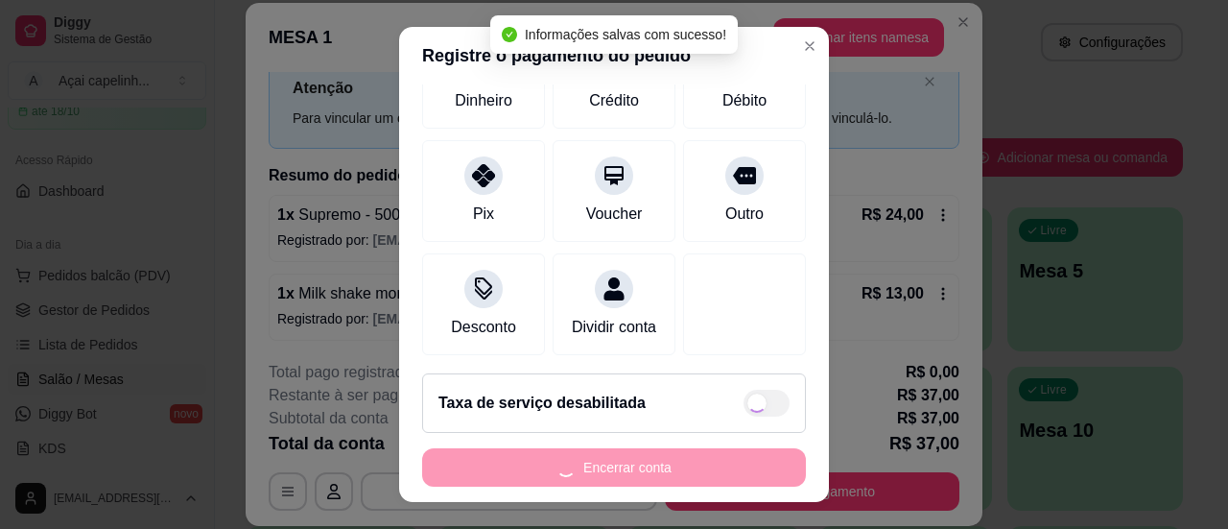
type input "R$ 0,00"
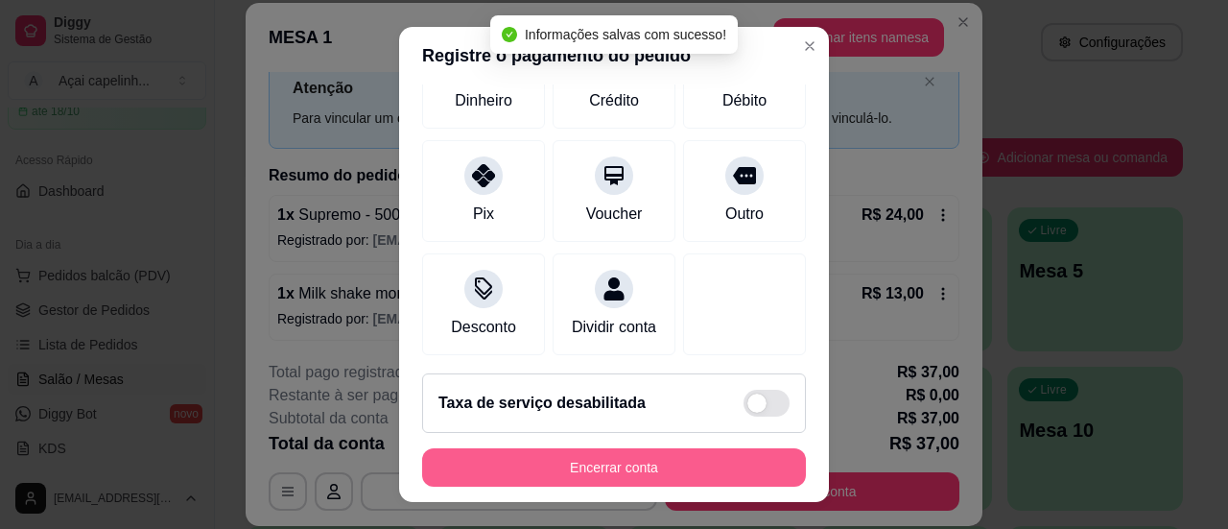
click at [624, 471] on button "Encerrar conta" at bounding box center [614, 467] width 384 height 38
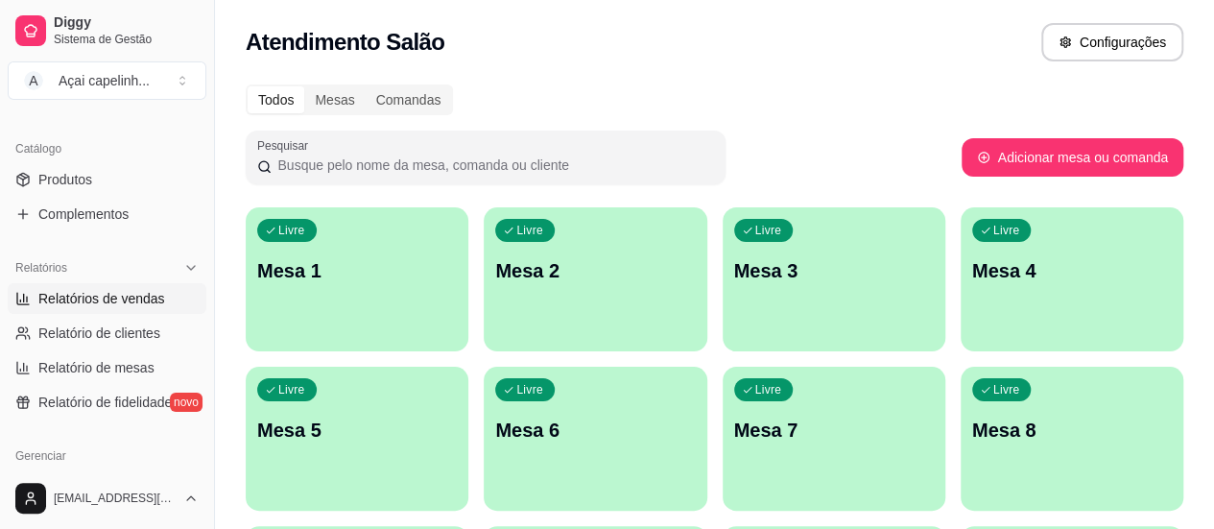
scroll to position [480, 0]
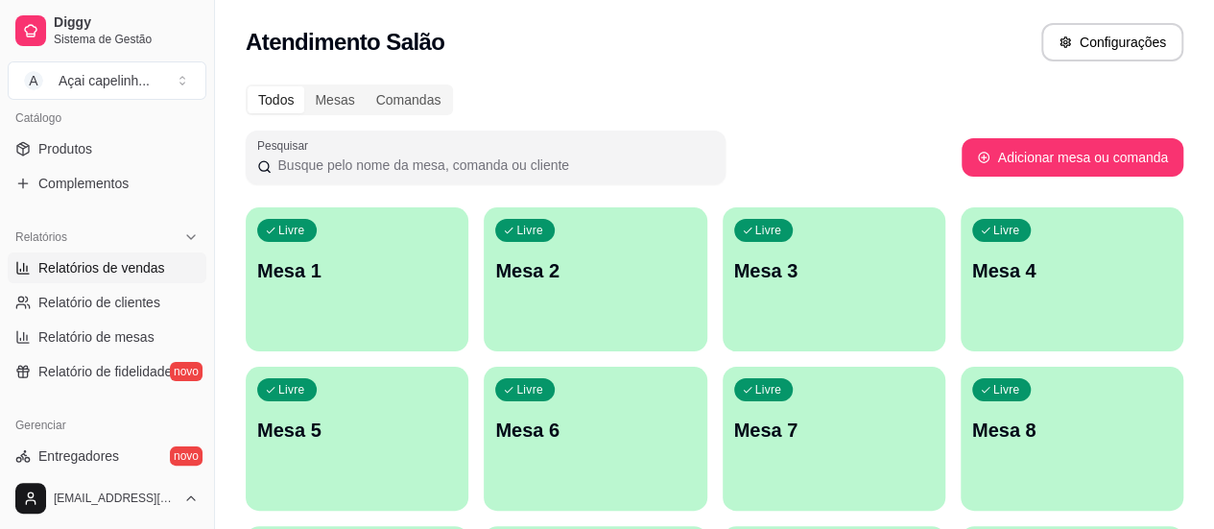
click at [110, 261] on span "Relatórios de vendas" at bounding box center [101, 267] width 127 height 19
select select "ALL"
select select "0"
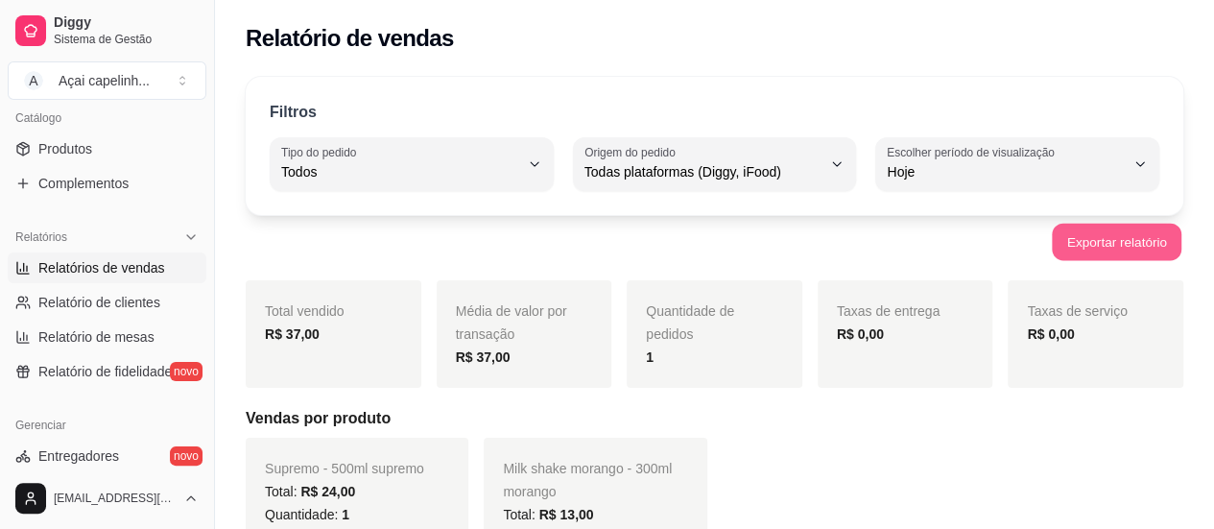
click at [1092, 235] on button "Exportar relatório" at bounding box center [1117, 242] width 130 height 37
